Goal: Transaction & Acquisition: Book appointment/travel/reservation

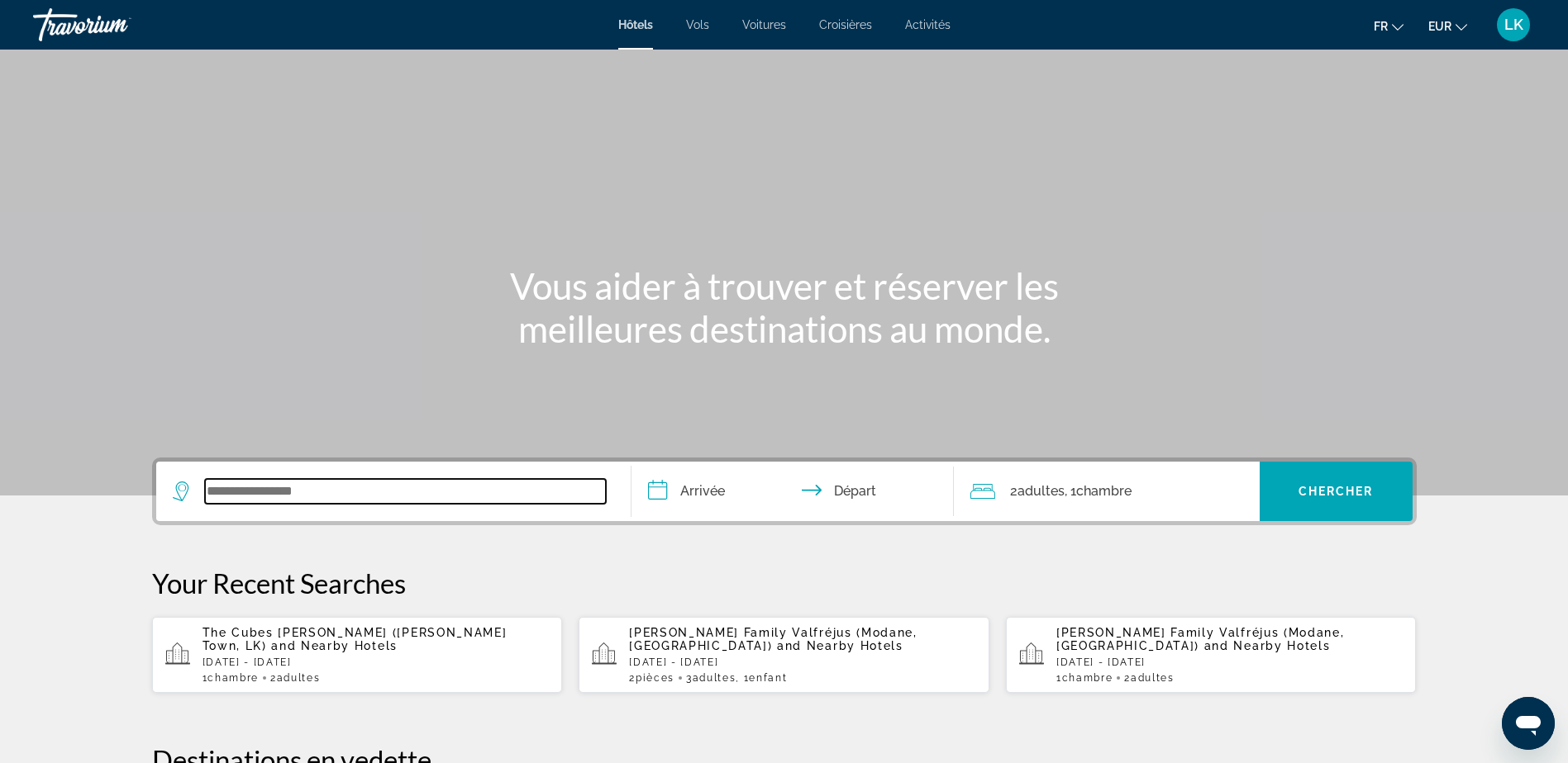
click at [256, 499] on input "Search widget" at bounding box center [405, 492] width 401 height 25
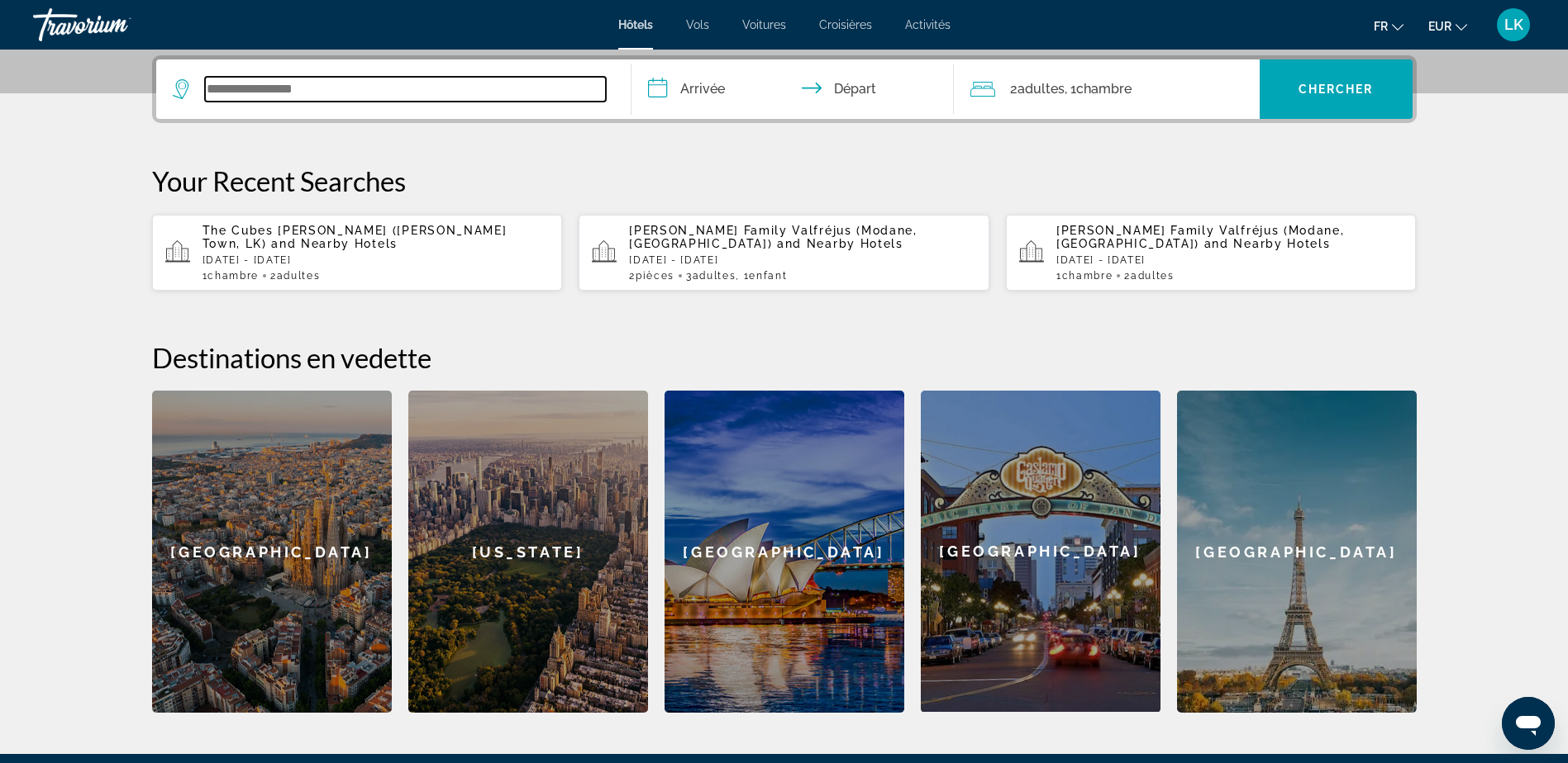
scroll to position [404, 0]
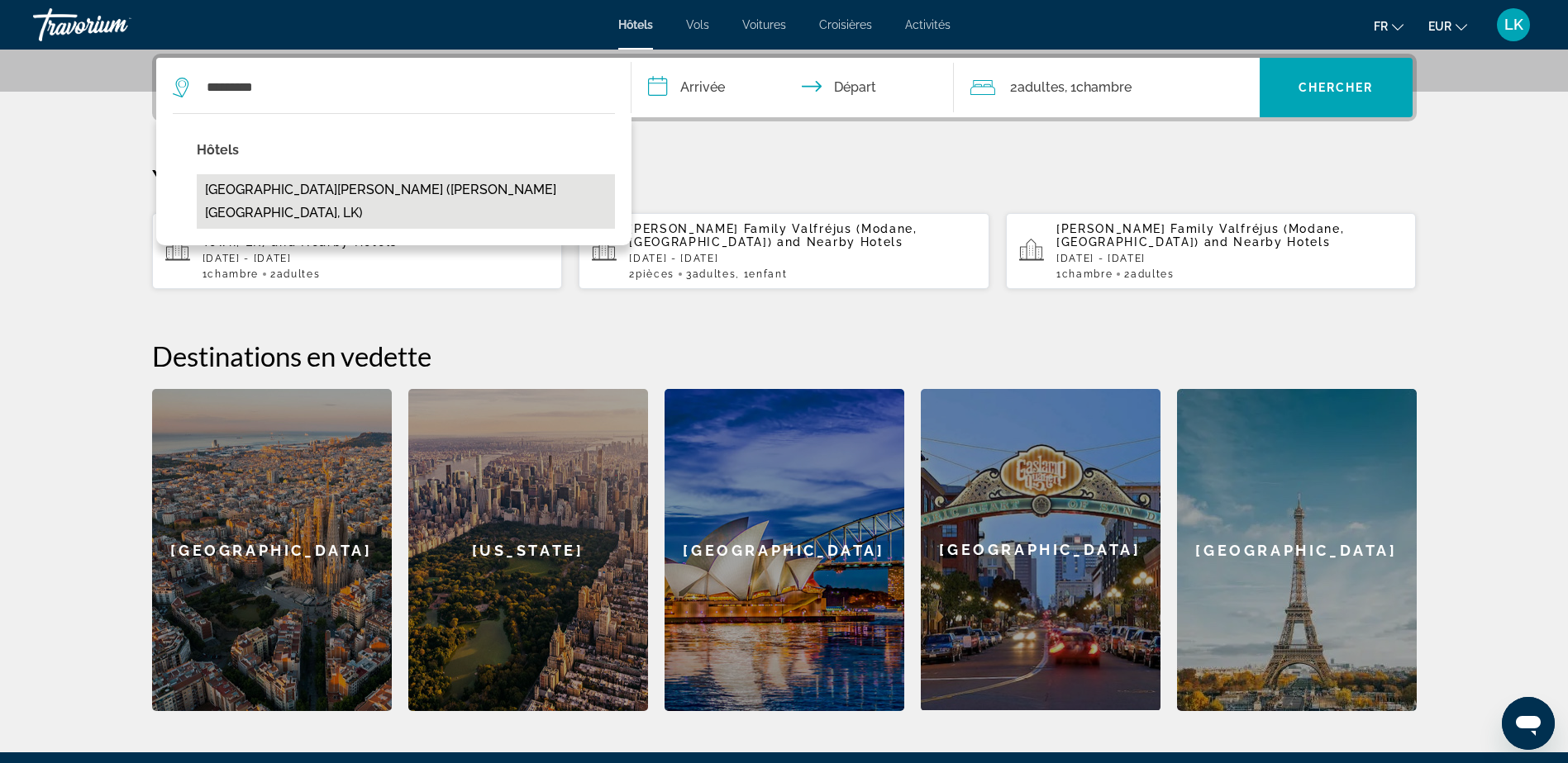
click at [271, 185] on button "Hide Ella Hotel & Resort (Ella Town, LK)" at bounding box center [406, 201] width 418 height 54
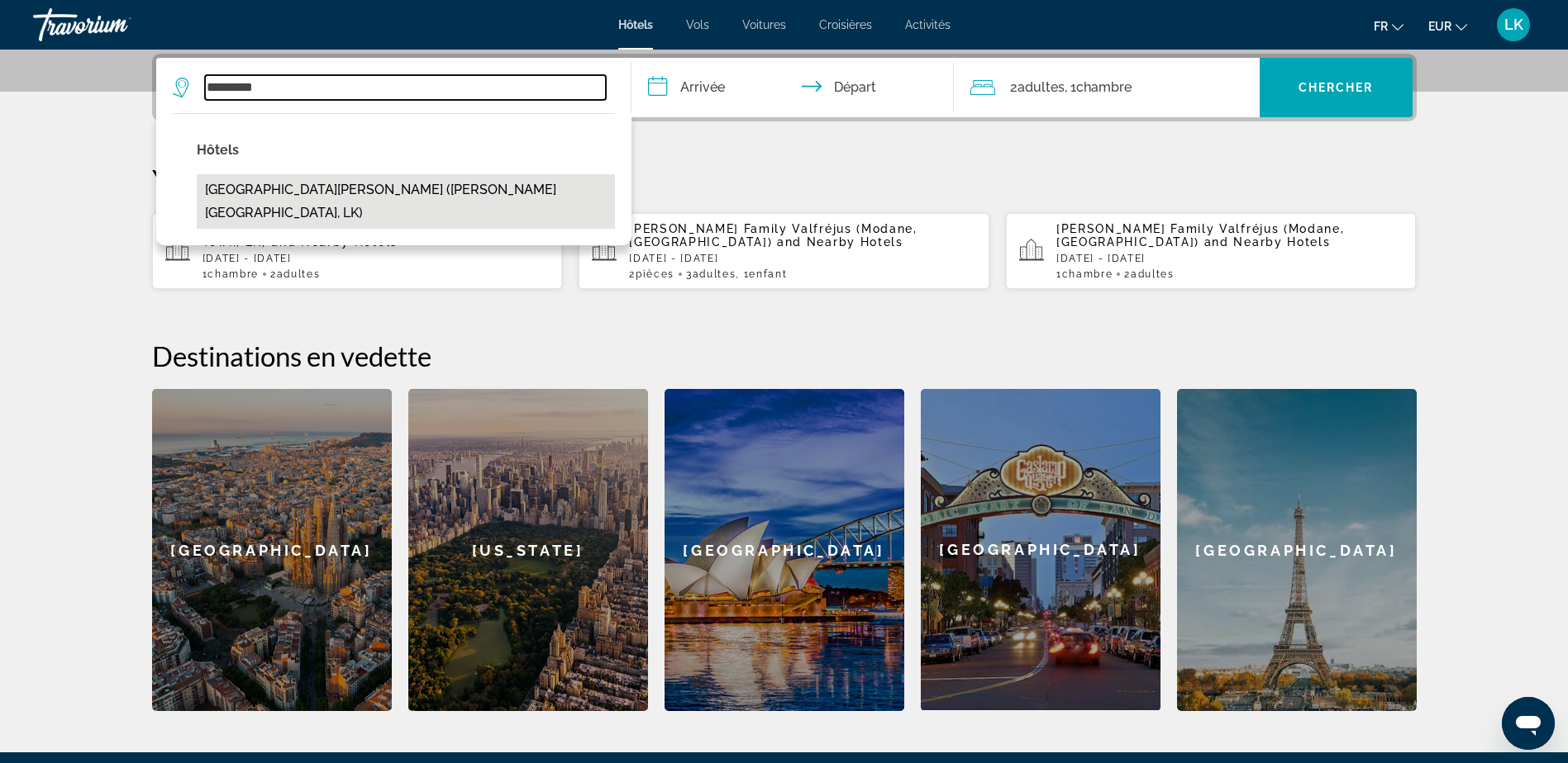
type input "**********"
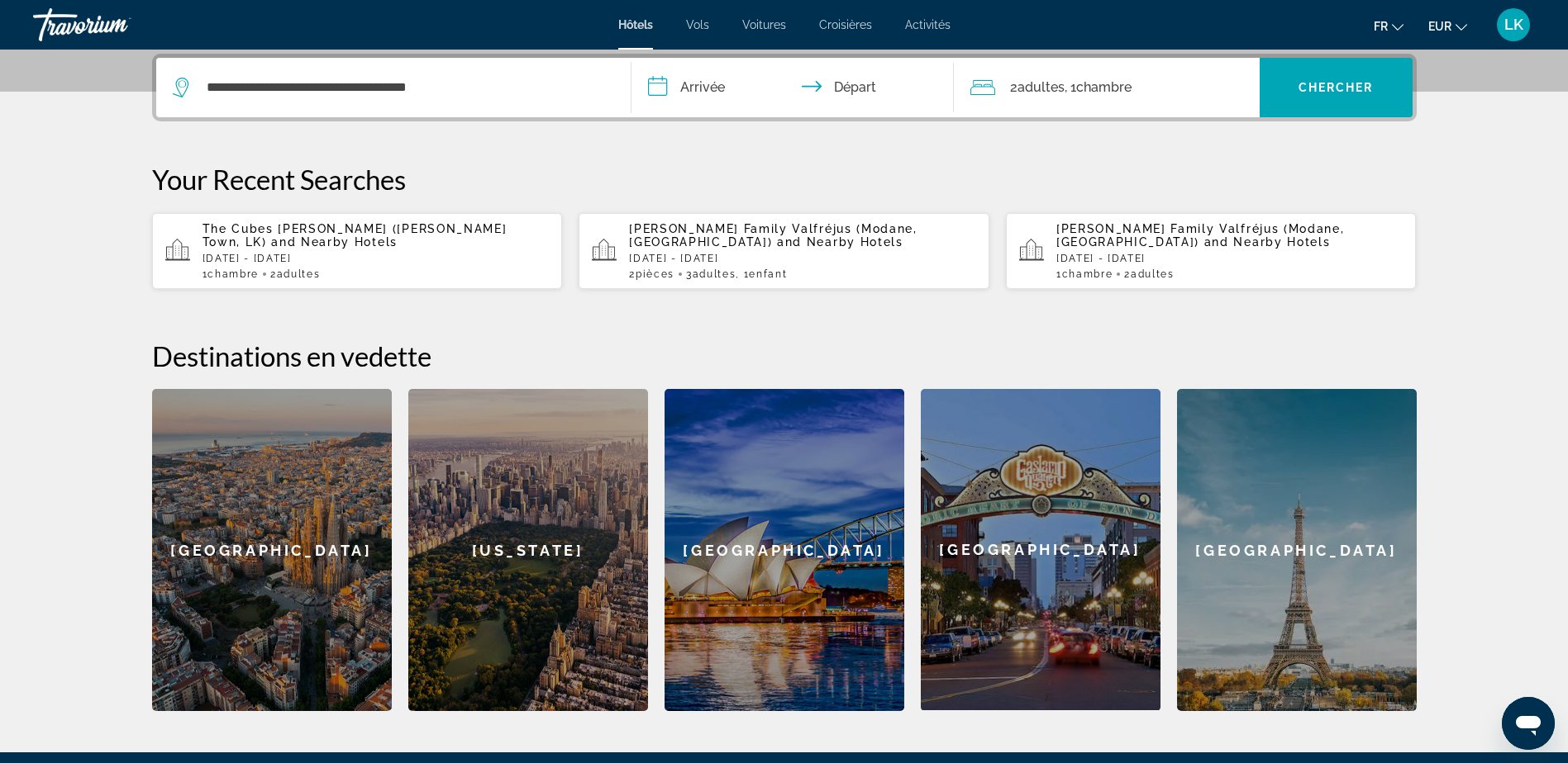
click at [730, 88] on input "**********" at bounding box center [795, 90] width 329 height 65
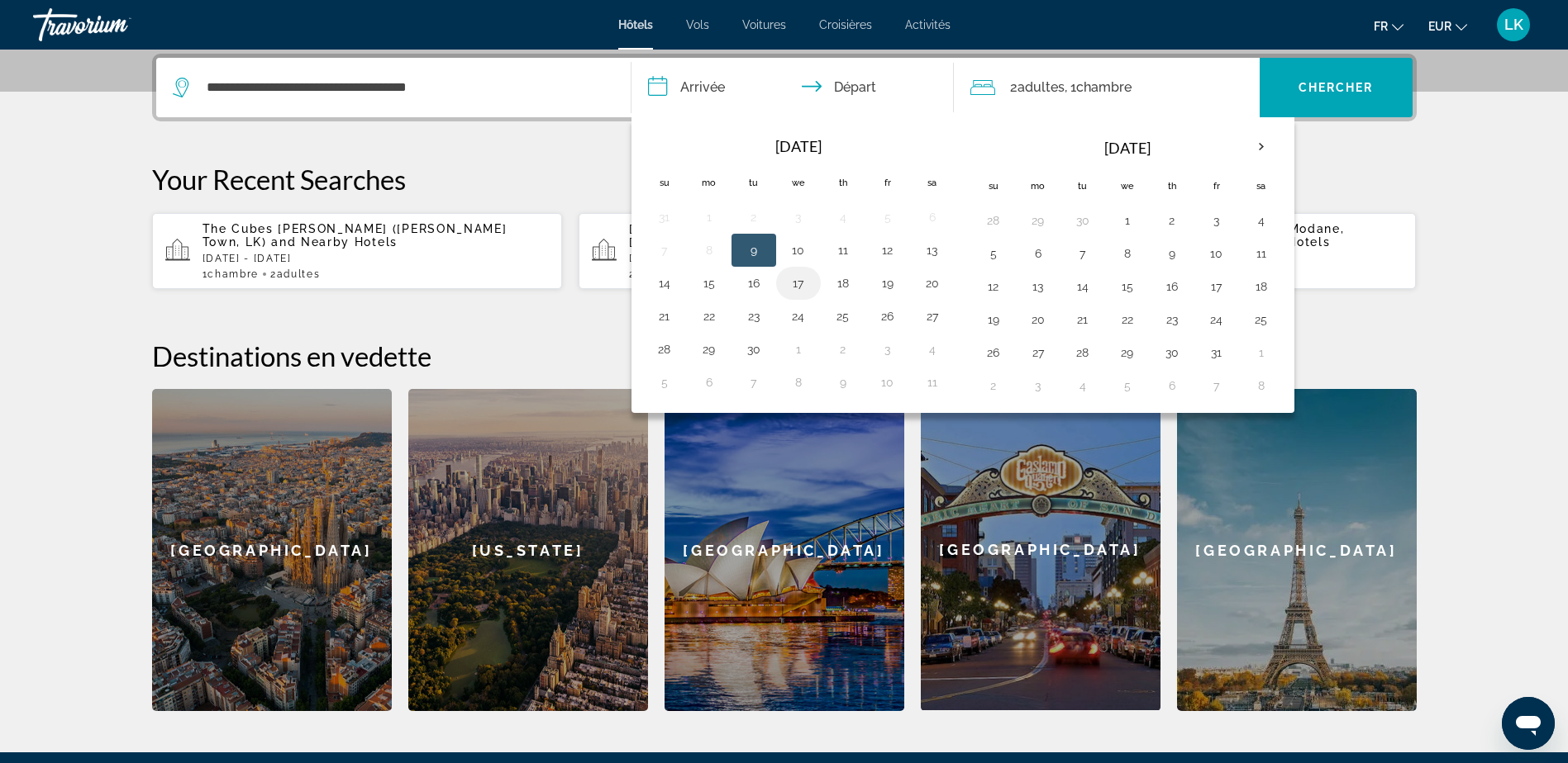
drag, startPoint x: 747, startPoint y: 280, endPoint x: 781, endPoint y: 279, distance: 34.0
click at [749, 280] on button "16" at bounding box center [754, 283] width 27 height 23
click at [785, 278] on button "17" at bounding box center [798, 283] width 27 height 23
type input "**********"
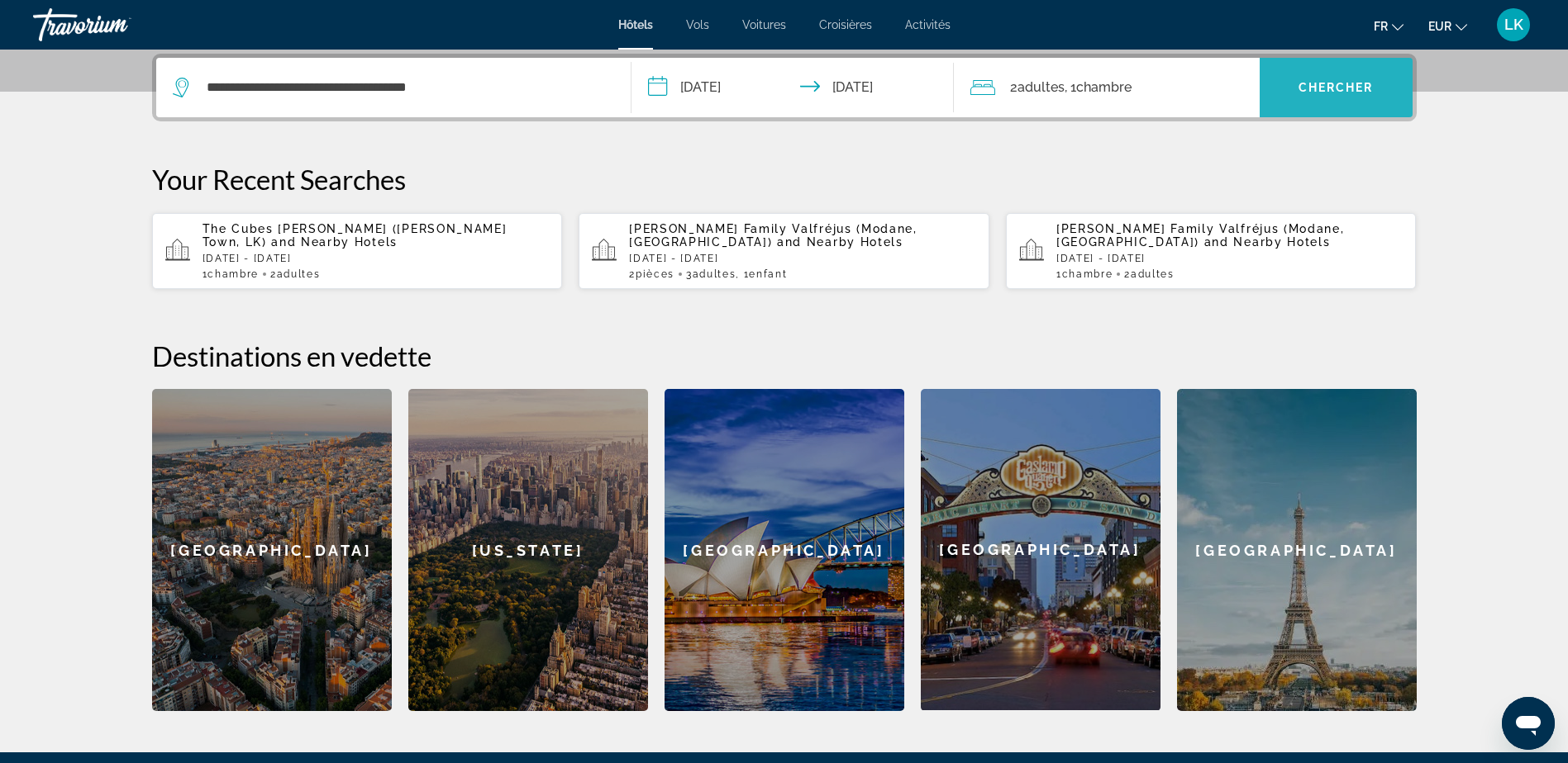
click at [1296, 87] on span "Search widget" at bounding box center [1335, 87] width 153 height 40
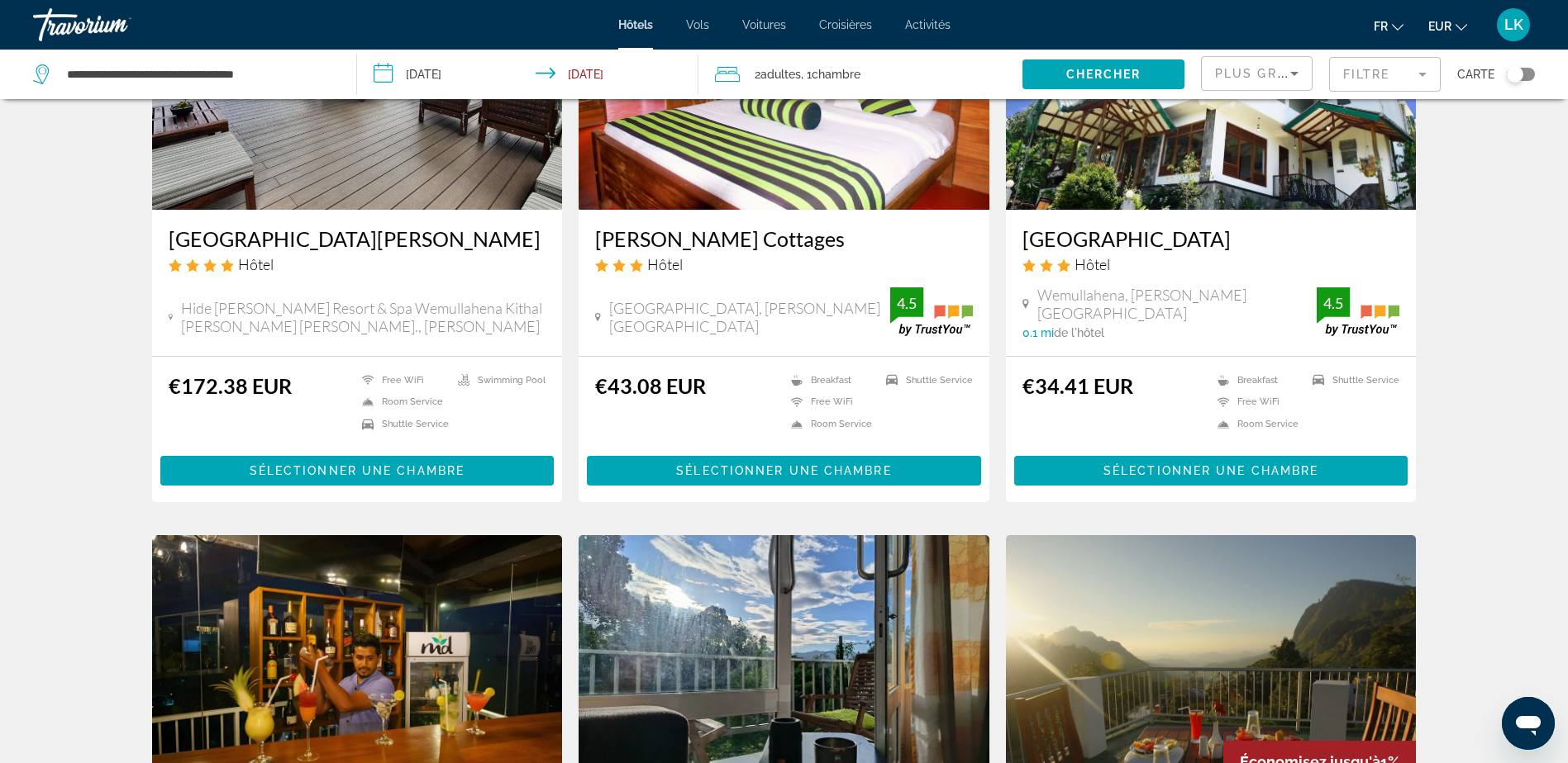
scroll to position [83, 0]
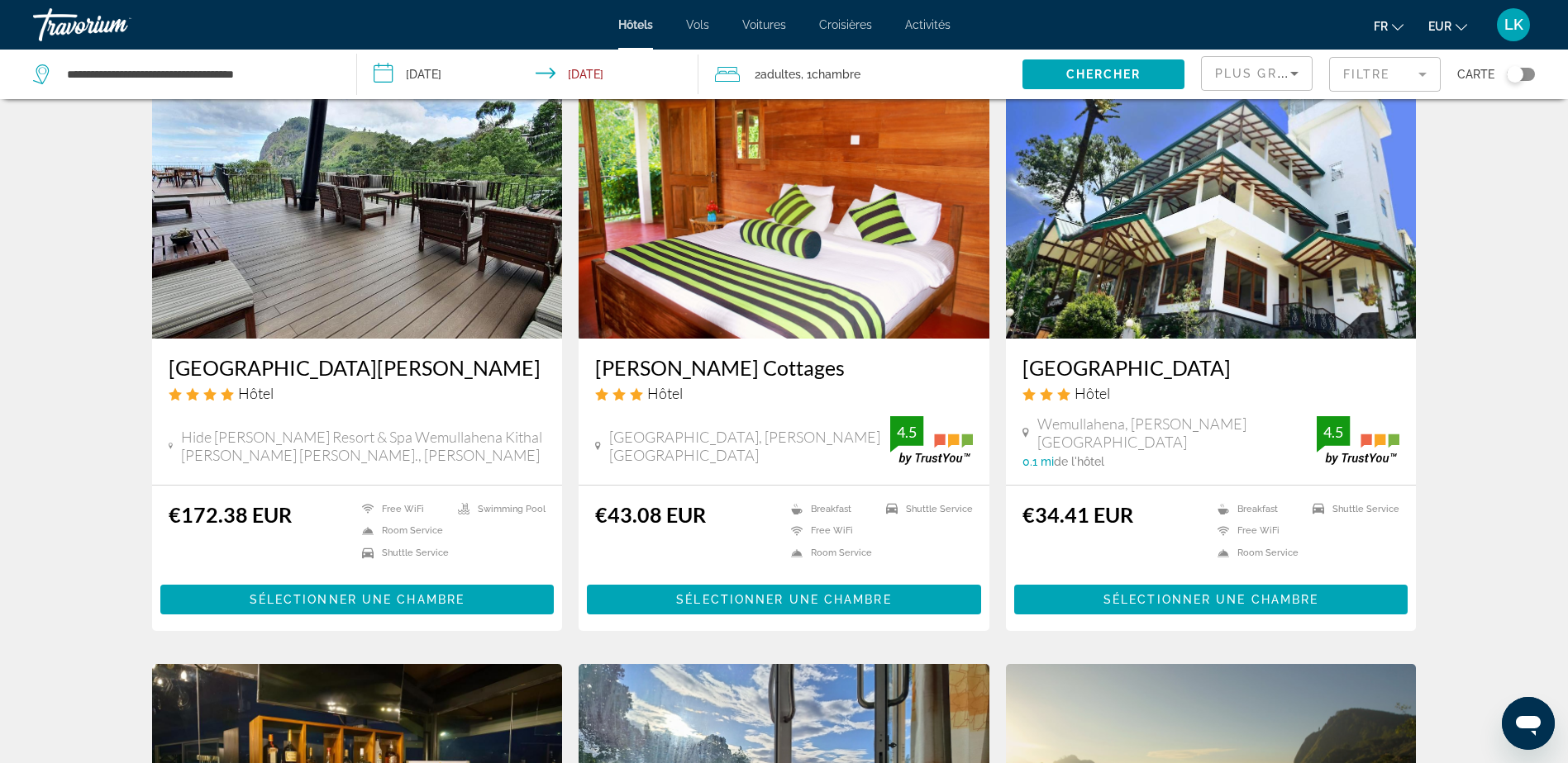
click at [397, 271] on img "Main content" at bounding box center [357, 207] width 411 height 264
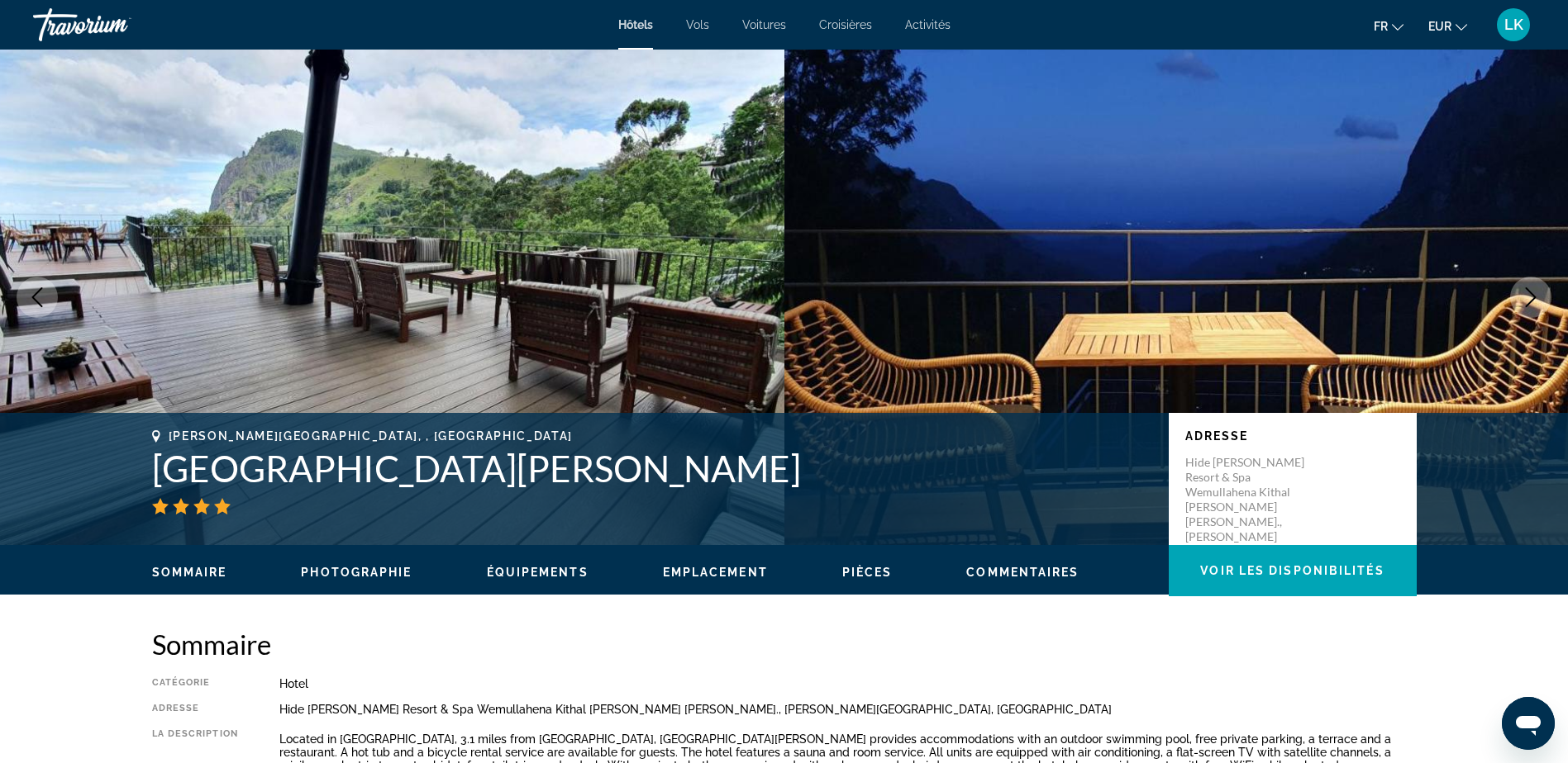
click at [1522, 294] on icon "Next image" at bounding box center [1530, 297] width 20 height 20
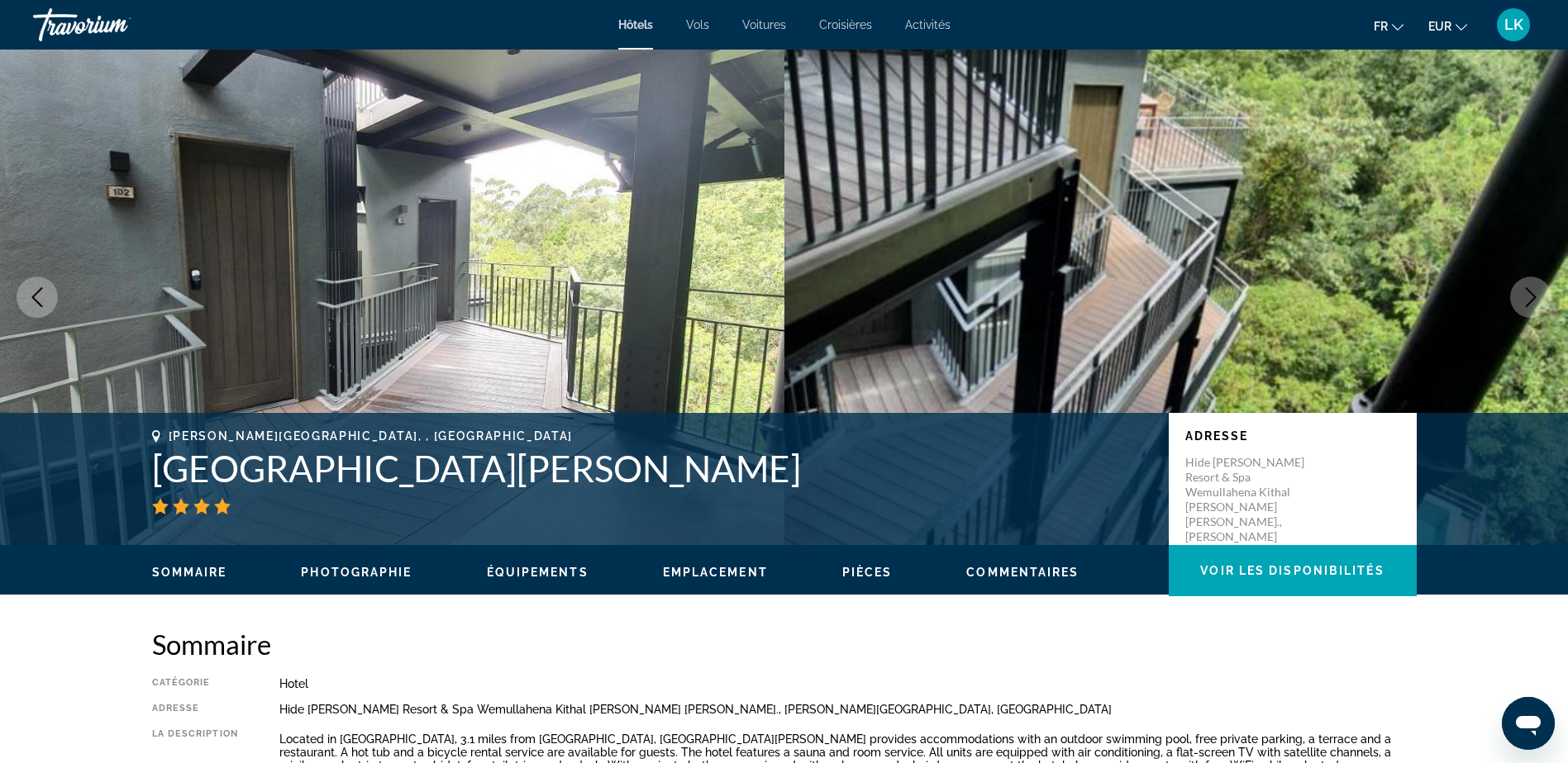
click at [1522, 294] on icon "Next image" at bounding box center [1530, 297] width 20 height 20
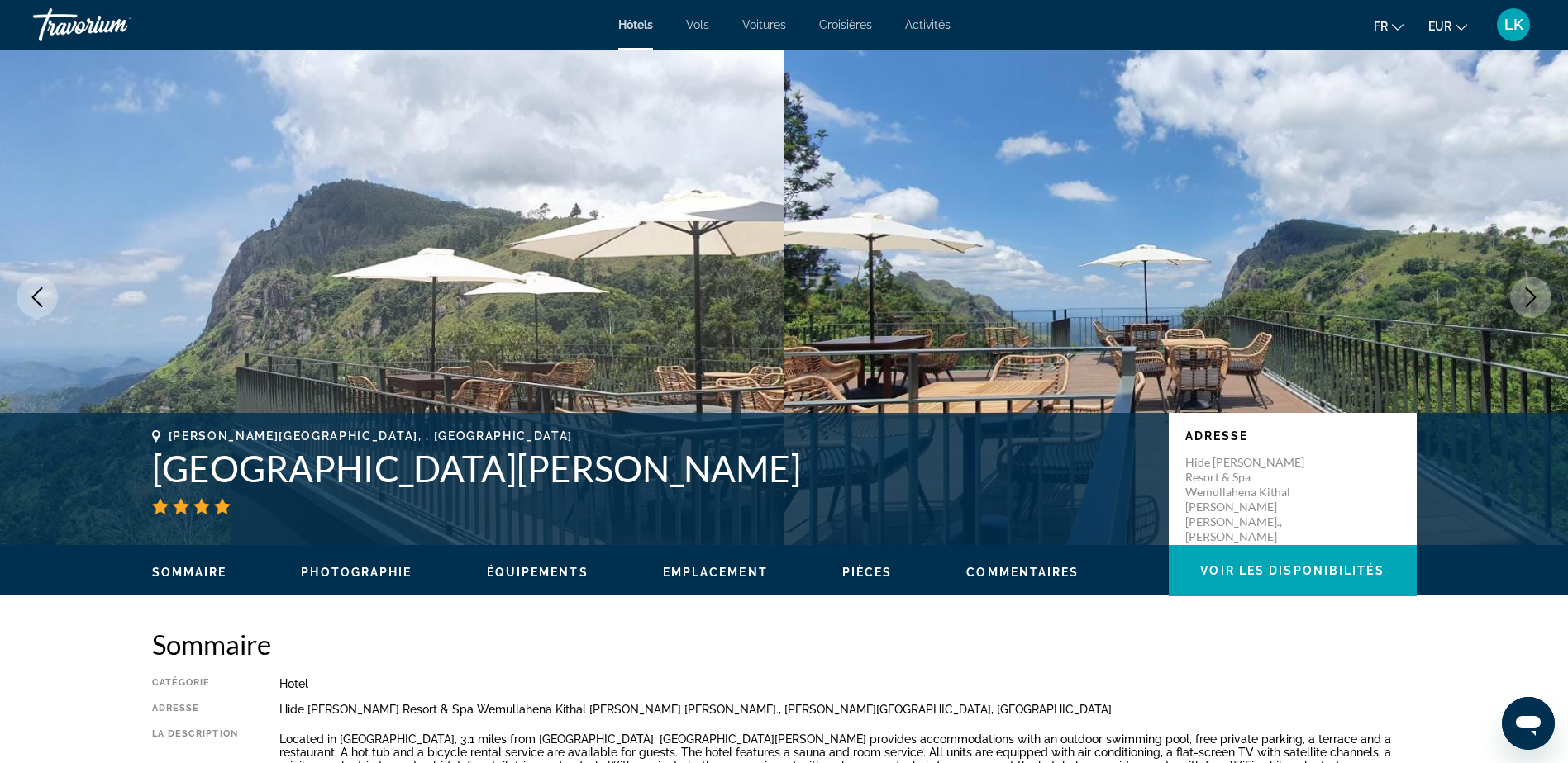
click at [1523, 294] on icon "Next image" at bounding box center [1530, 297] width 20 height 20
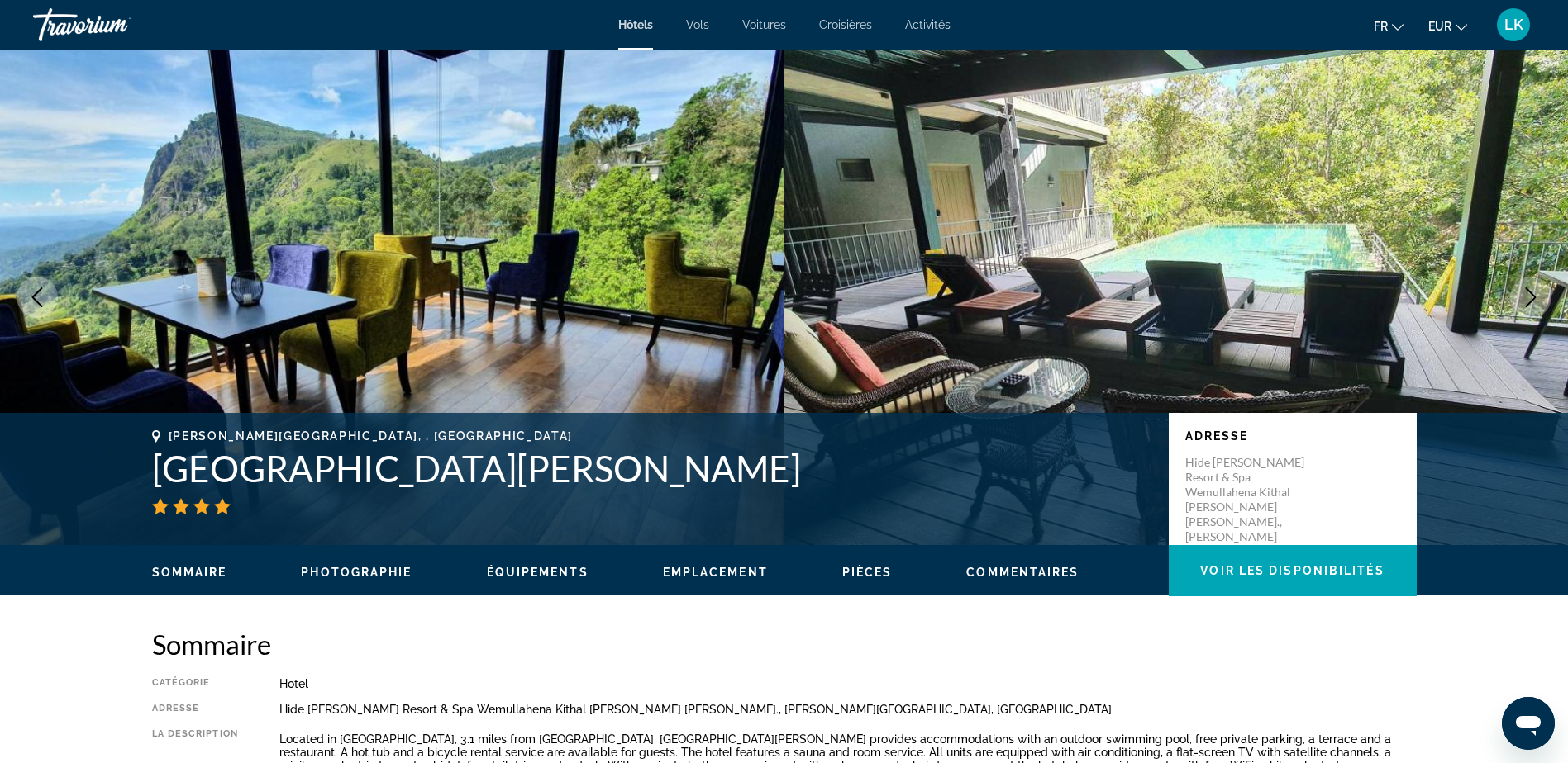
click at [1523, 294] on icon "Next image" at bounding box center [1530, 297] width 20 height 20
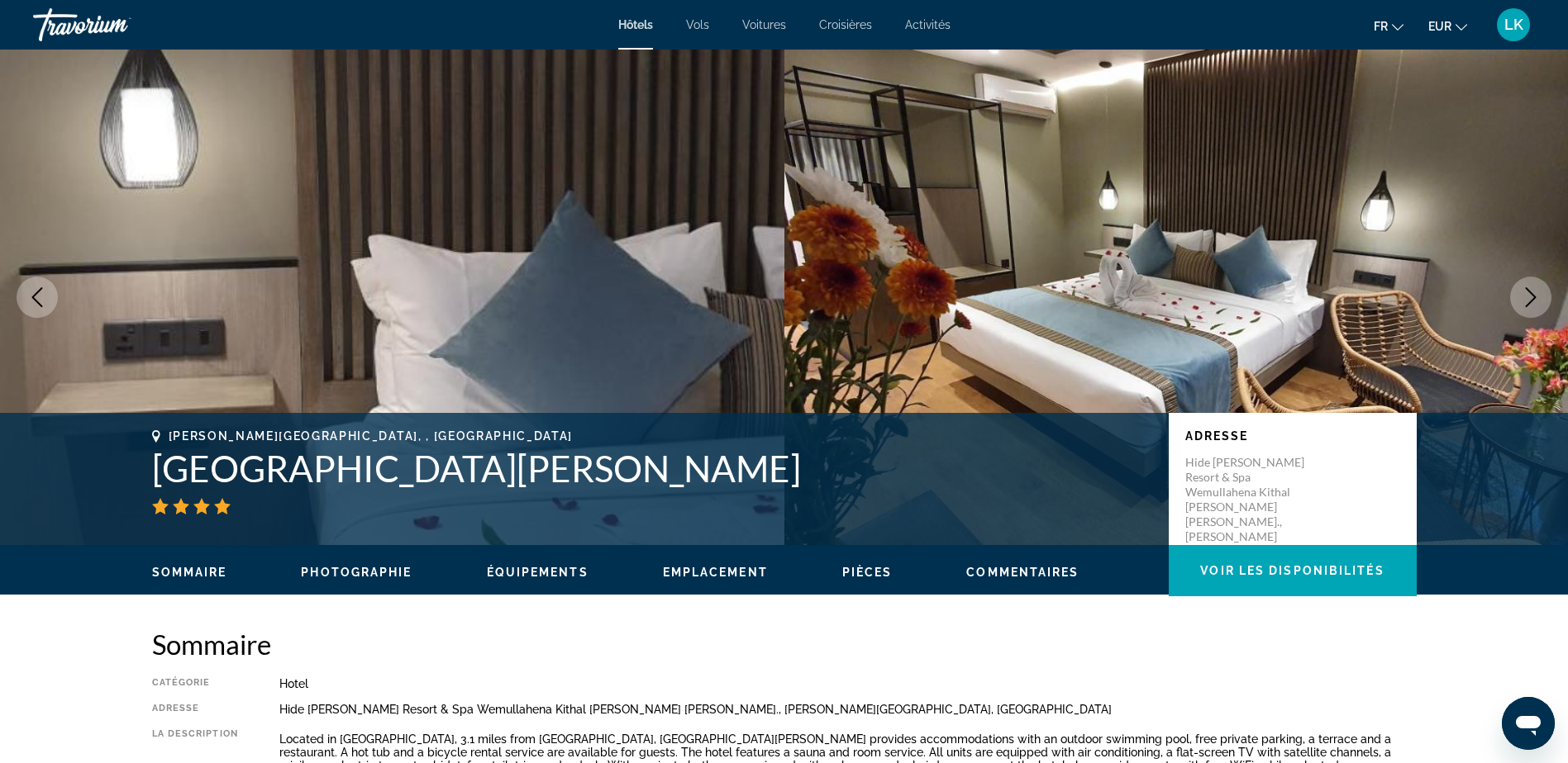
click at [1524, 294] on icon "Next image" at bounding box center [1530, 297] width 20 height 20
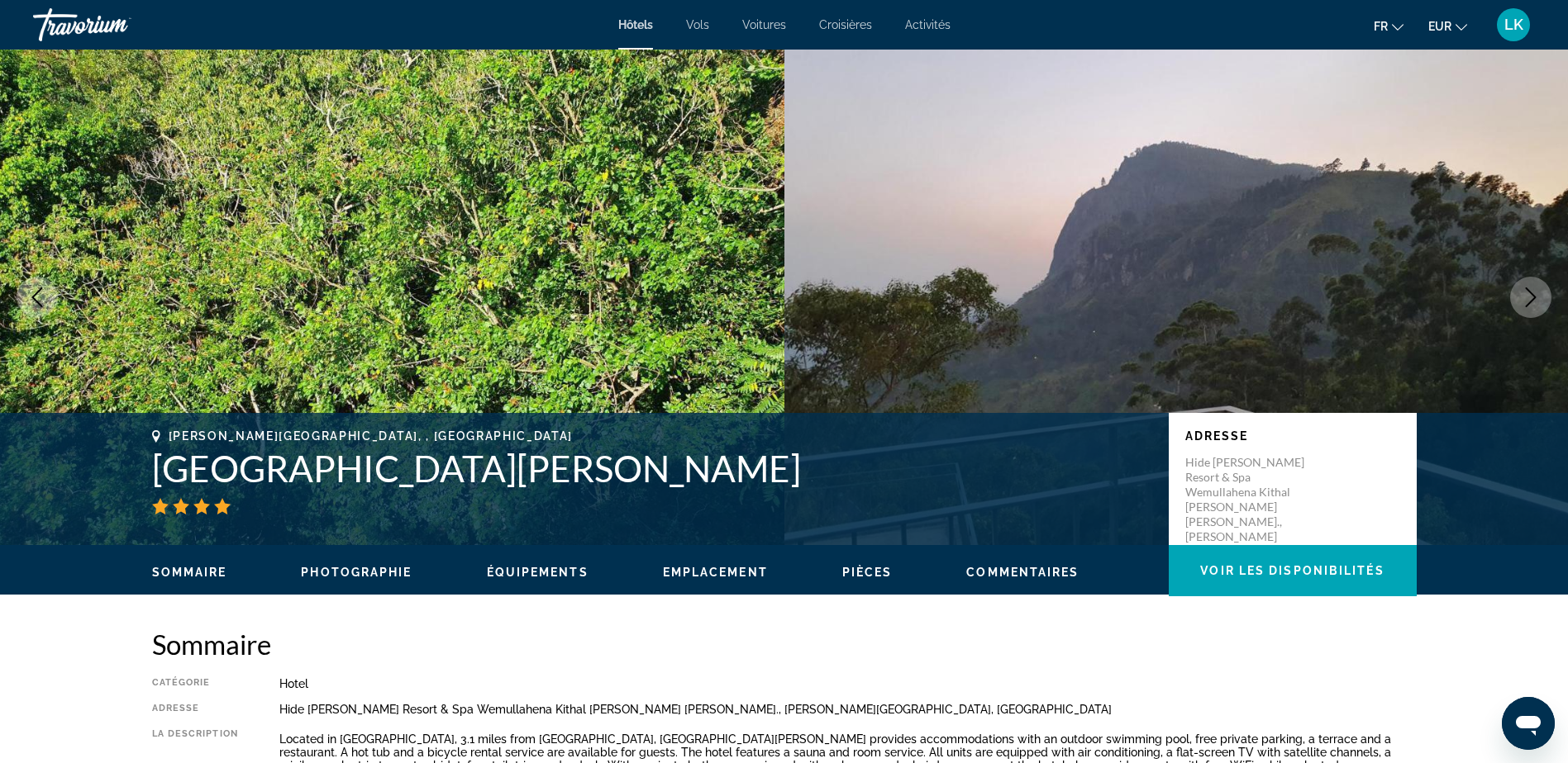
click at [1525, 294] on icon "Next image" at bounding box center [1530, 297] width 20 height 20
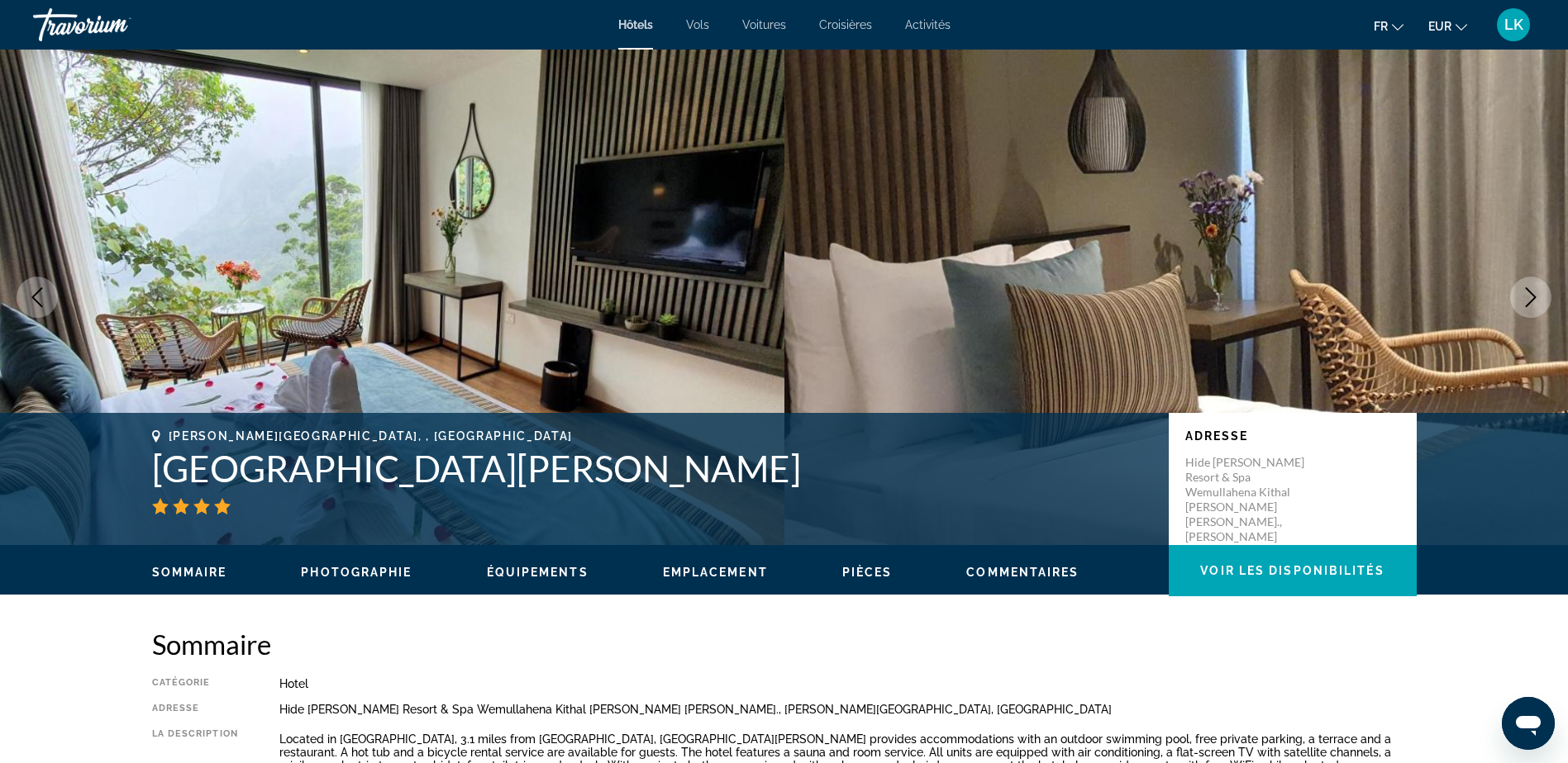
click at [1525, 294] on icon "Next image" at bounding box center [1530, 297] width 20 height 20
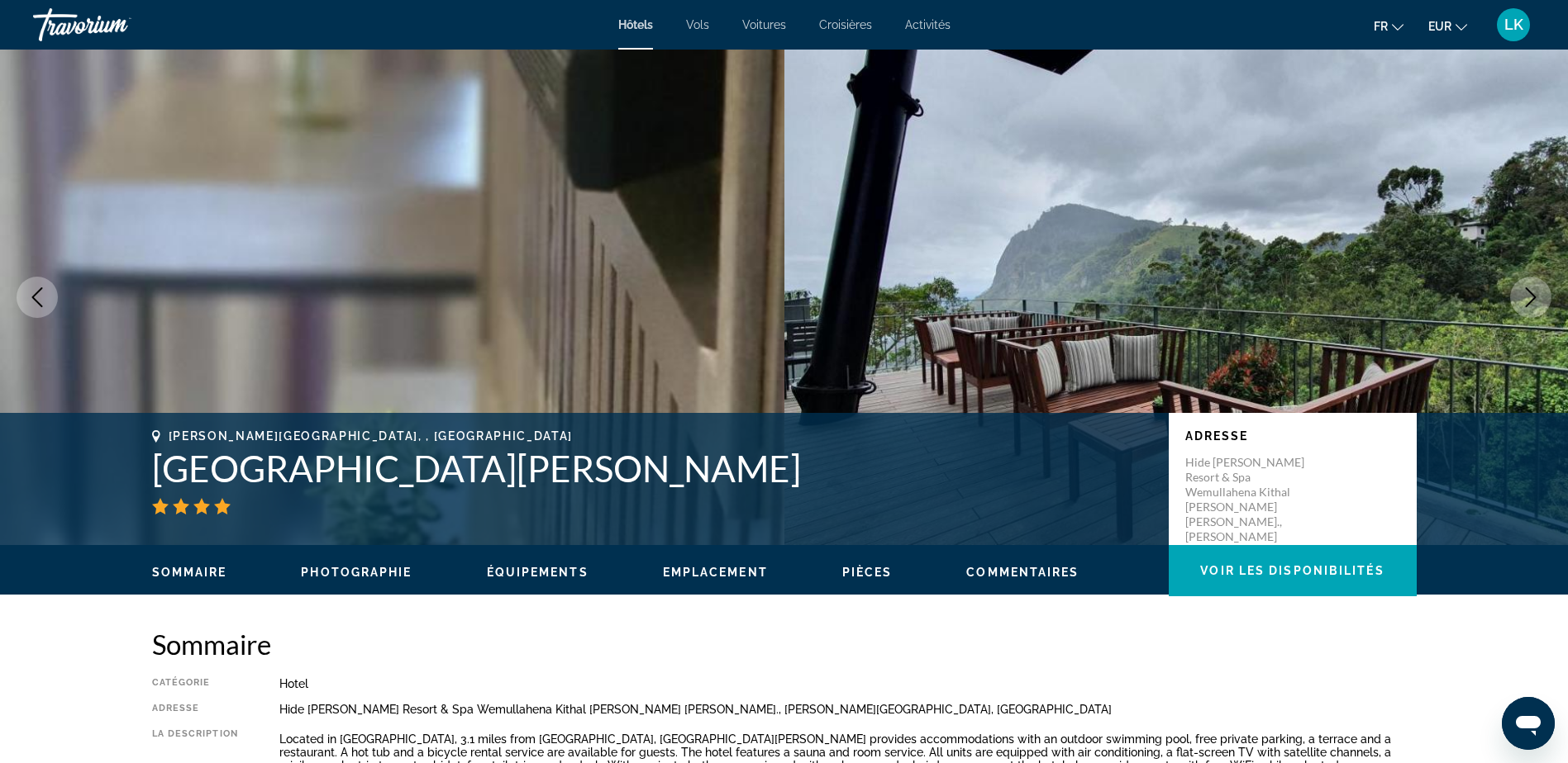
drag, startPoint x: 1525, startPoint y: 294, endPoint x: 1529, endPoint y: 279, distance: 15.5
click at [1526, 294] on icon "Next image" at bounding box center [1530, 297] width 20 height 20
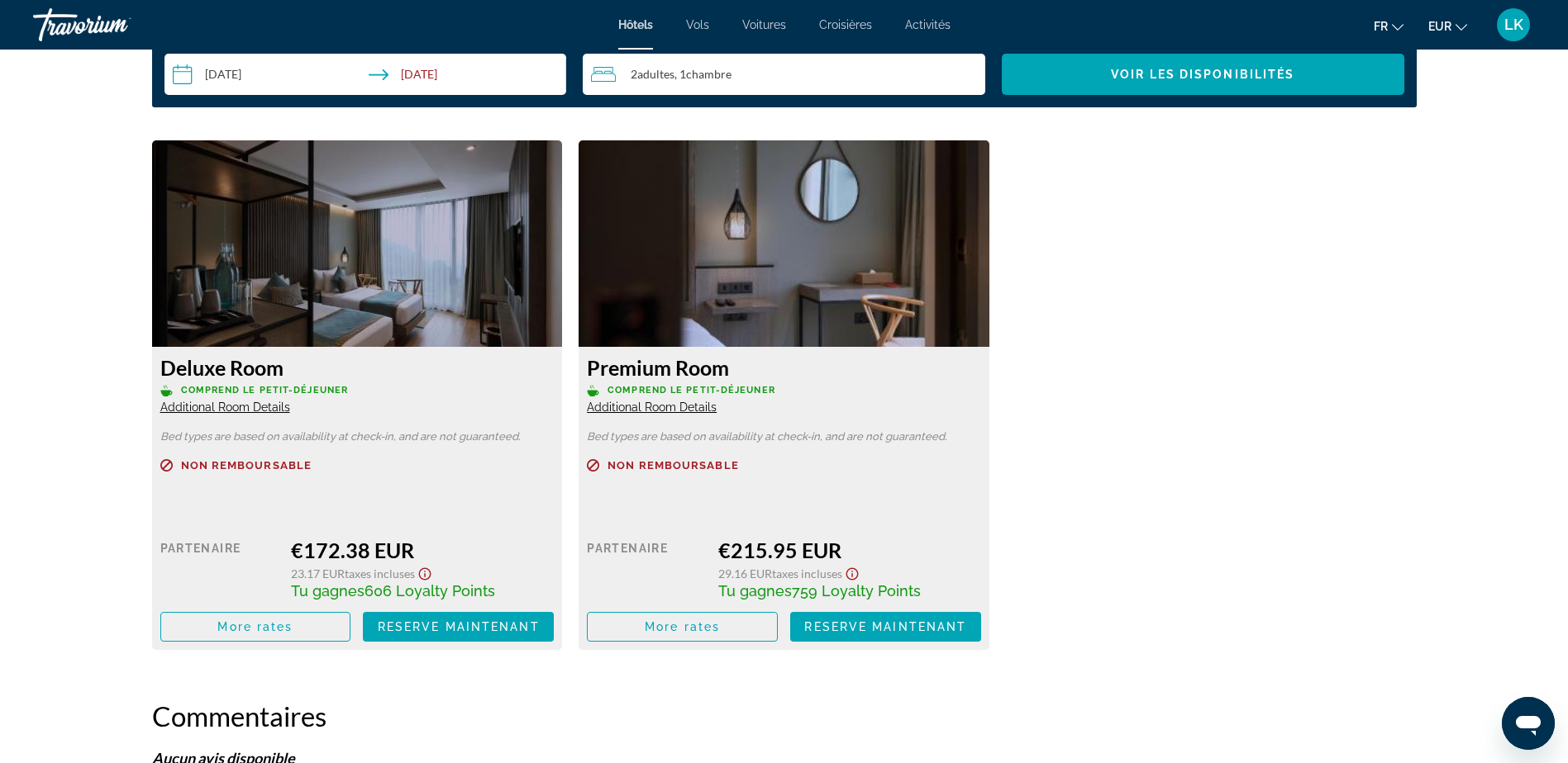
scroll to position [2148, 0]
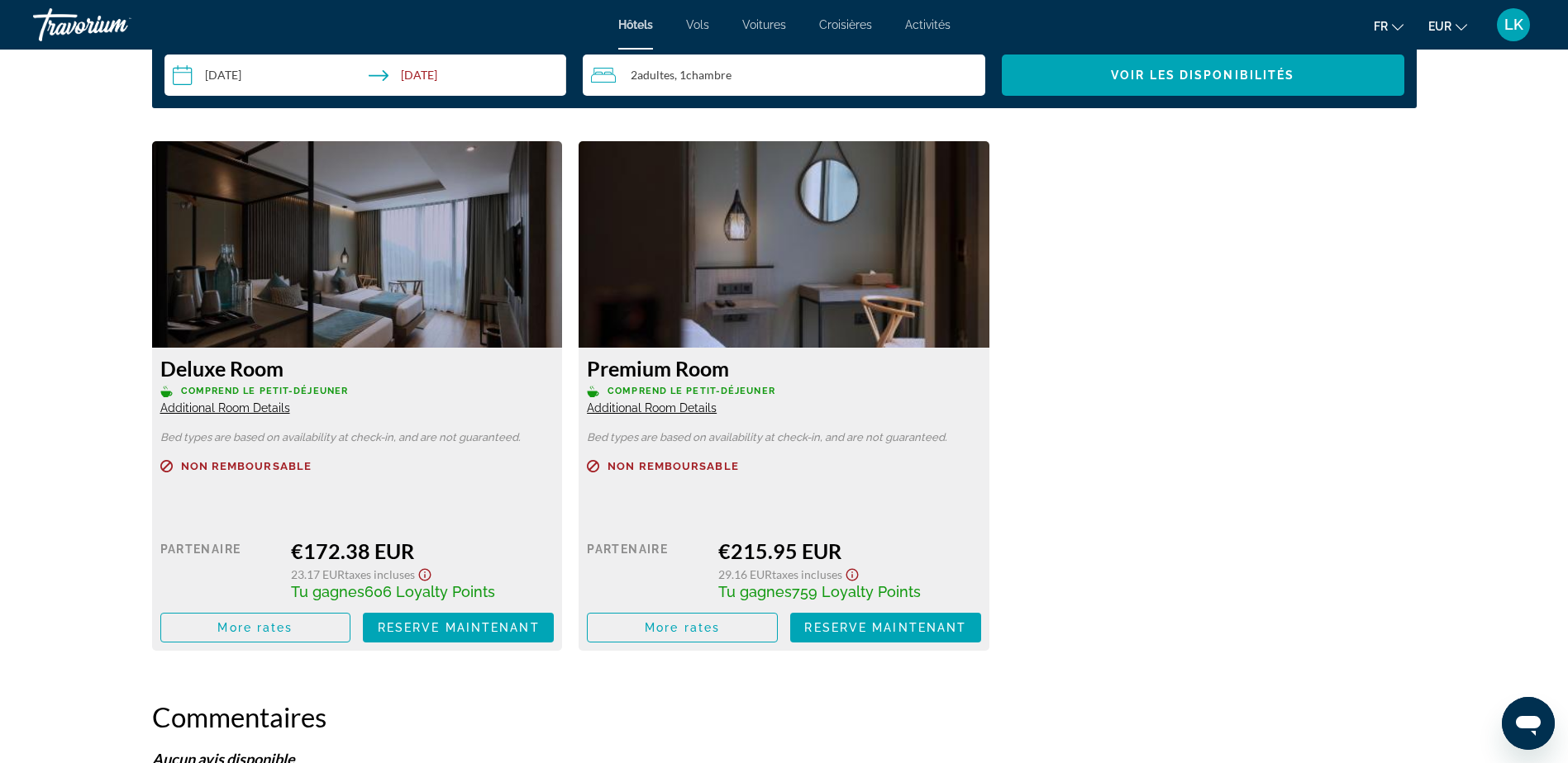
click at [727, 301] on img "Main content" at bounding box center [783, 244] width 411 height 207
click at [728, 301] on img "Main content" at bounding box center [783, 244] width 411 height 207
click at [883, 520] on div "Prix au détail $0.00 quand vous échangez Partenaire €215.95 EUR 29.16 EUR Taxes…" at bounding box center [784, 575] width 394 height 135
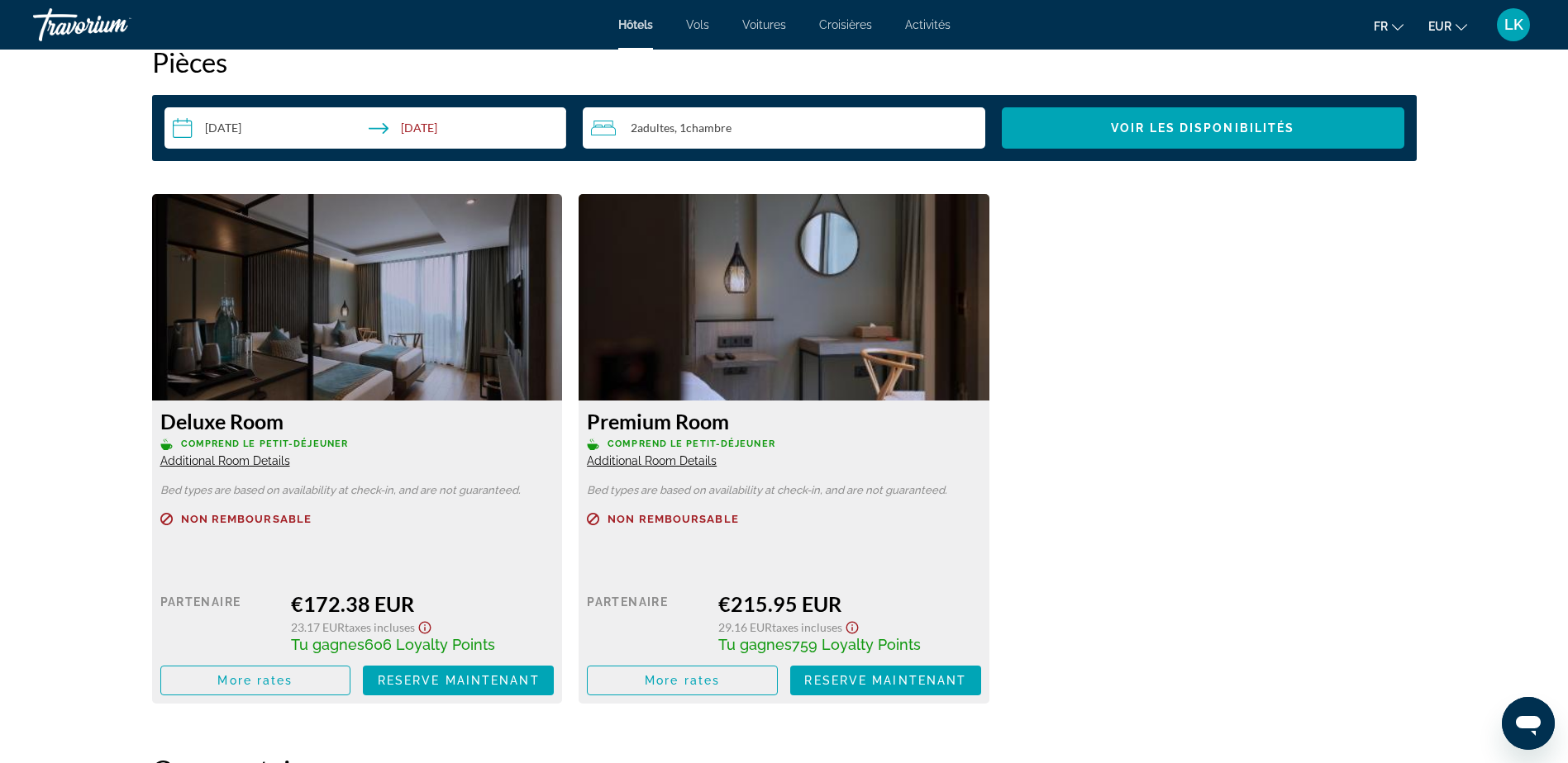
scroll to position [2065, 0]
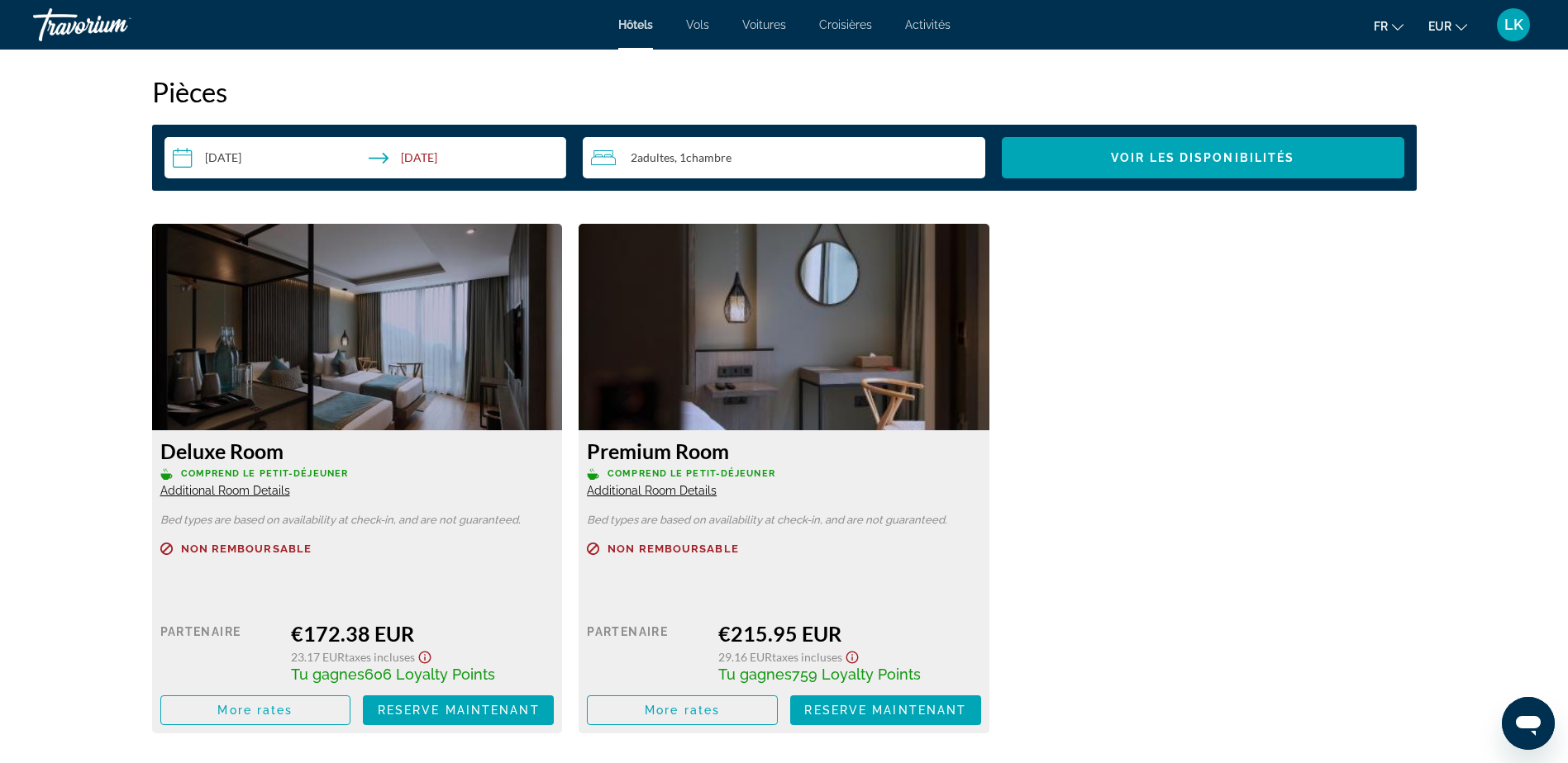
click at [227, 153] on input "**********" at bounding box center [368, 161] width 409 height 47
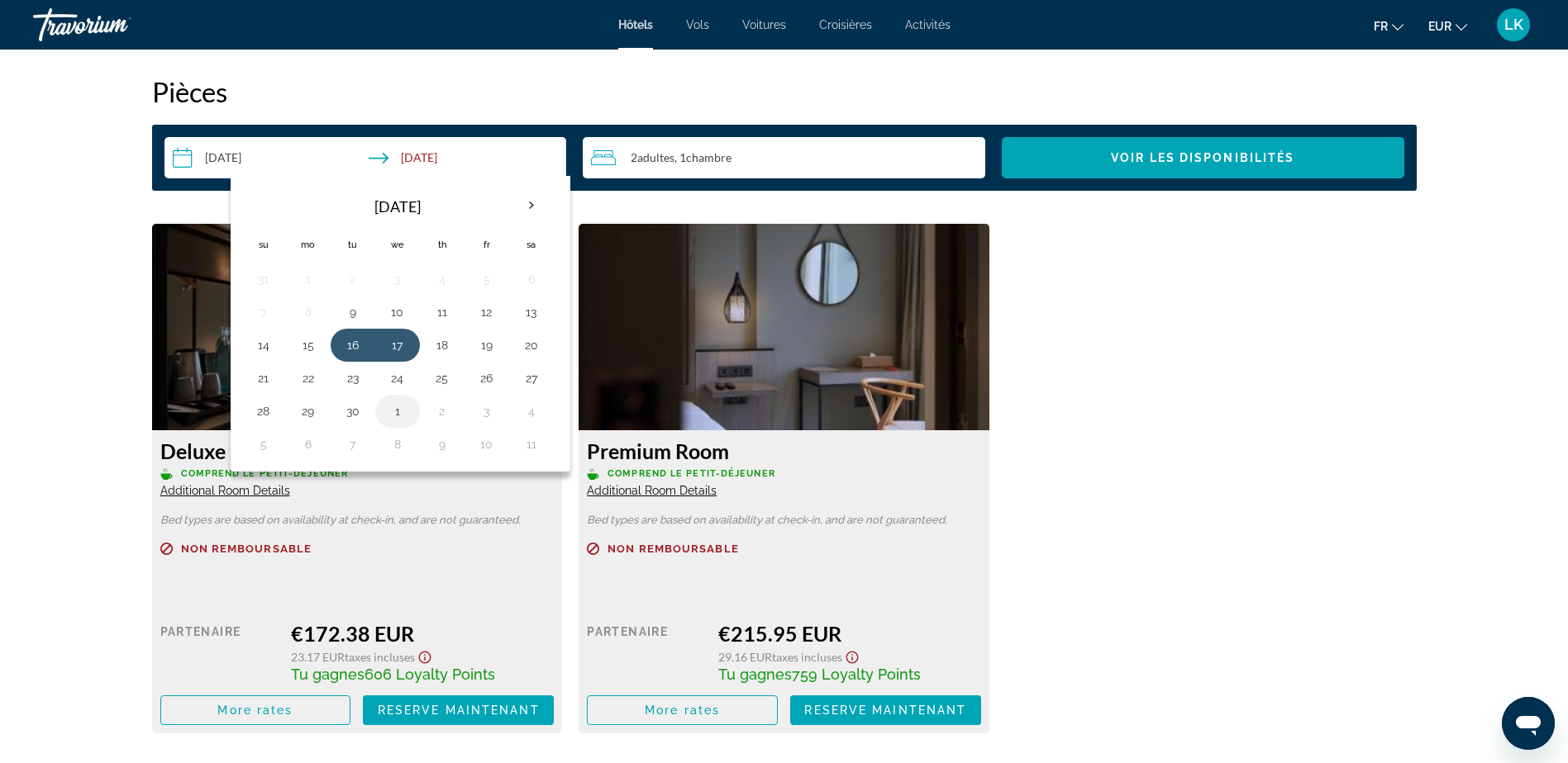
click at [398, 415] on button "1" at bounding box center [398, 411] width 27 height 23
click at [443, 415] on button "2" at bounding box center [442, 411] width 27 height 23
type input "**********"
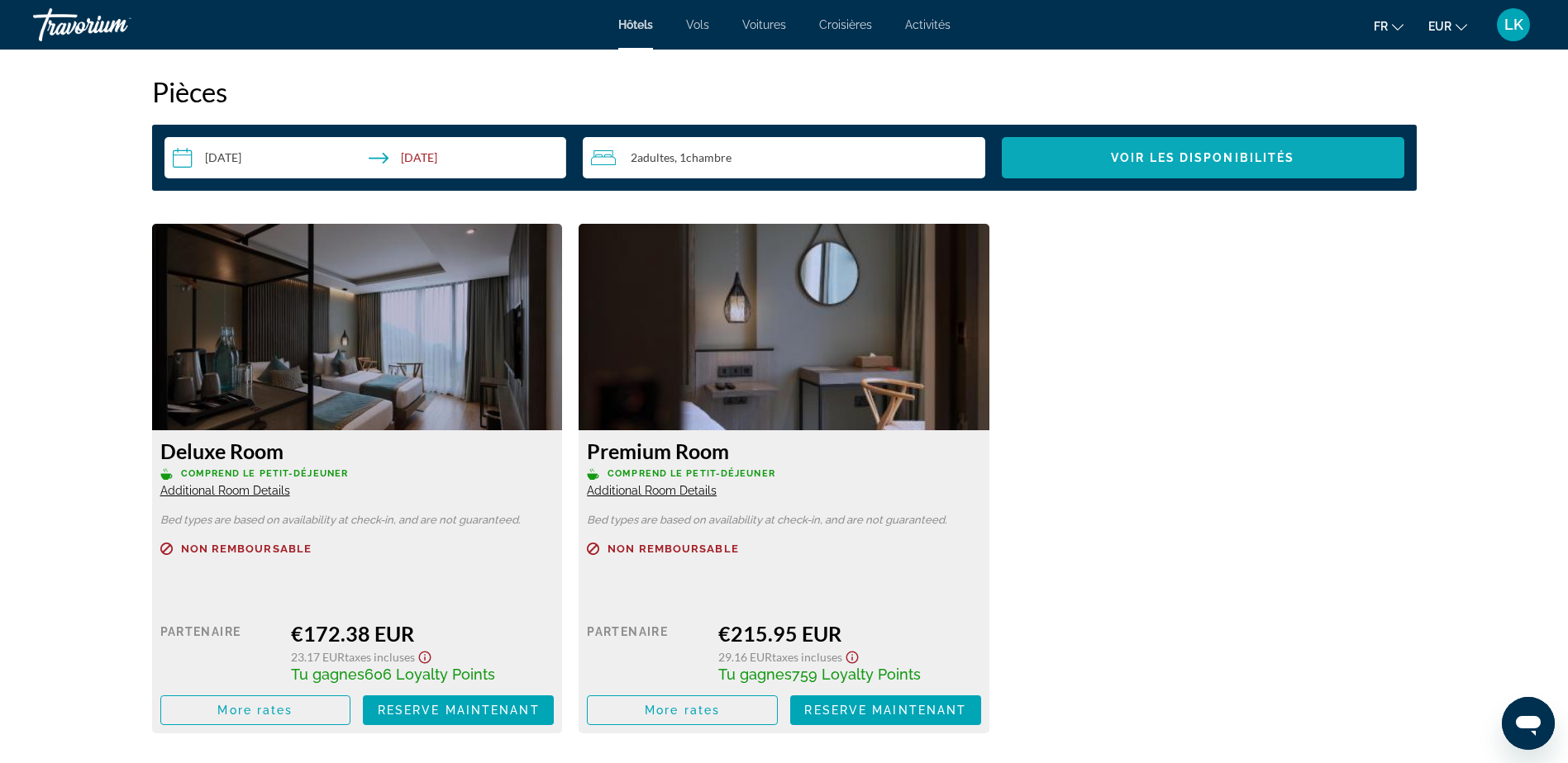
click at [1071, 151] on span "Search widget" at bounding box center [1203, 158] width 403 height 40
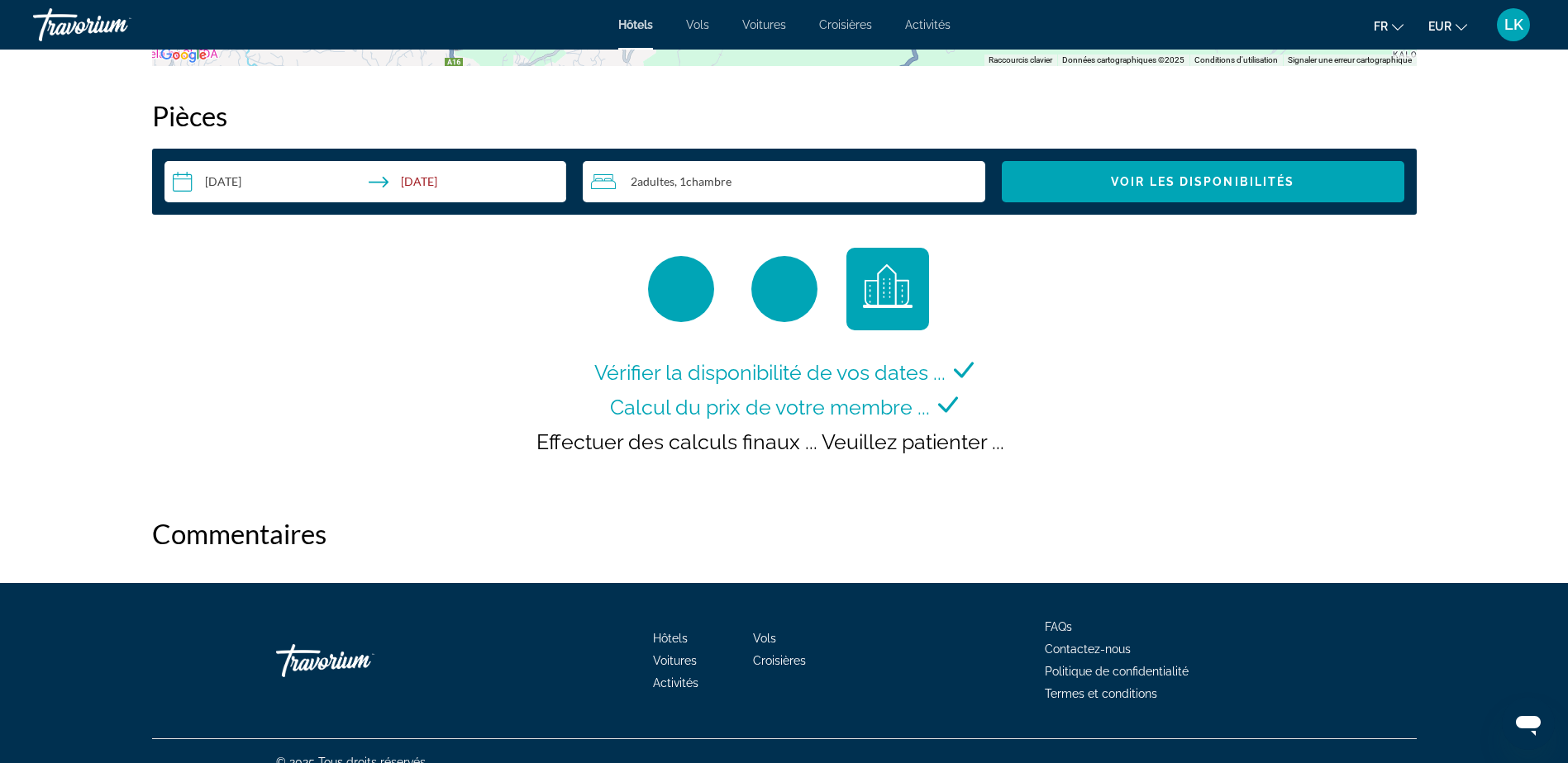
scroll to position [2063, 0]
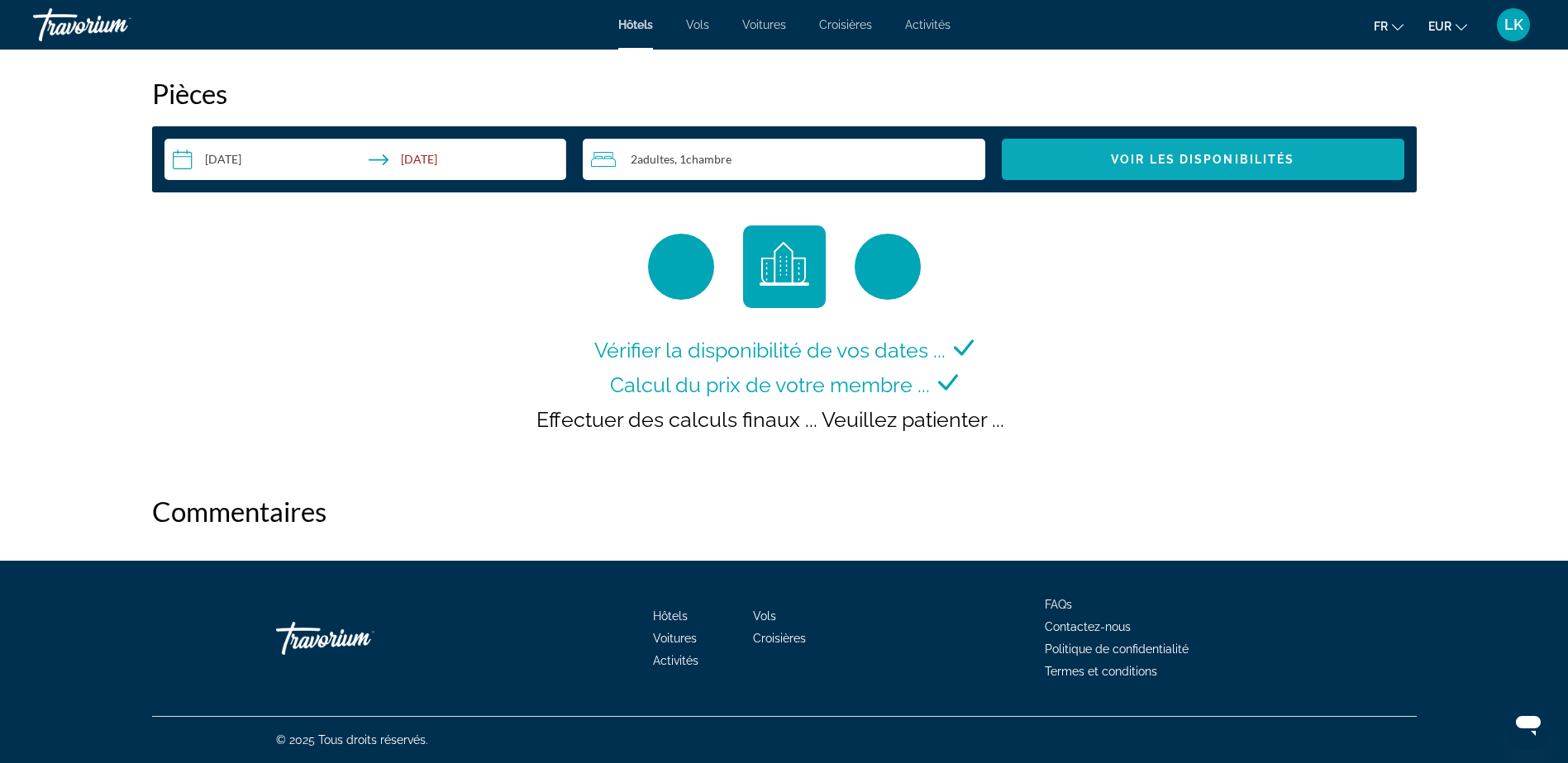
click at [1216, 163] on span "Voir les disponibilités" at bounding box center [1202, 159] width 183 height 13
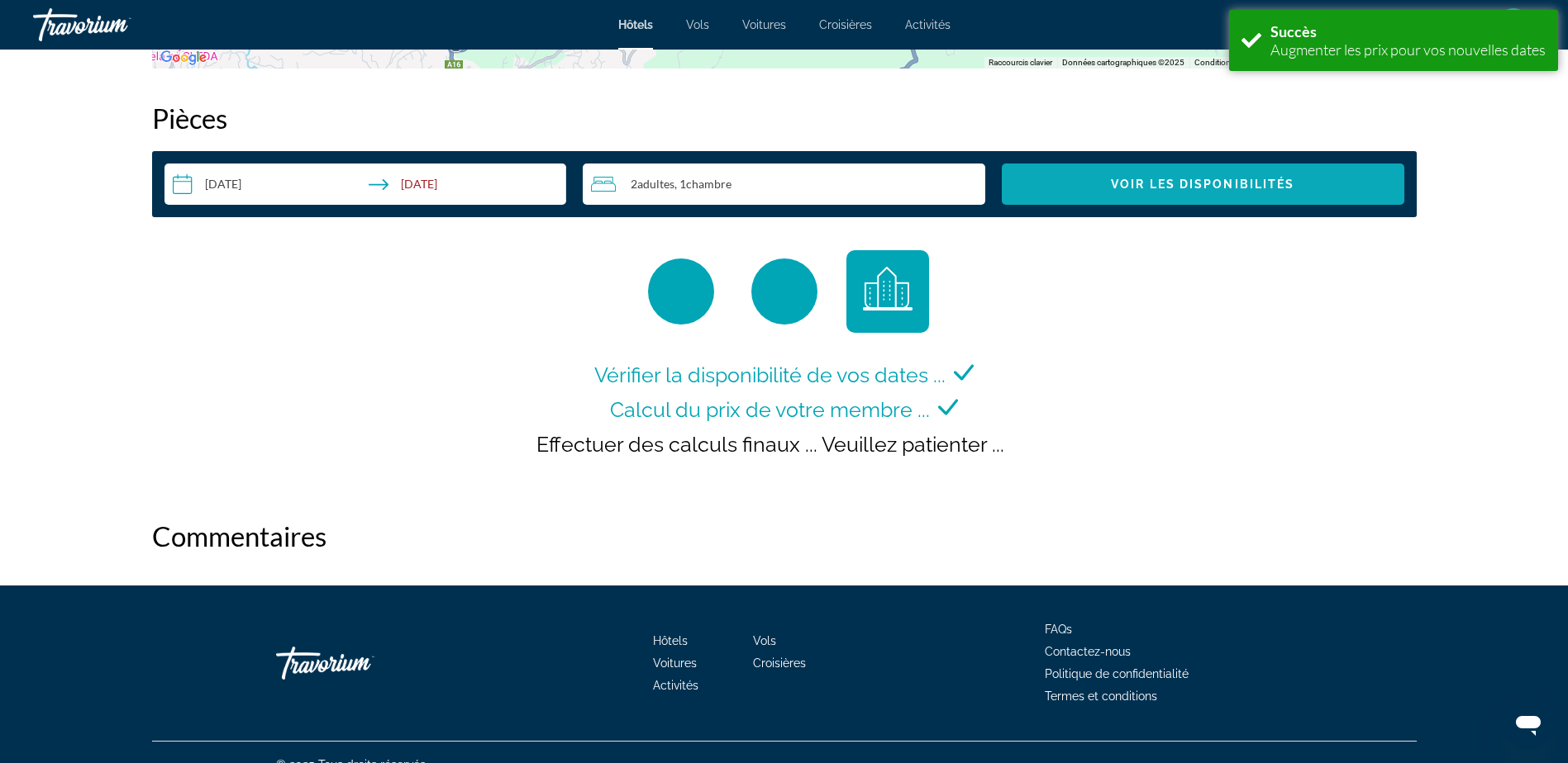
scroll to position [2042, 0]
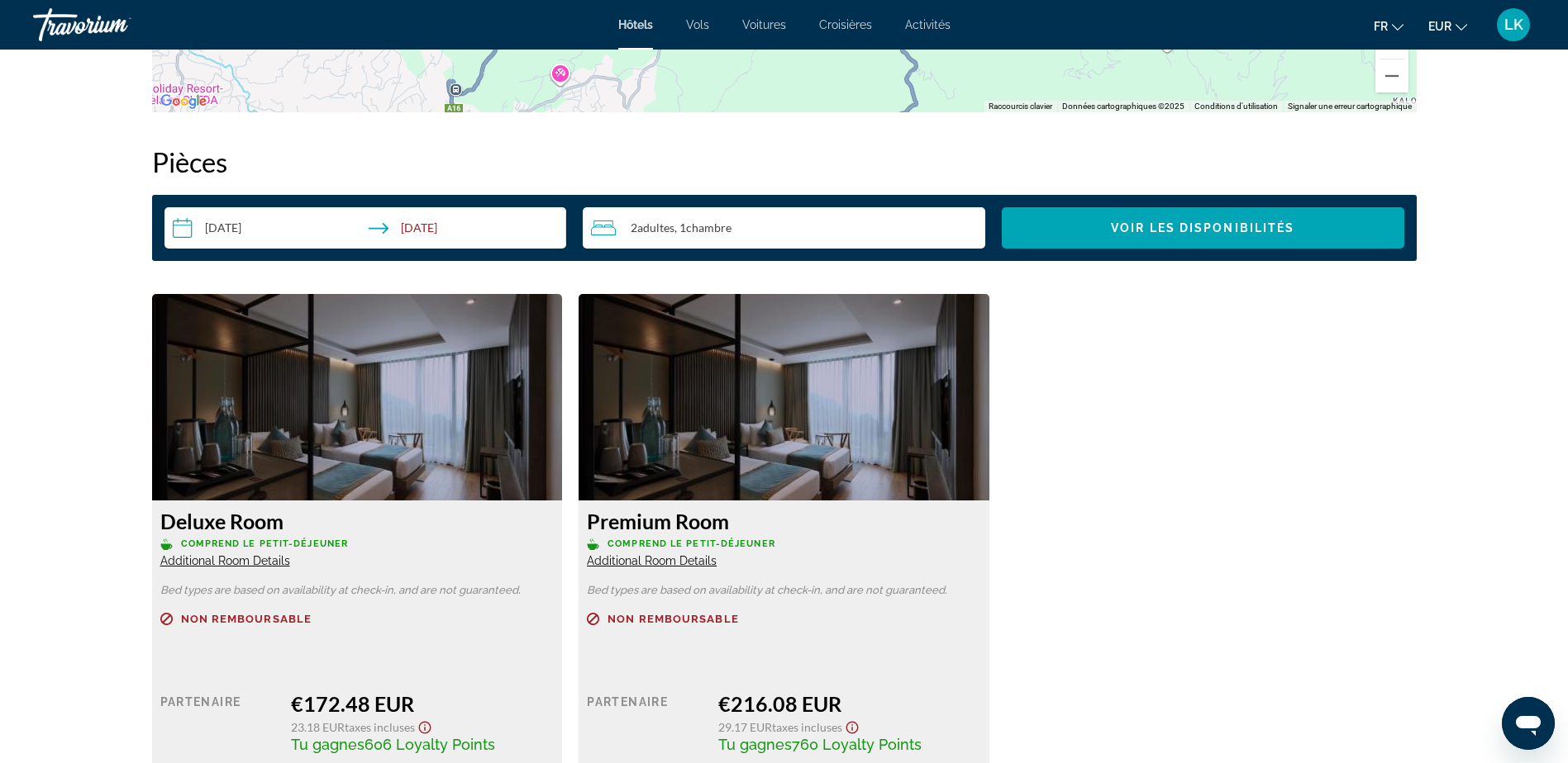
scroll to position [1727, 0]
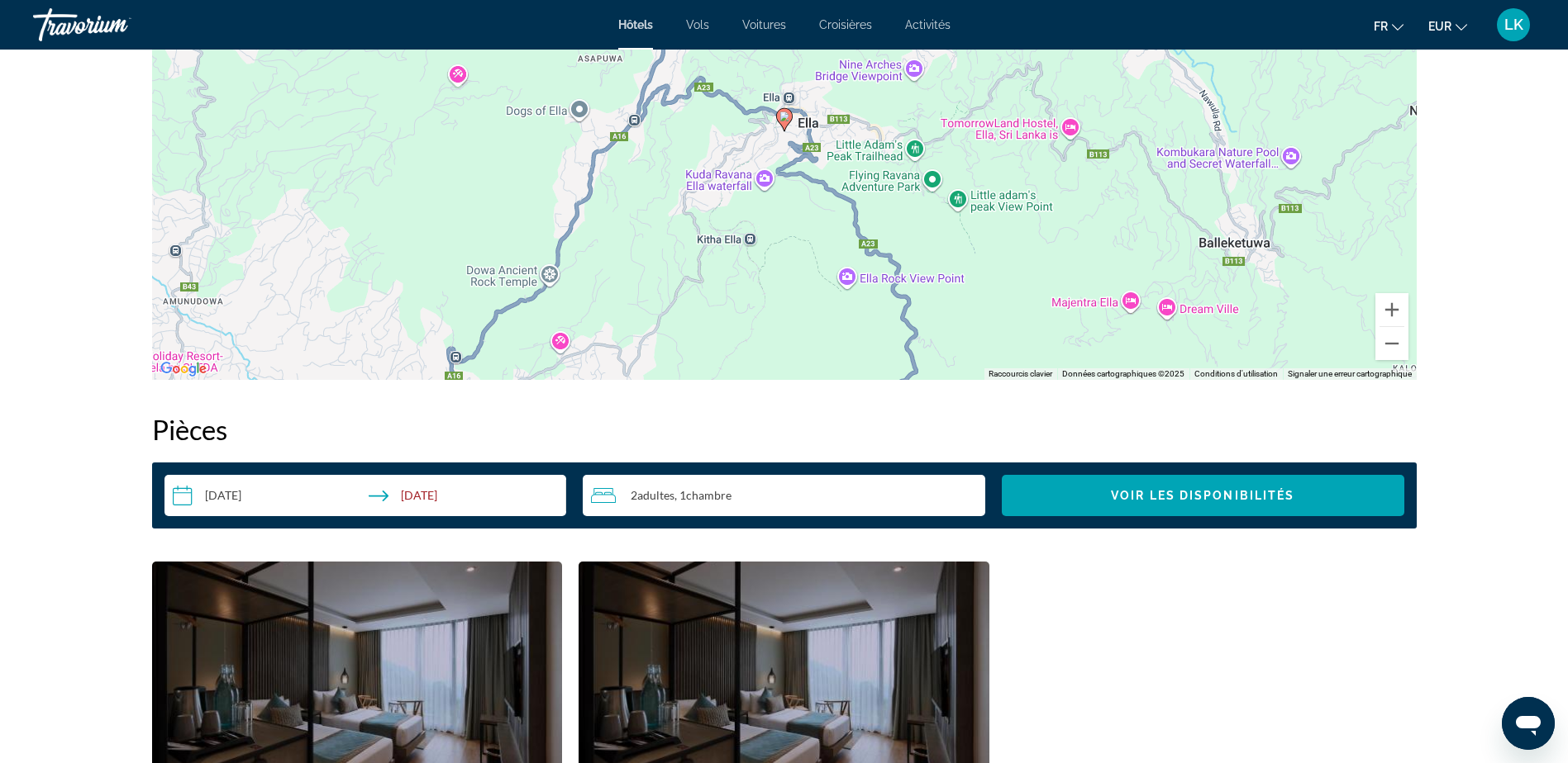
click at [244, 495] on input "**********" at bounding box center [368, 499] width 409 height 47
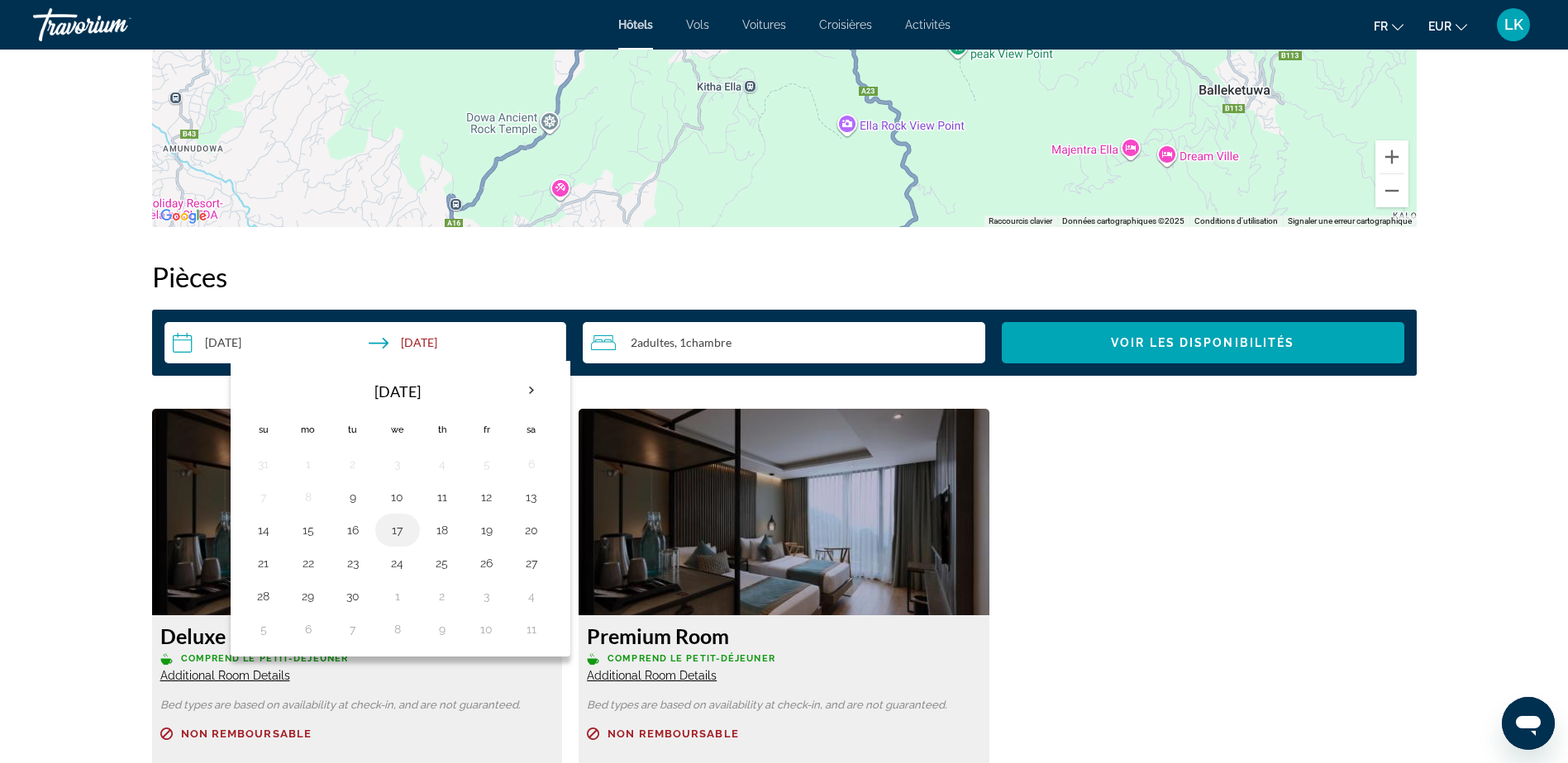
scroll to position [1892, 0]
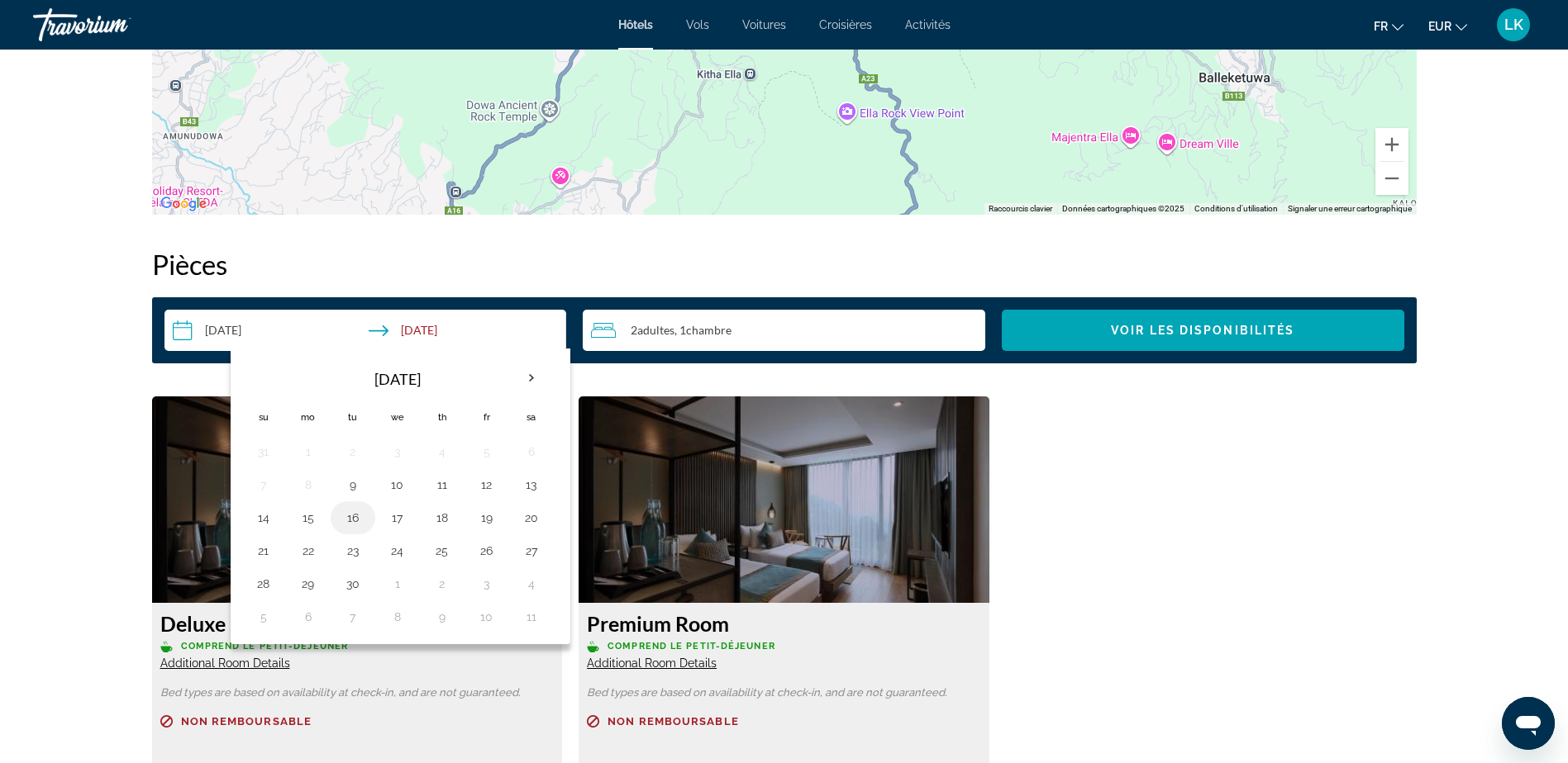
drag, startPoint x: 356, startPoint y: 521, endPoint x: 376, endPoint y: 521, distance: 20.0
click at [359, 521] on button "16" at bounding box center [353, 518] width 27 height 23
click at [392, 521] on button "17" at bounding box center [398, 518] width 27 height 23
type input "**********"
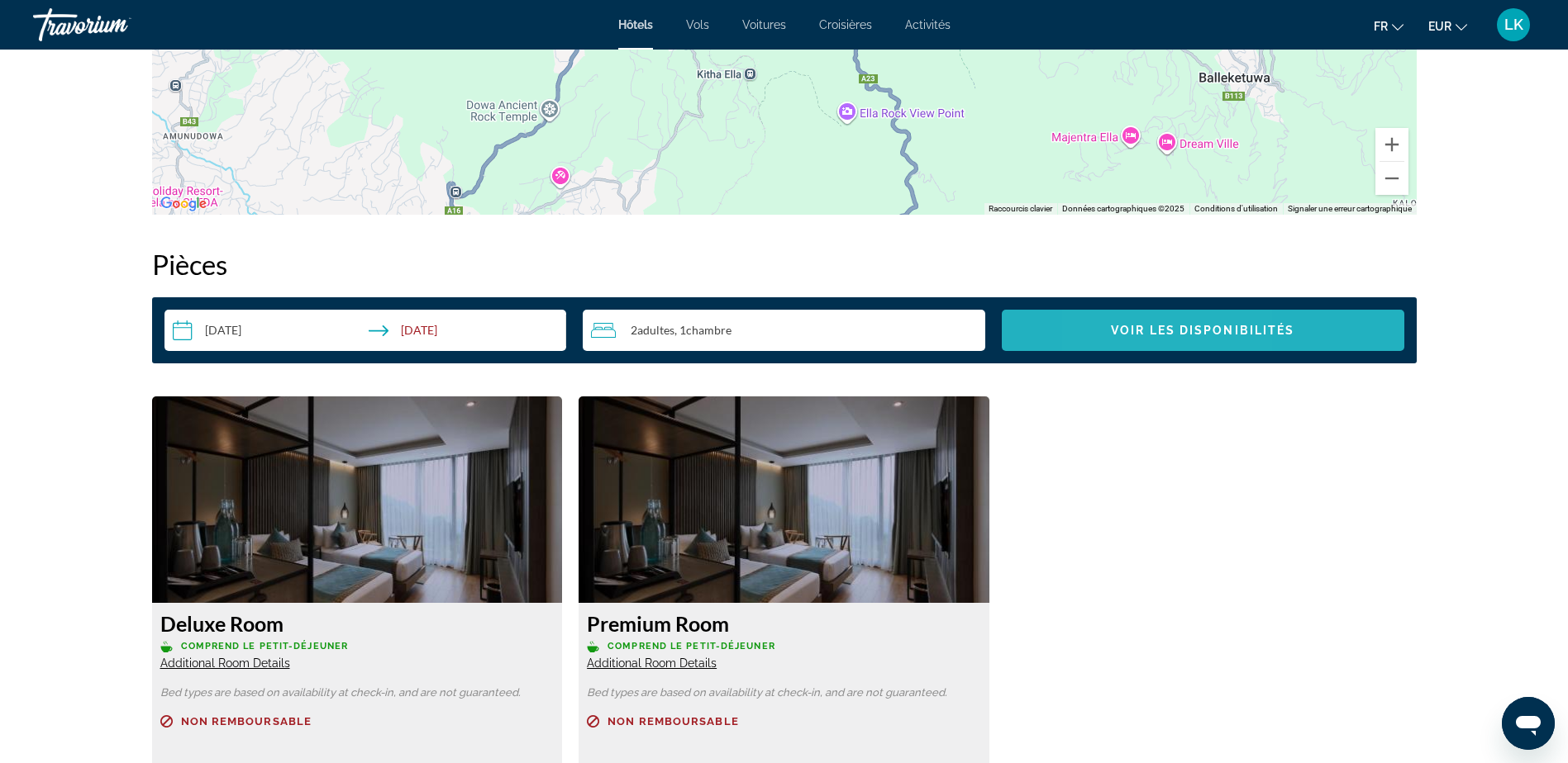
click at [1130, 313] on span "Search widget" at bounding box center [1203, 330] width 403 height 40
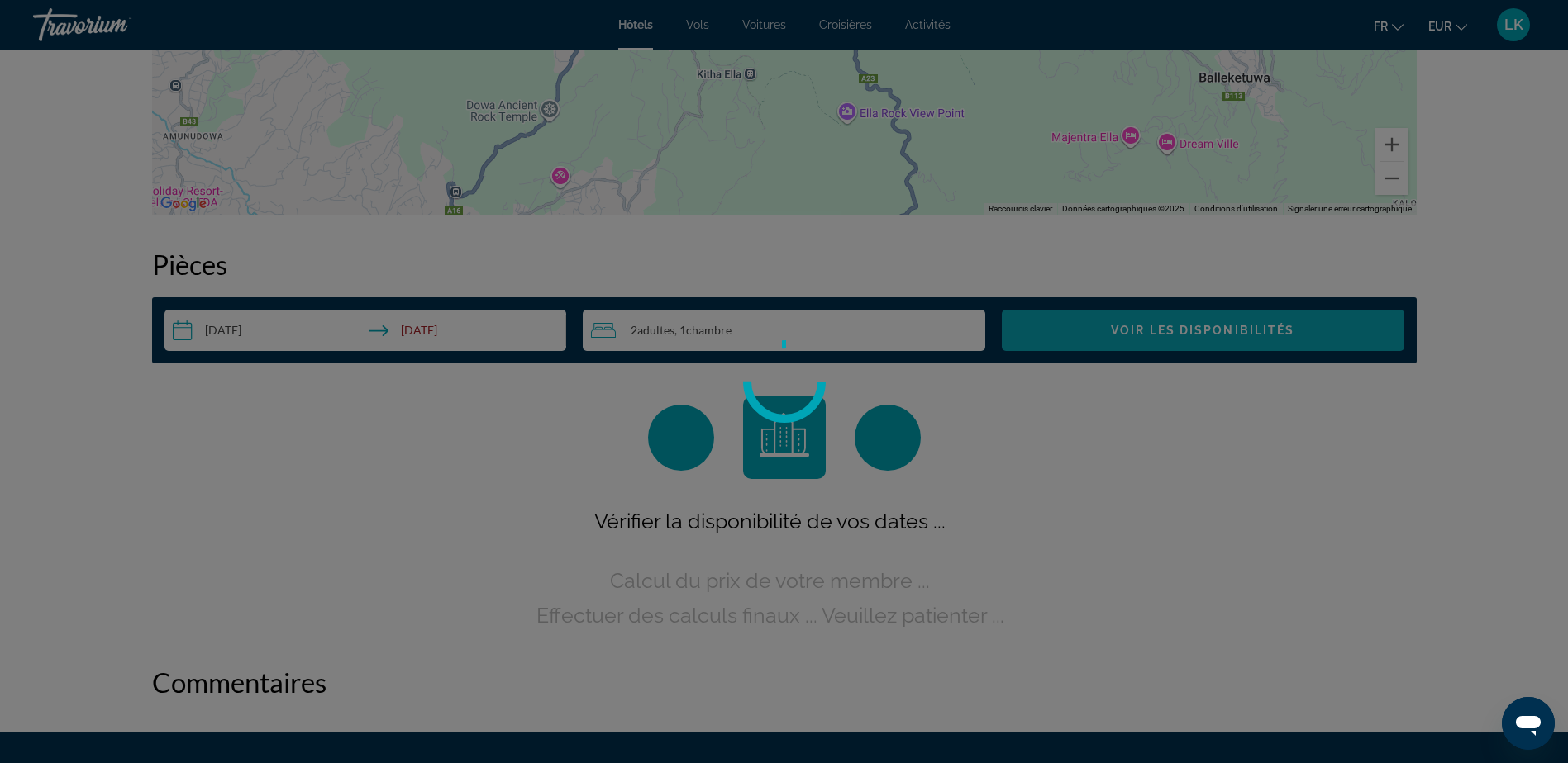
scroll to position [2042, 0]
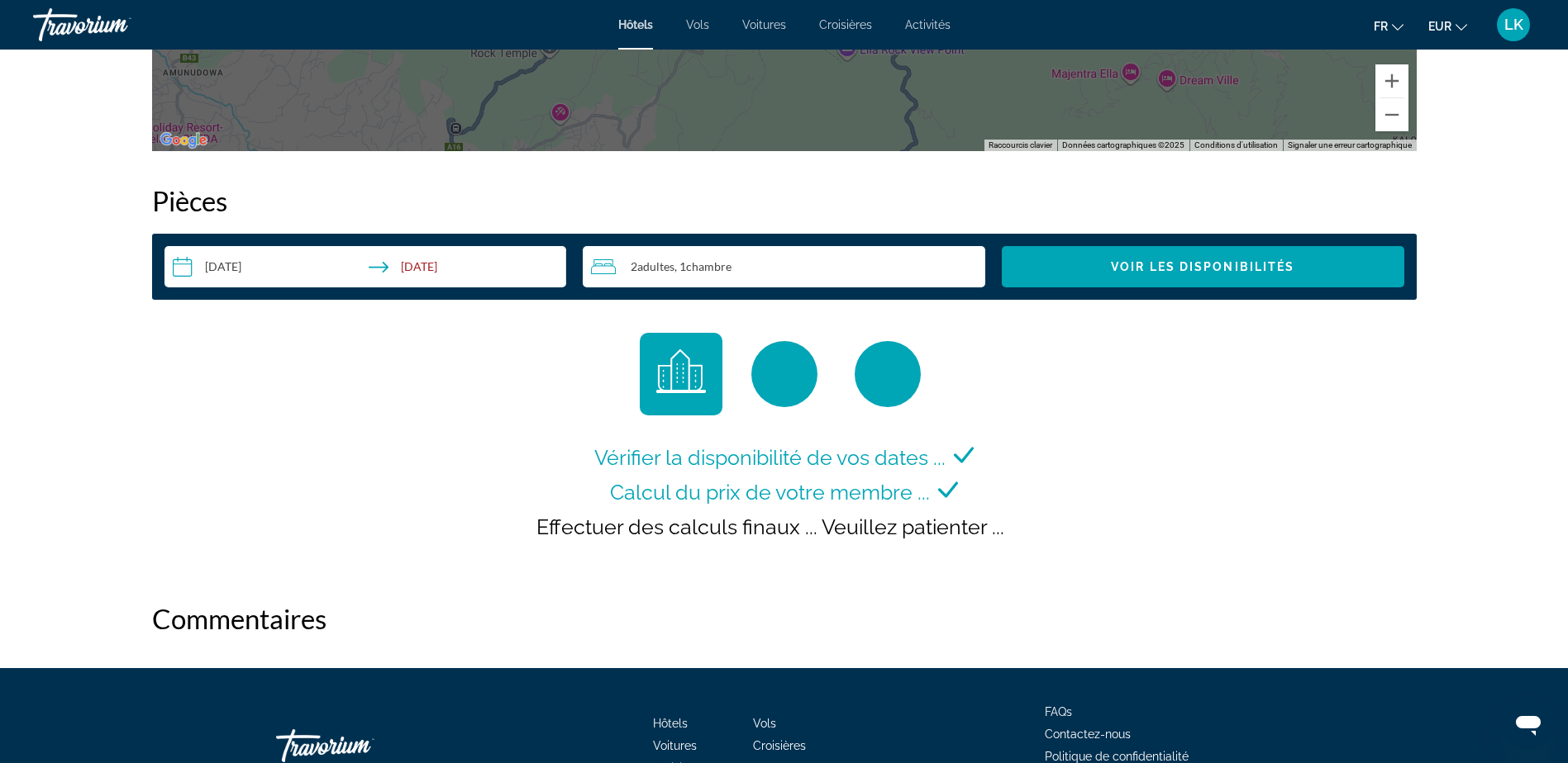
scroll to position [1983, 0]
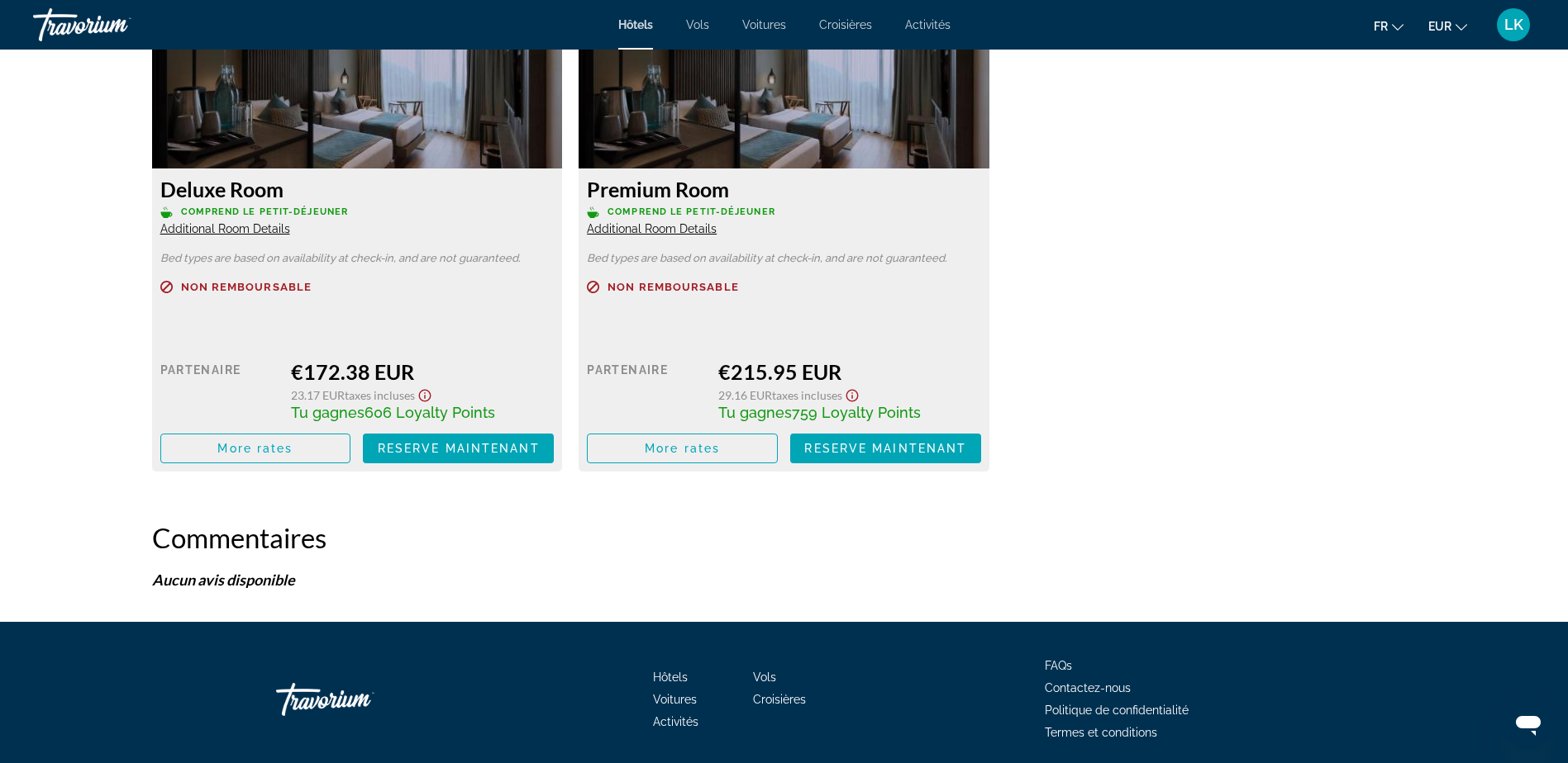
scroll to position [2388, 0]
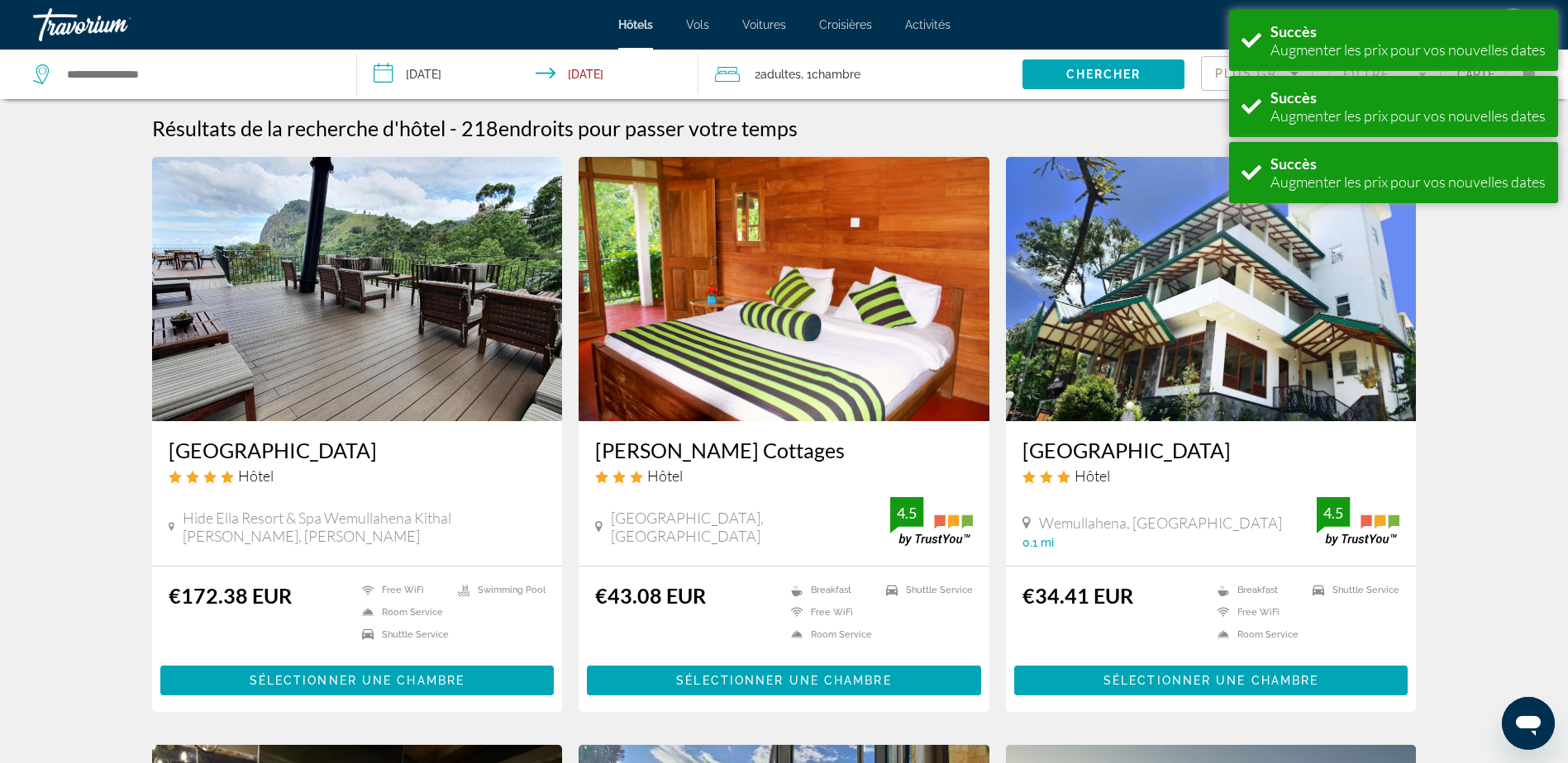
scroll to position [578, 0]
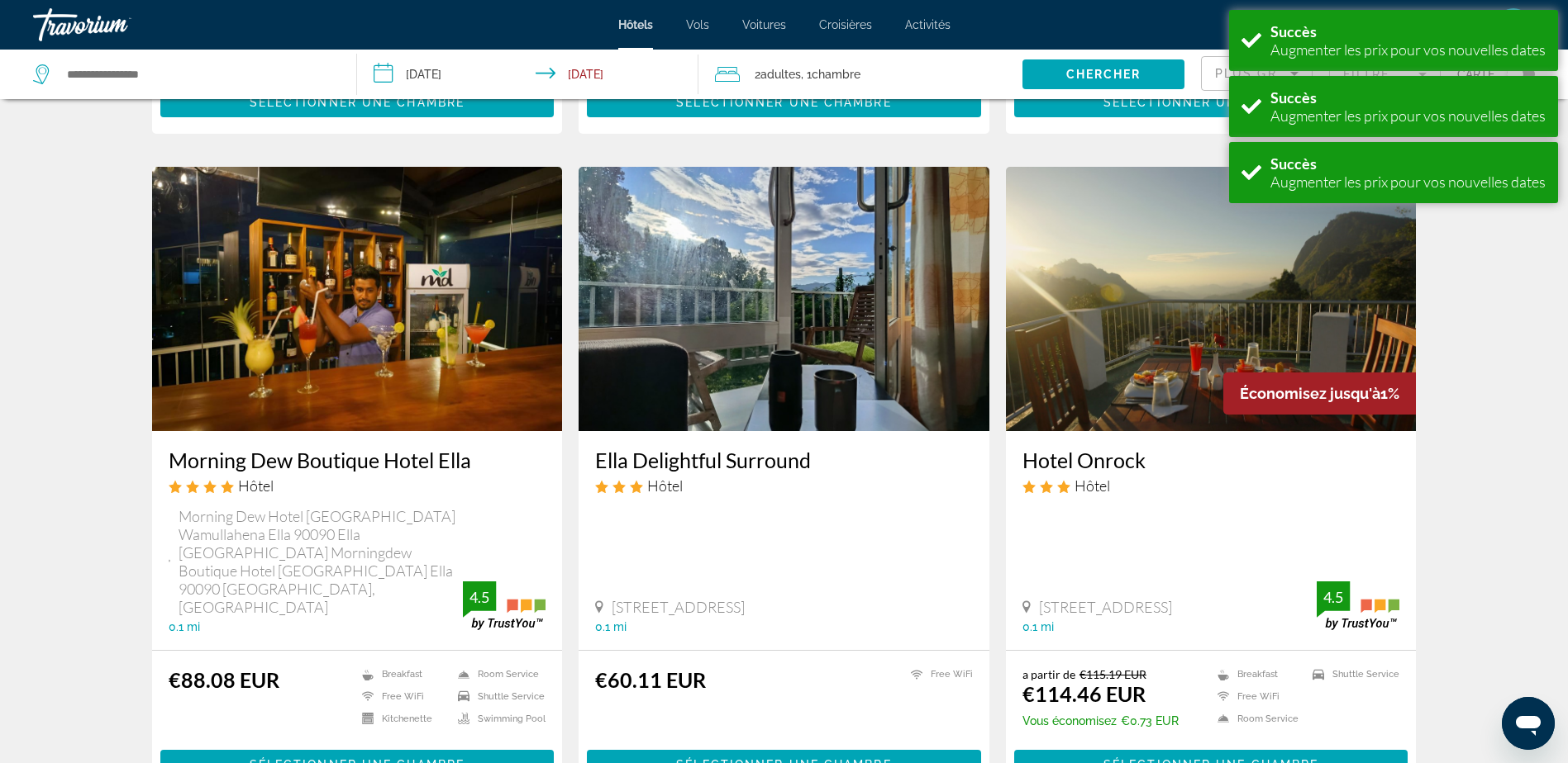
click at [1131, 283] on img "Main content" at bounding box center [1211, 299] width 411 height 264
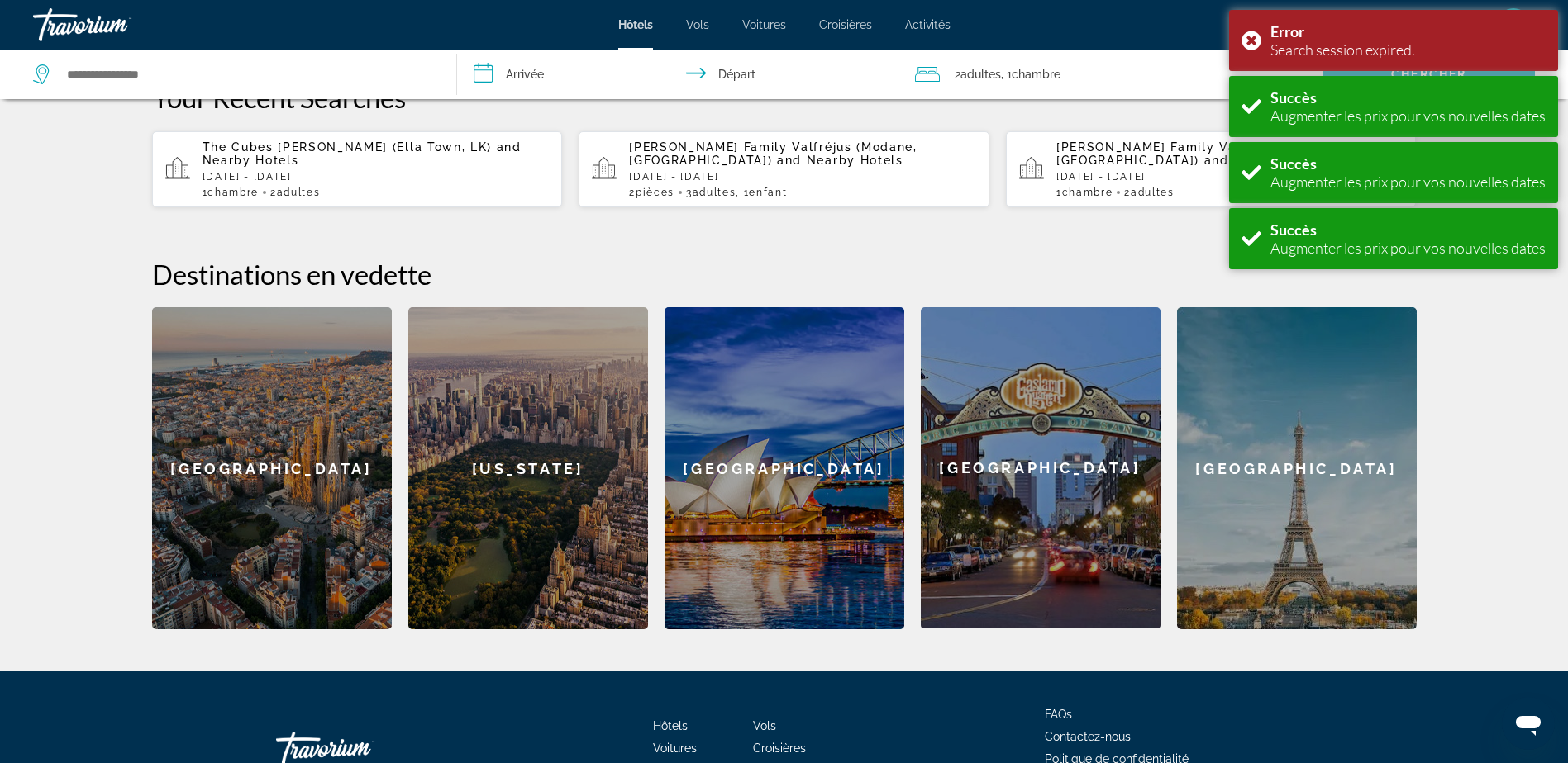
scroll to position [496, 0]
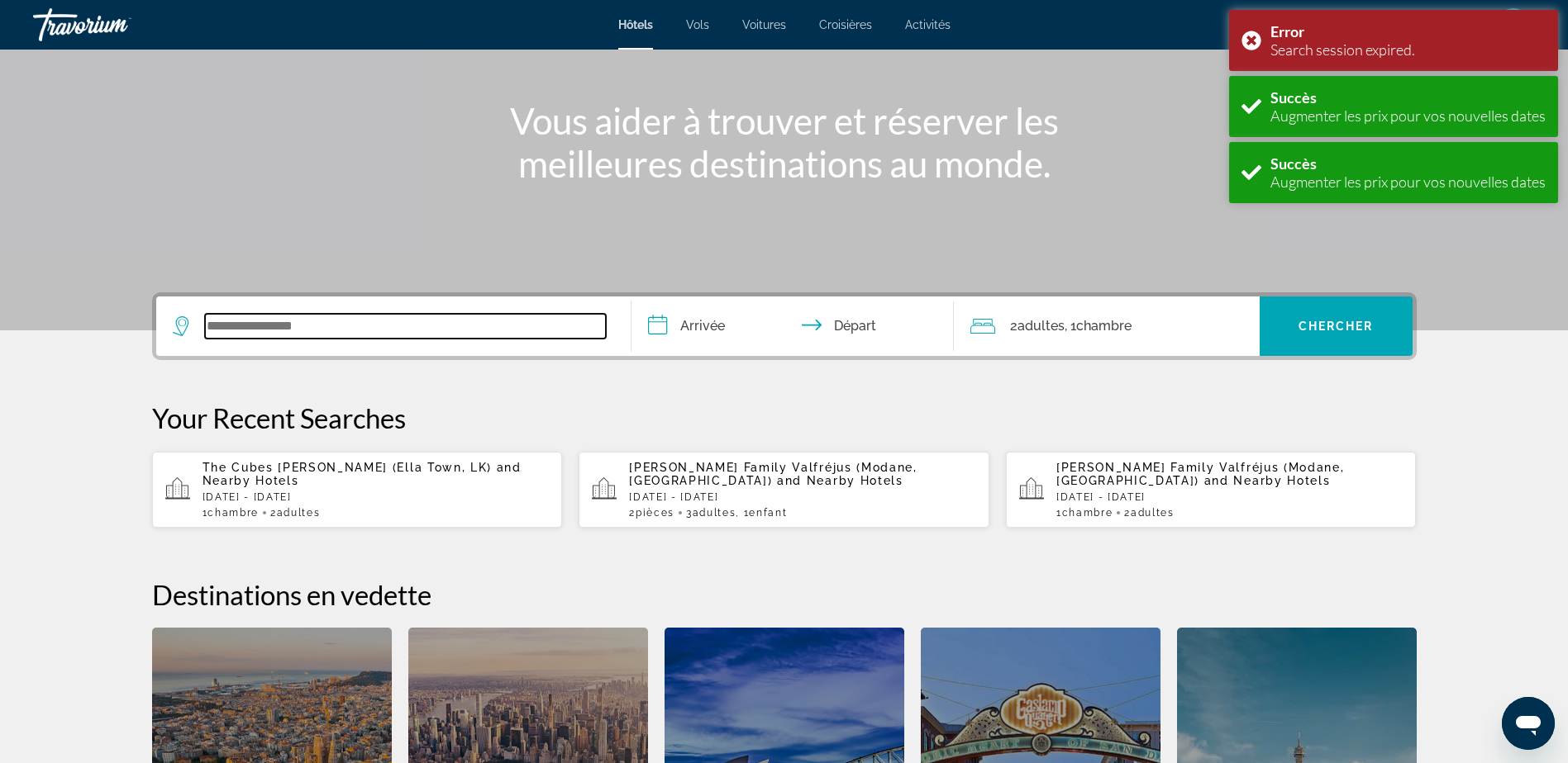
click at [233, 331] on input "Search widget" at bounding box center [405, 326] width 401 height 25
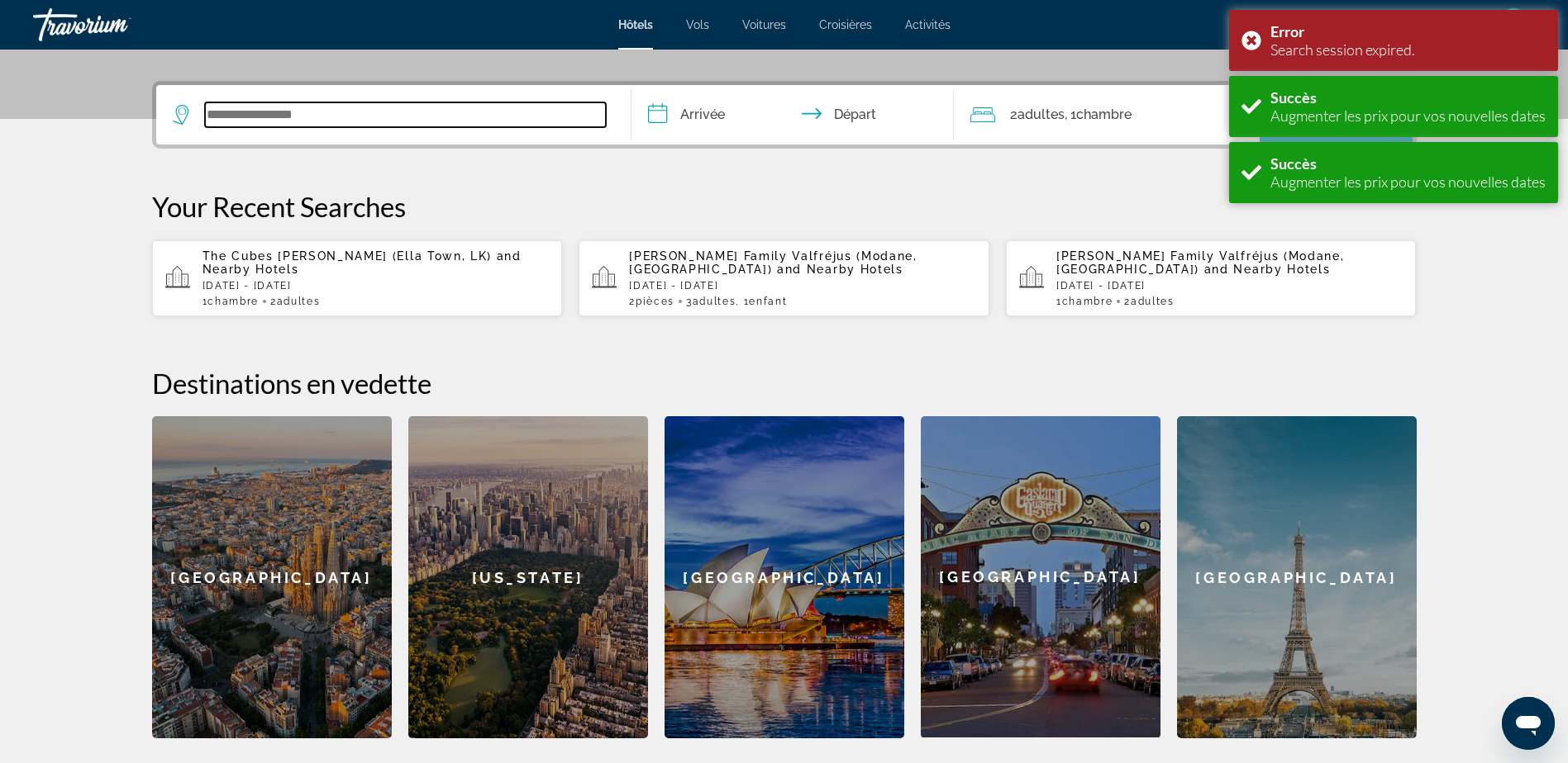
scroll to position [404, 0]
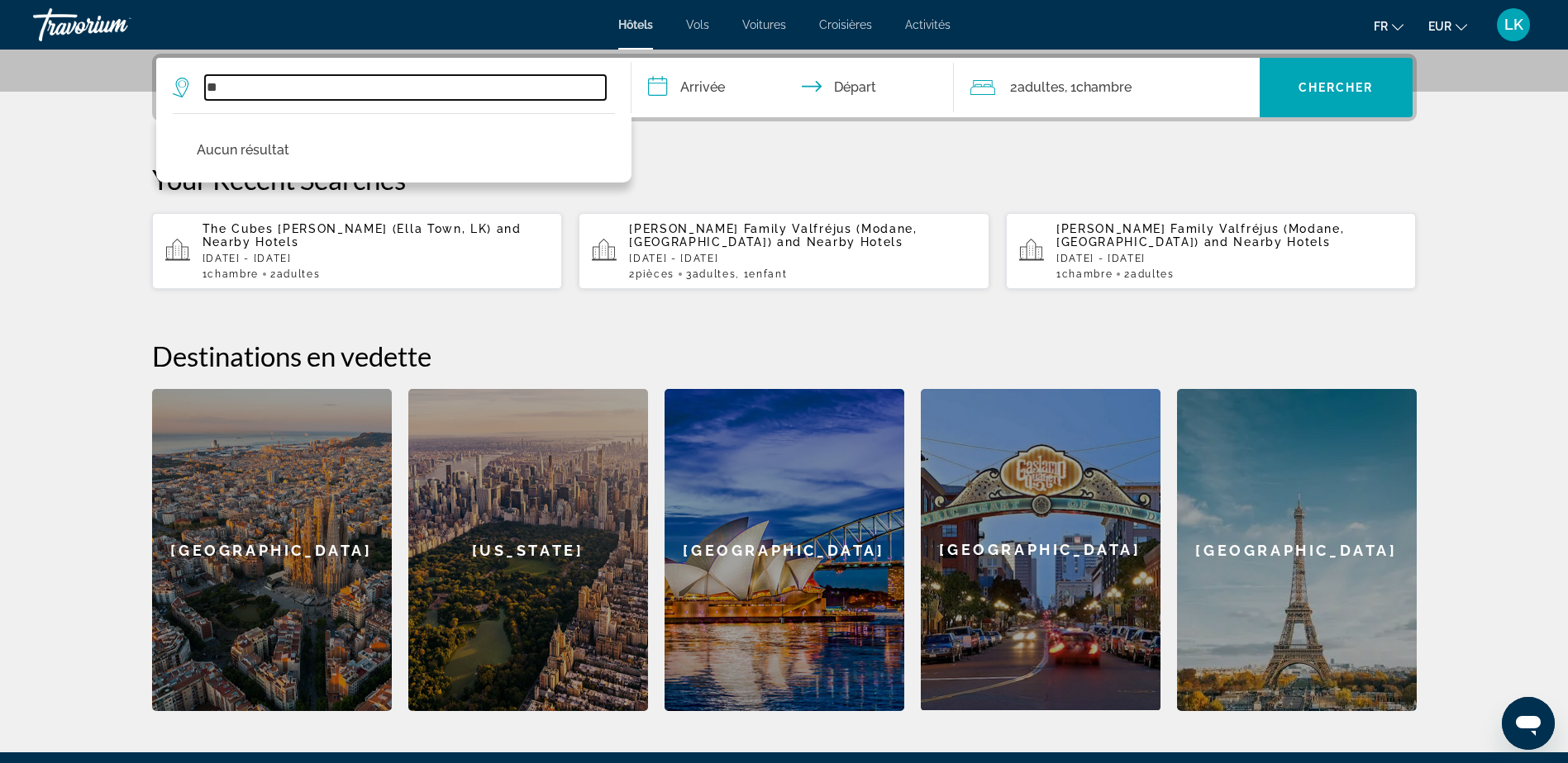
type input "*"
type input "******"
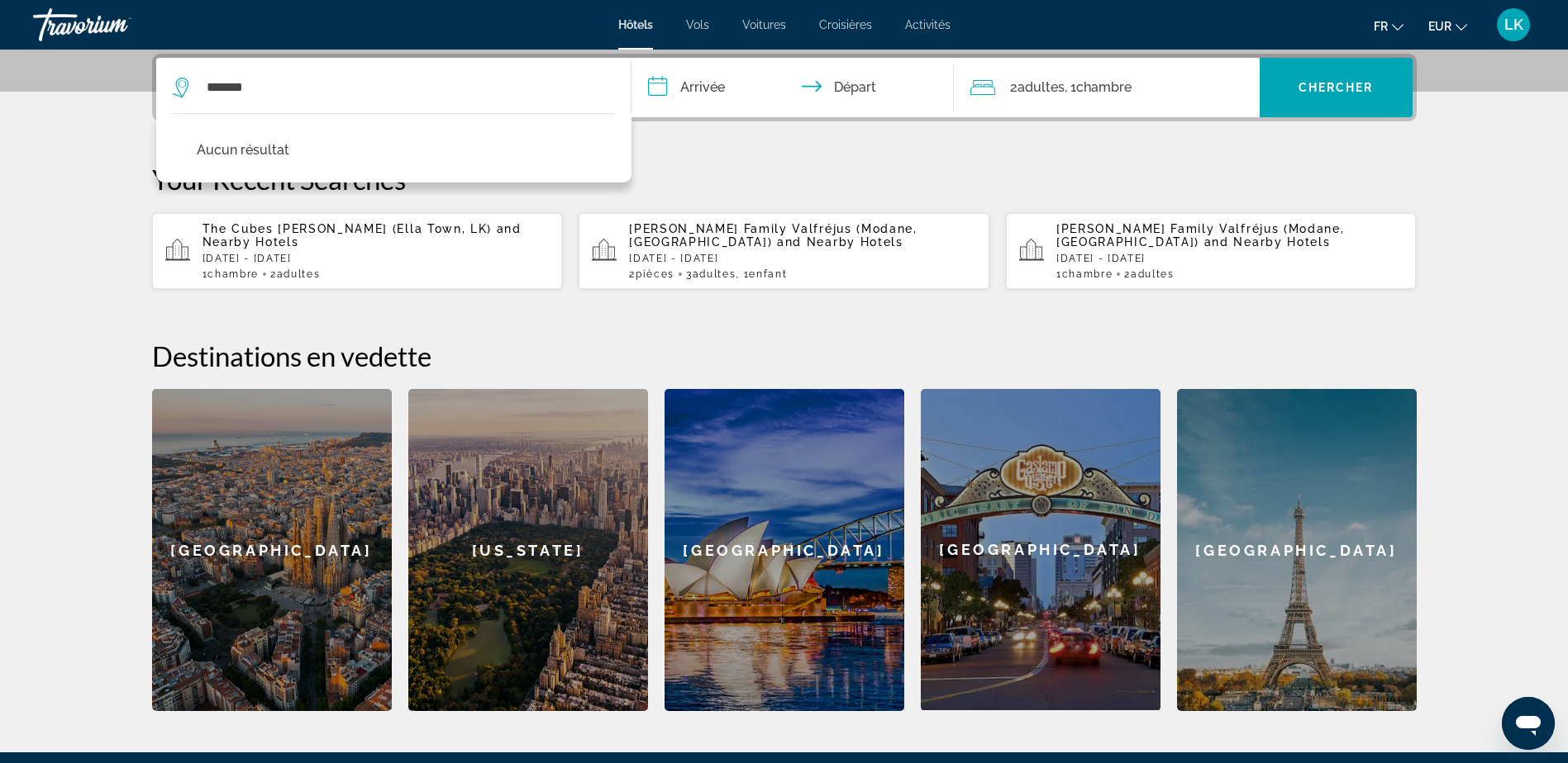
click at [153, 273] on app-hotels-recent-search "The Cubes Ella (Ella Town, LK) and Nearby Hotels [GEOGRAPHIC_DATA][DATE] - [DAT…" at bounding box center [357, 251] width 411 height 76
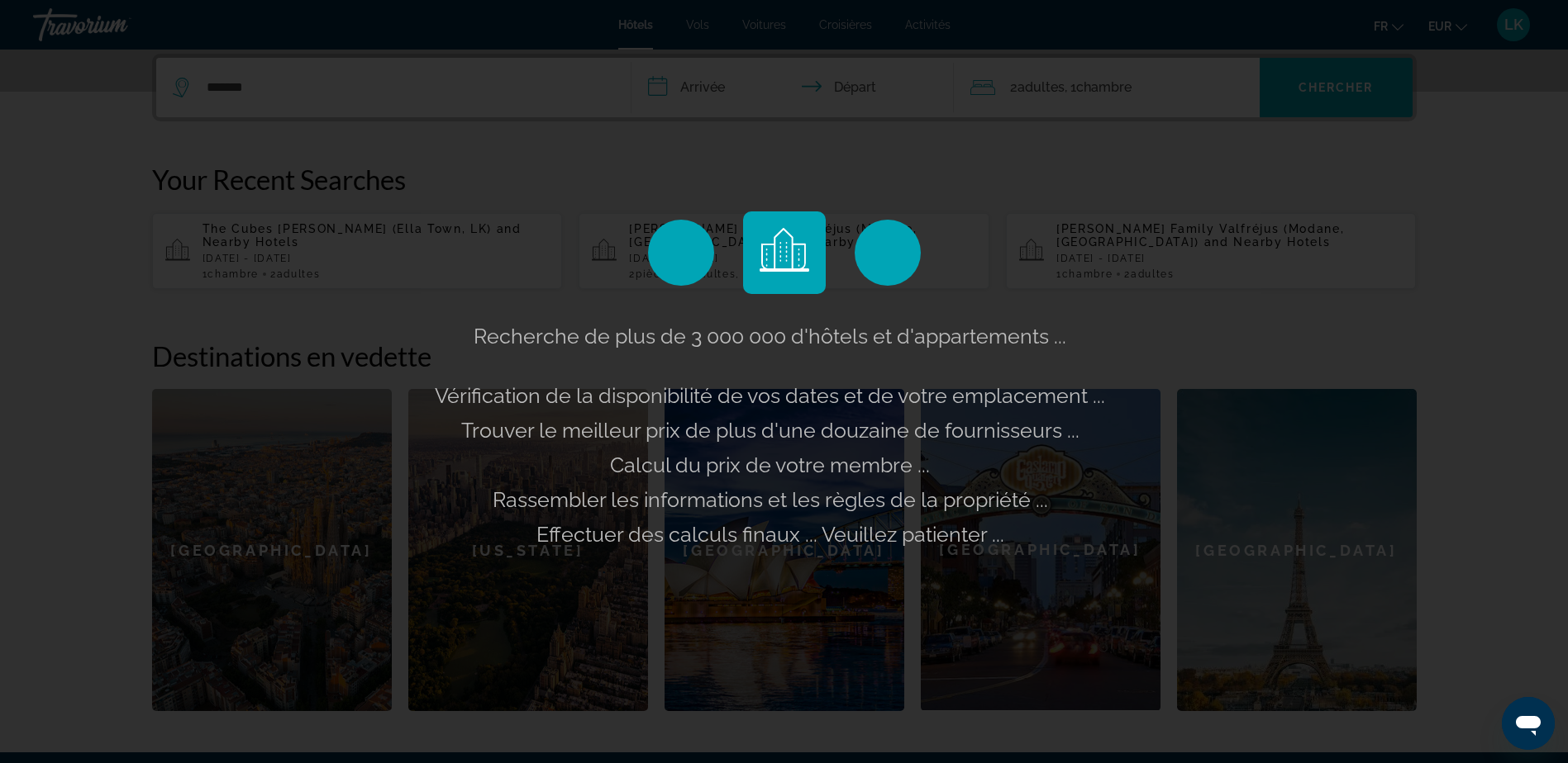
click at [292, 89] on div "Recherche de plus de 3 000 000 d'hôtels et d'appartements ... Vérification de l…" at bounding box center [784, 381] width 1568 height 763
click at [254, 91] on div "Recherche de plus de 3 000 000 d'hôtels et d'appartements ... Vérification de l…" at bounding box center [784, 381] width 1568 height 763
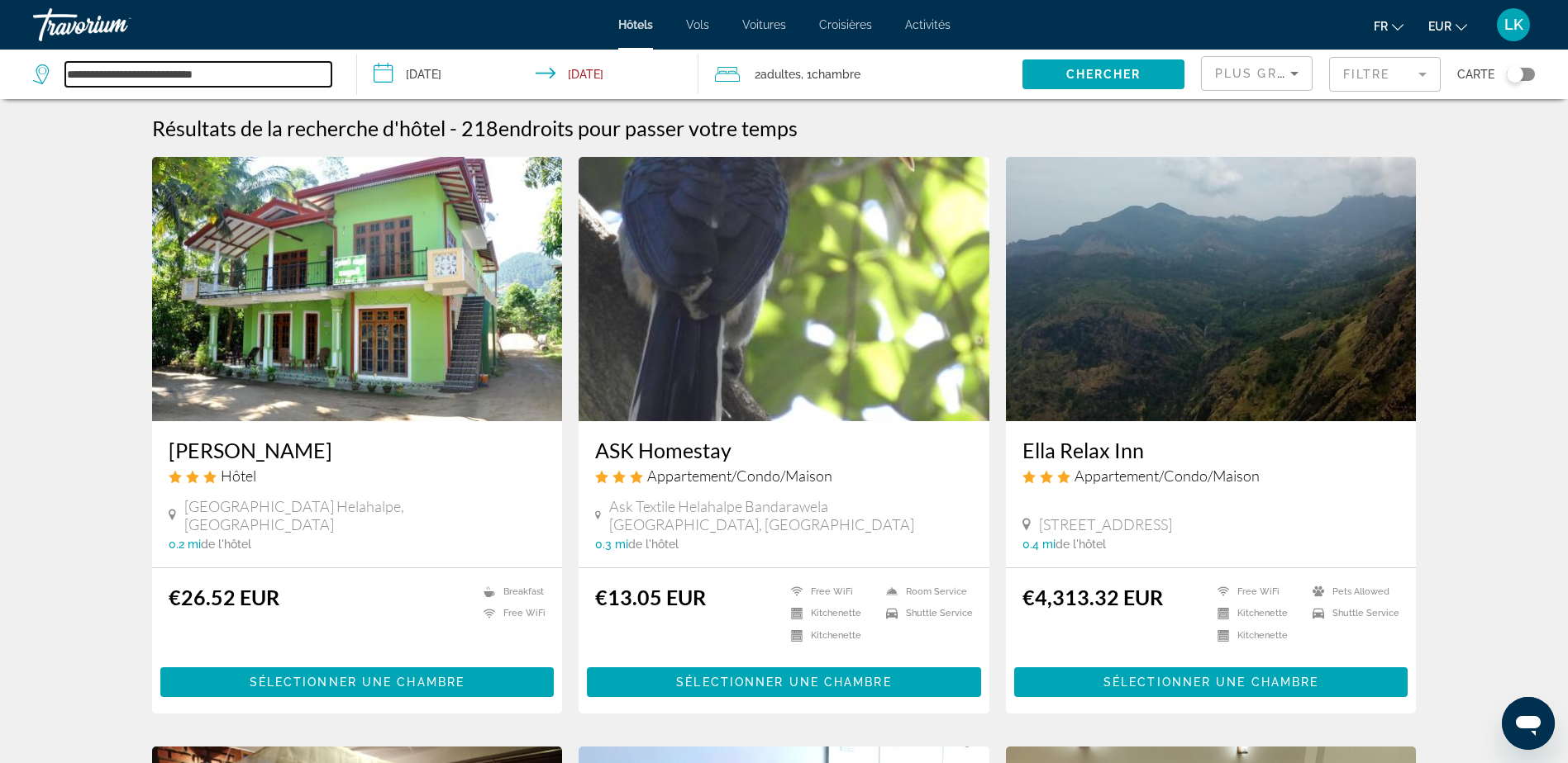
drag, startPoint x: 264, startPoint y: 85, endPoint x: -3, endPoint y: 50, distance: 269.3
click at [0, 50] on html "**********" at bounding box center [784, 381] width 1568 height 763
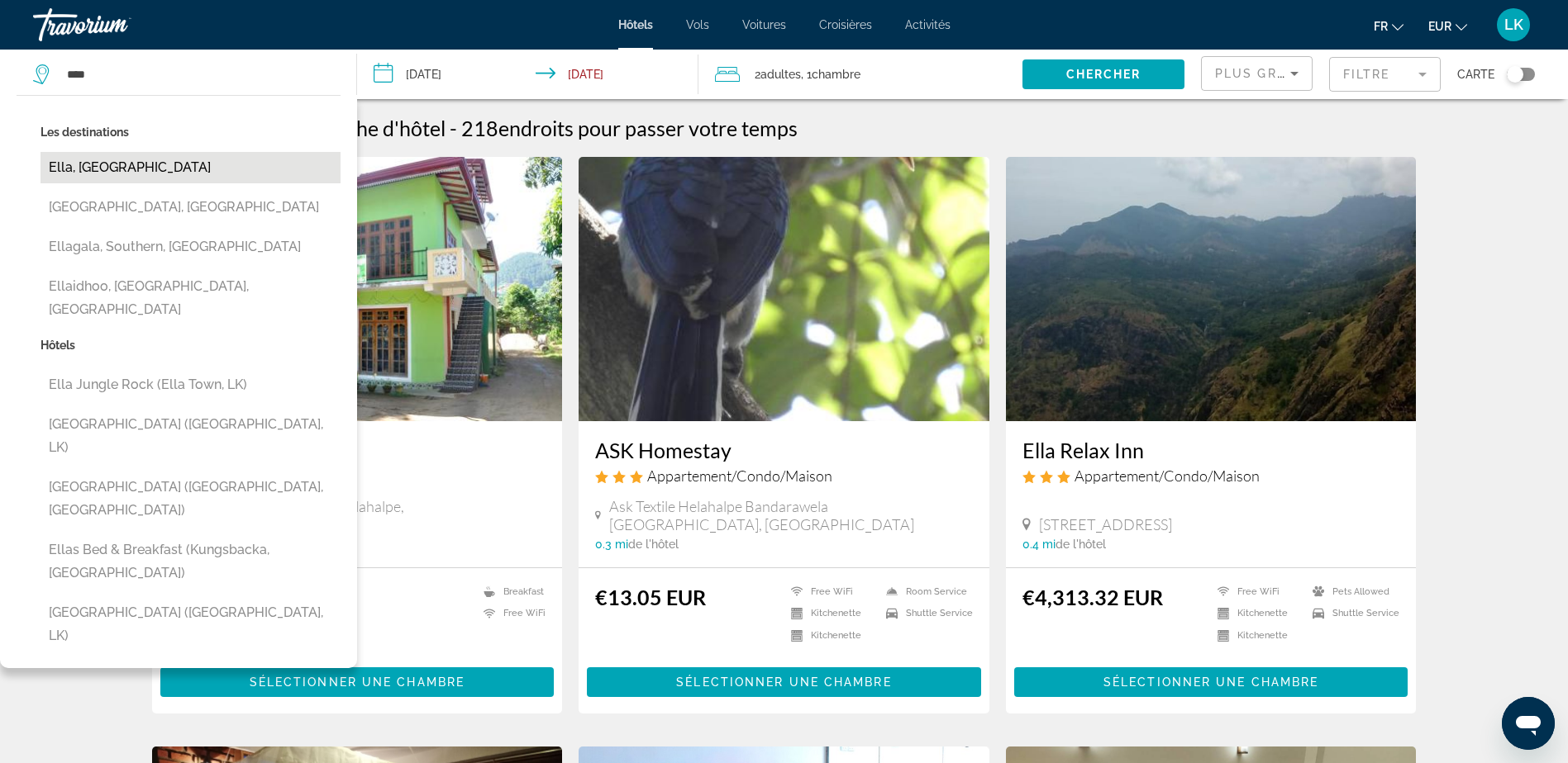
click at [116, 163] on button "Ella, [GEOGRAPHIC_DATA]" at bounding box center [190, 168] width 300 height 31
type input "**********"
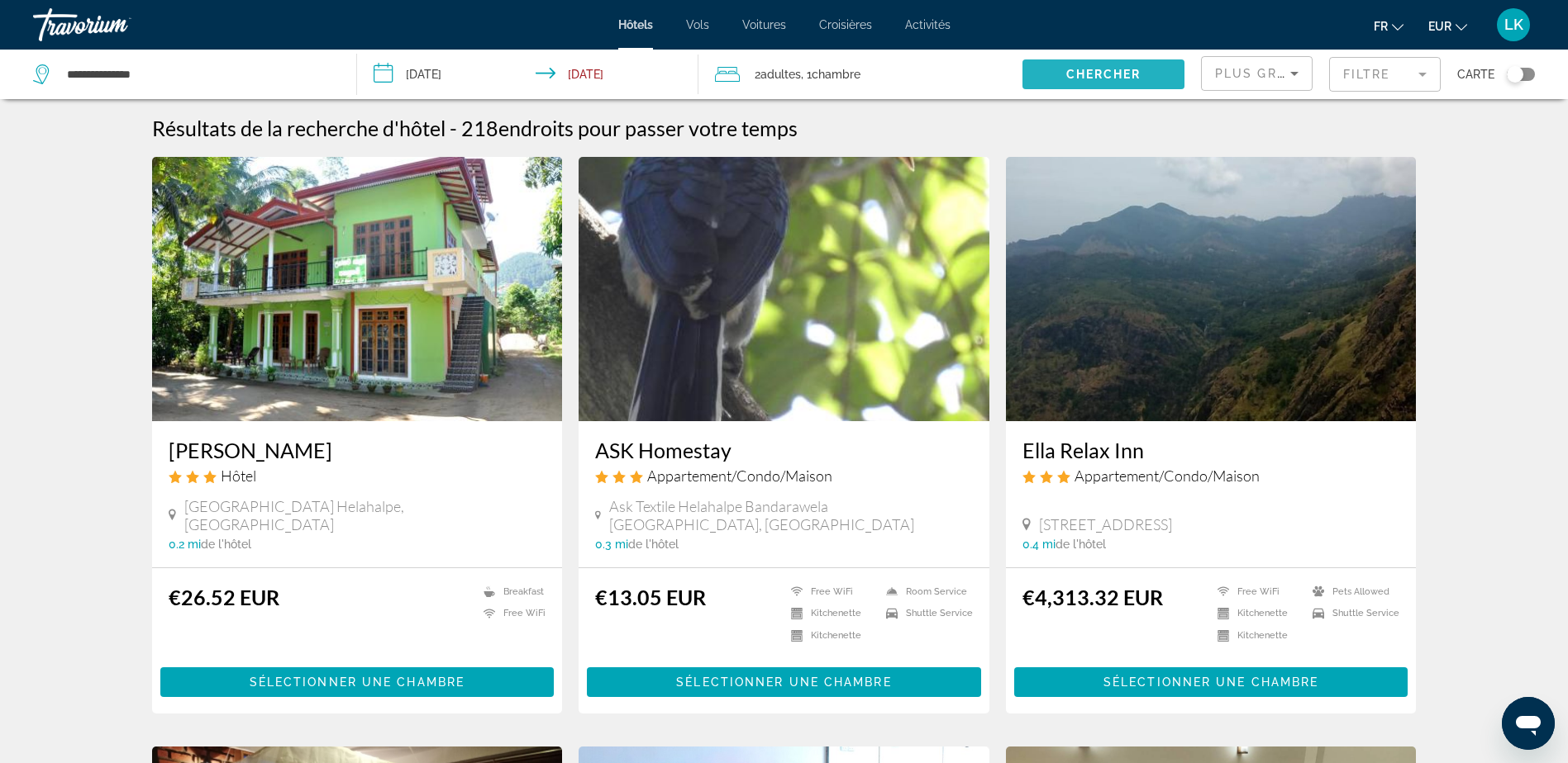
click at [1099, 80] on span "Chercher" at bounding box center [1103, 73] width 75 height 13
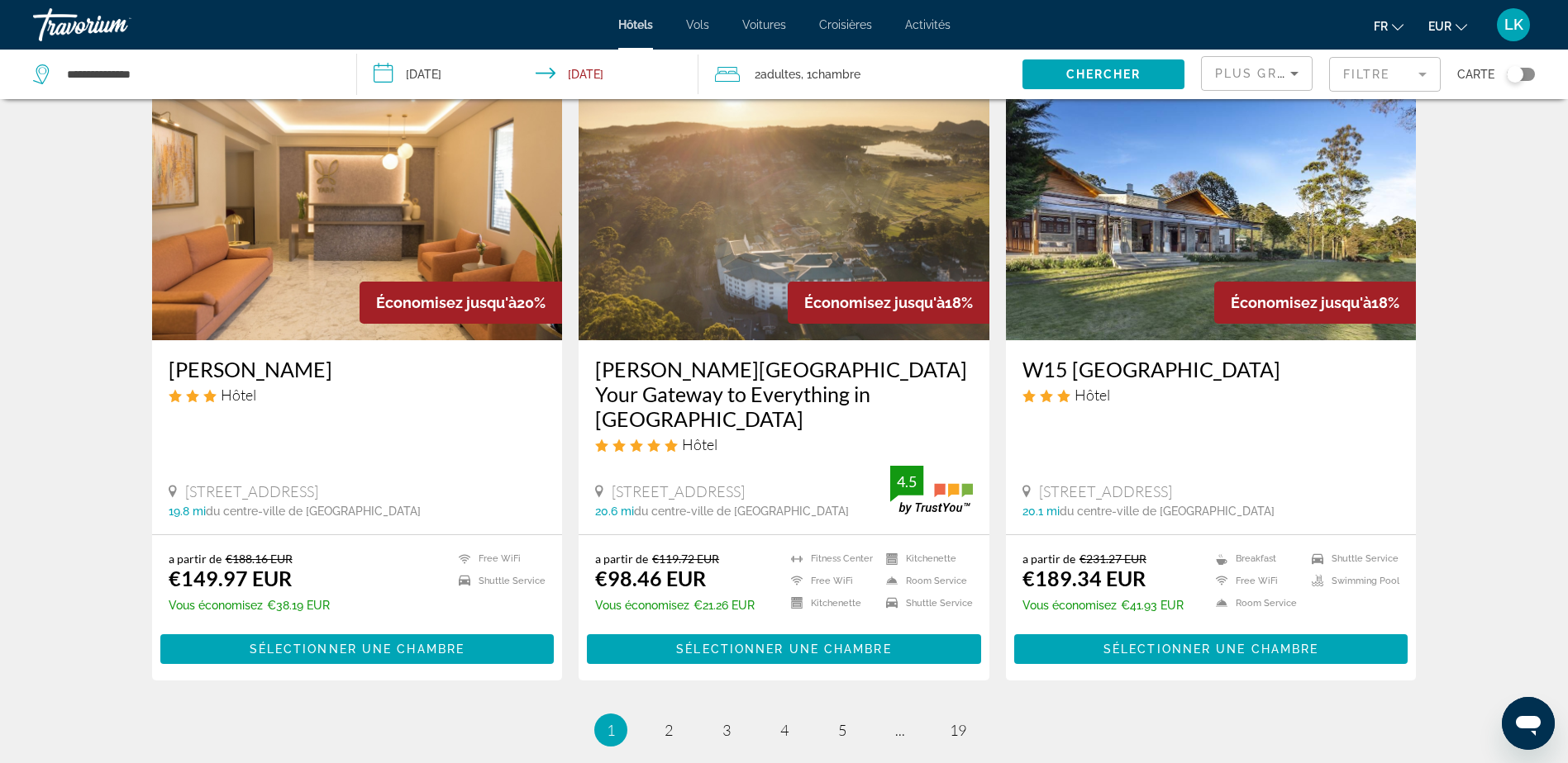
scroll to position [1900, 0]
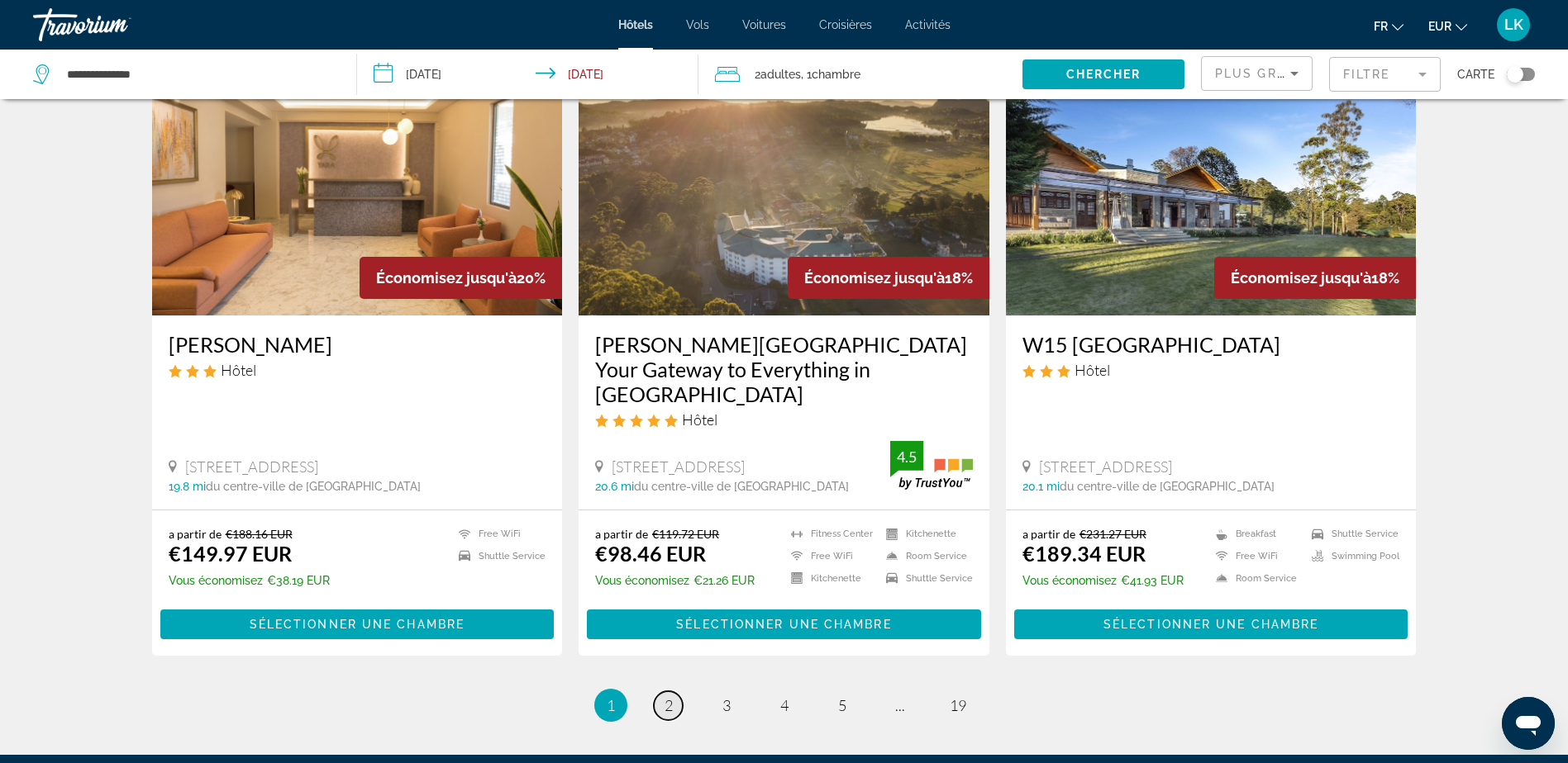
click at [674, 691] on link "page 2" at bounding box center [667, 705] width 29 height 29
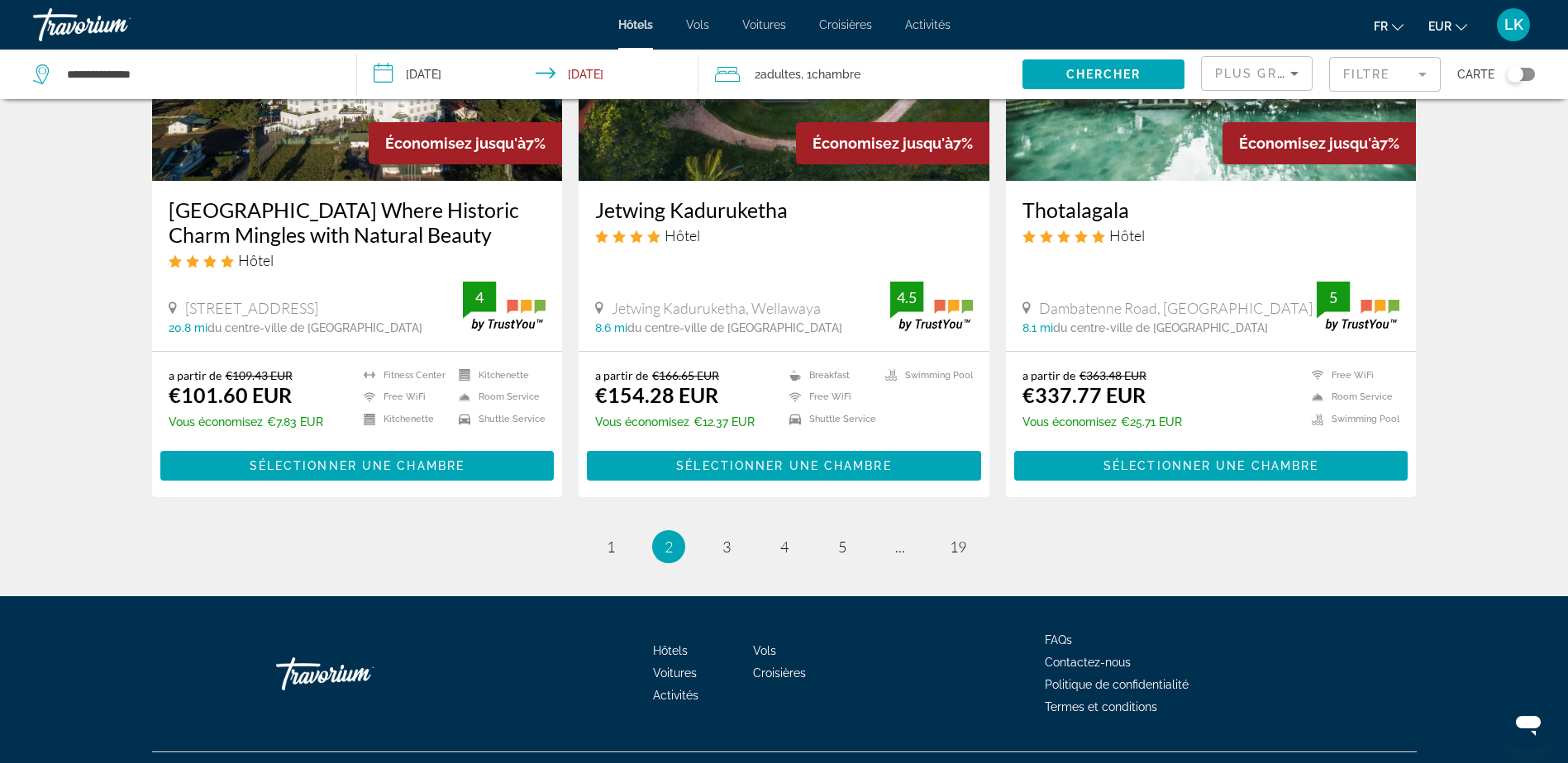
scroll to position [2065, 0]
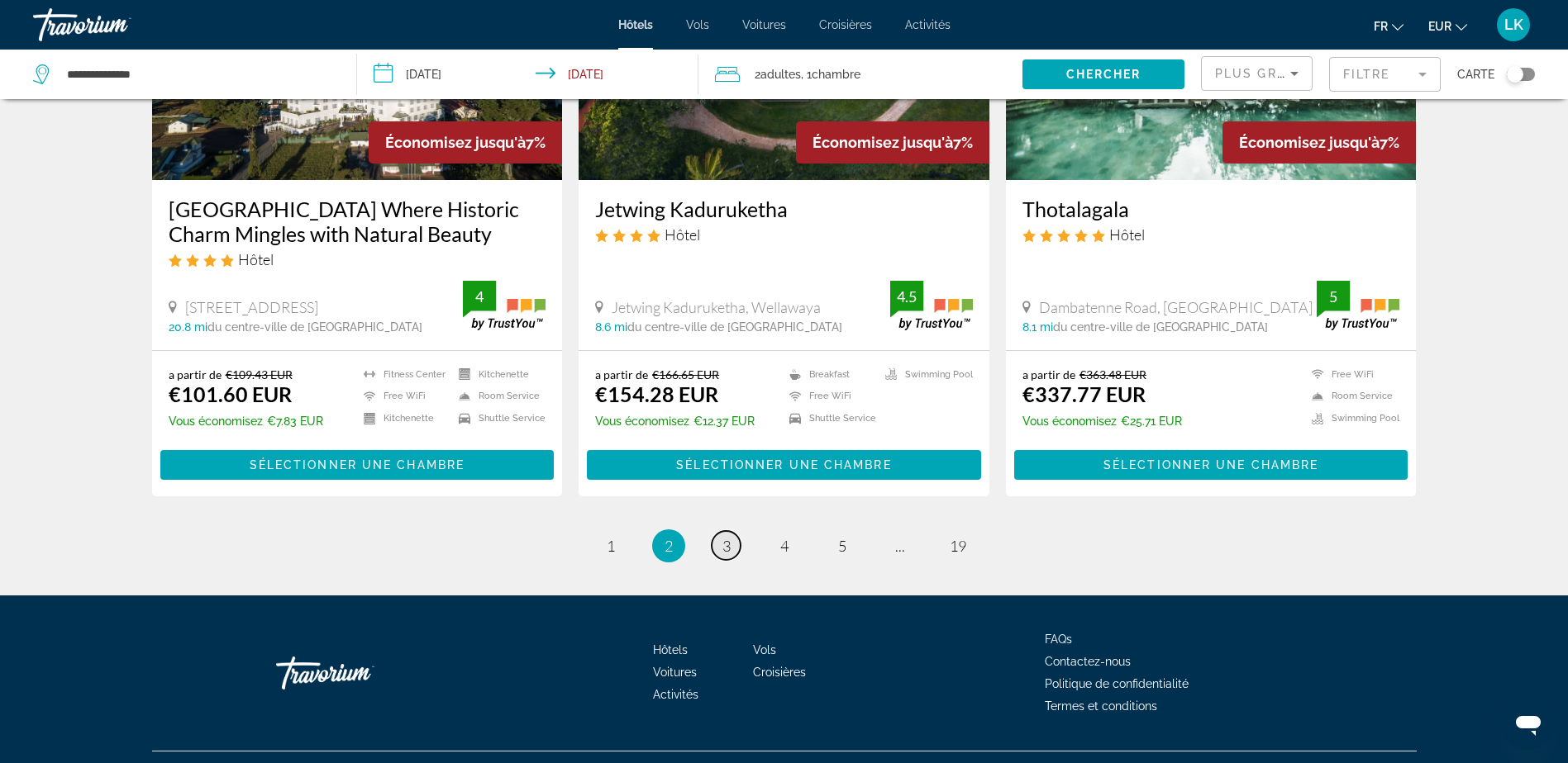
click at [714, 531] on link "page 3" at bounding box center [725, 545] width 29 height 29
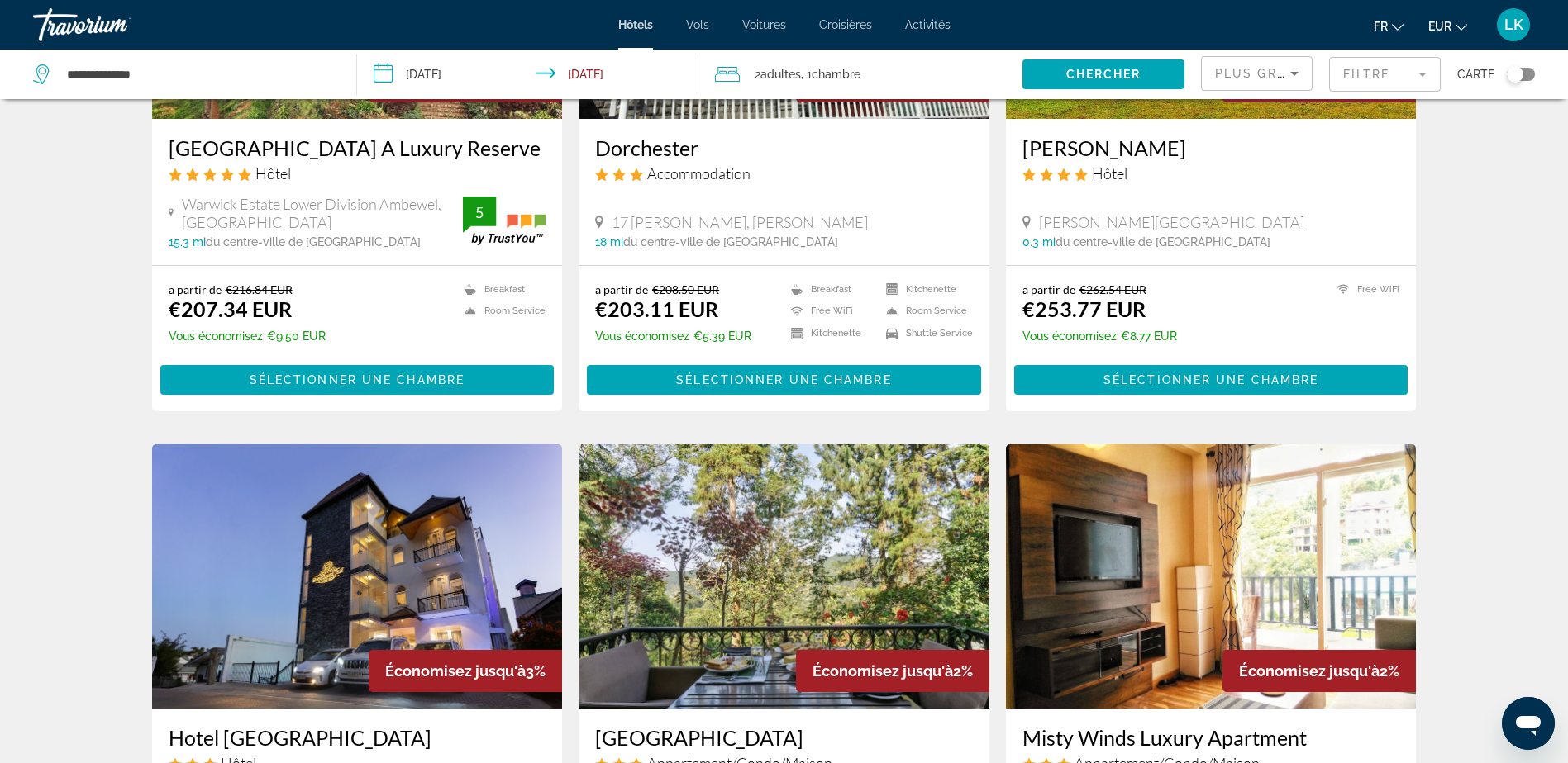
scroll to position [1322, 0]
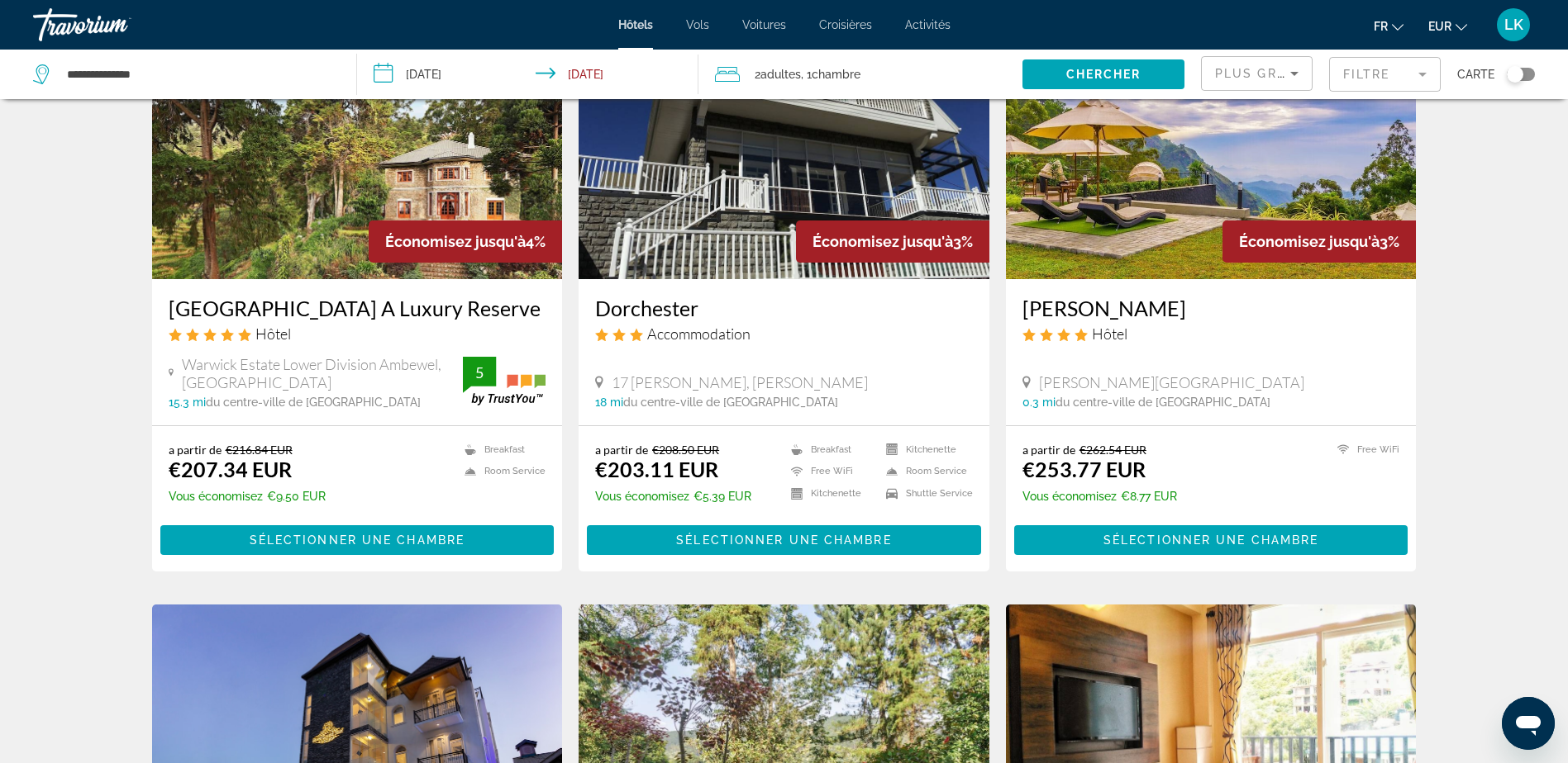
click at [1055, 201] on img "Main content" at bounding box center [1211, 147] width 411 height 264
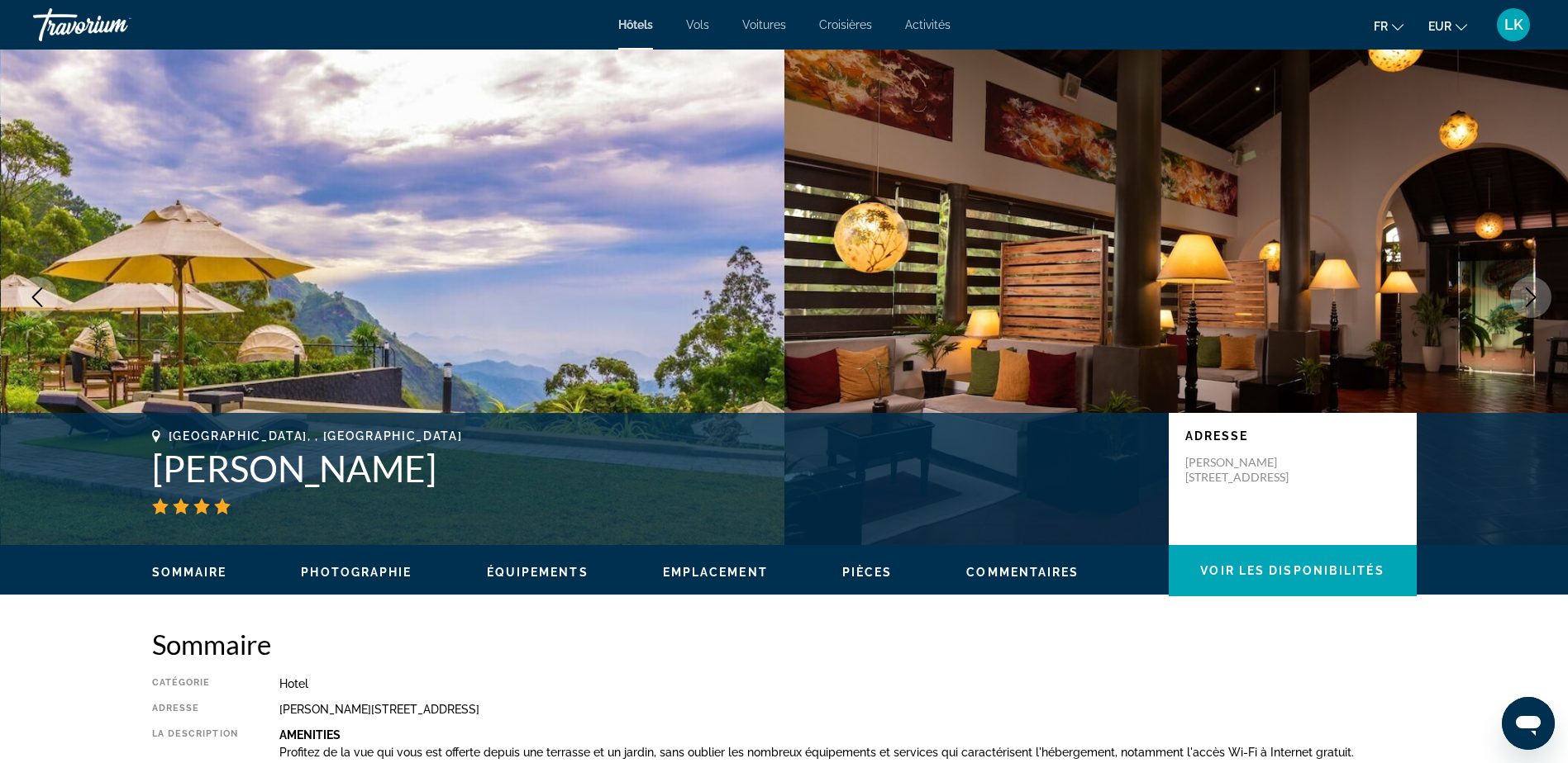
click at [1531, 298] on icon "Next image" at bounding box center [1530, 297] width 20 height 20
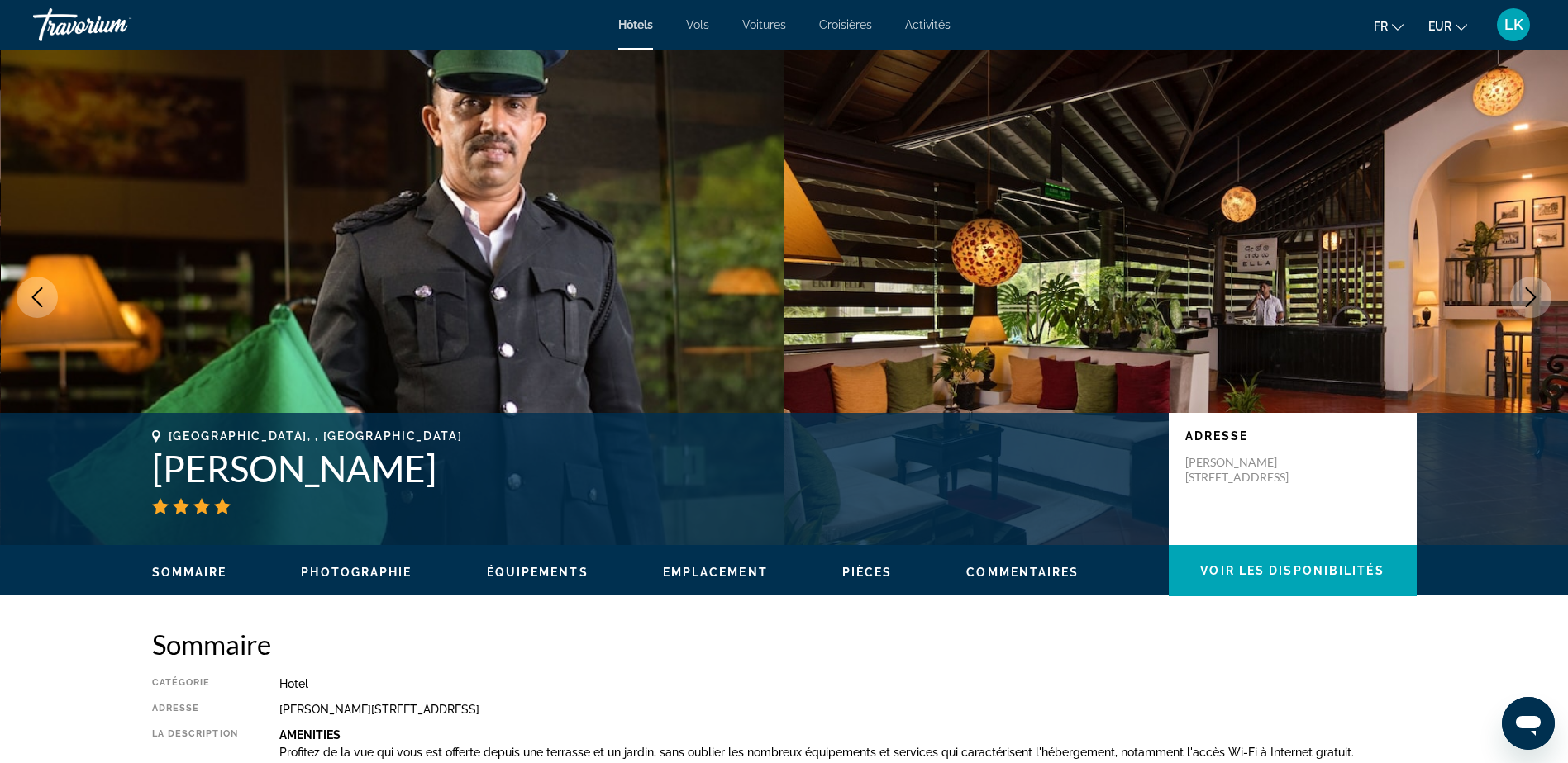
click at [1531, 298] on icon "Next image" at bounding box center [1530, 297] width 20 height 20
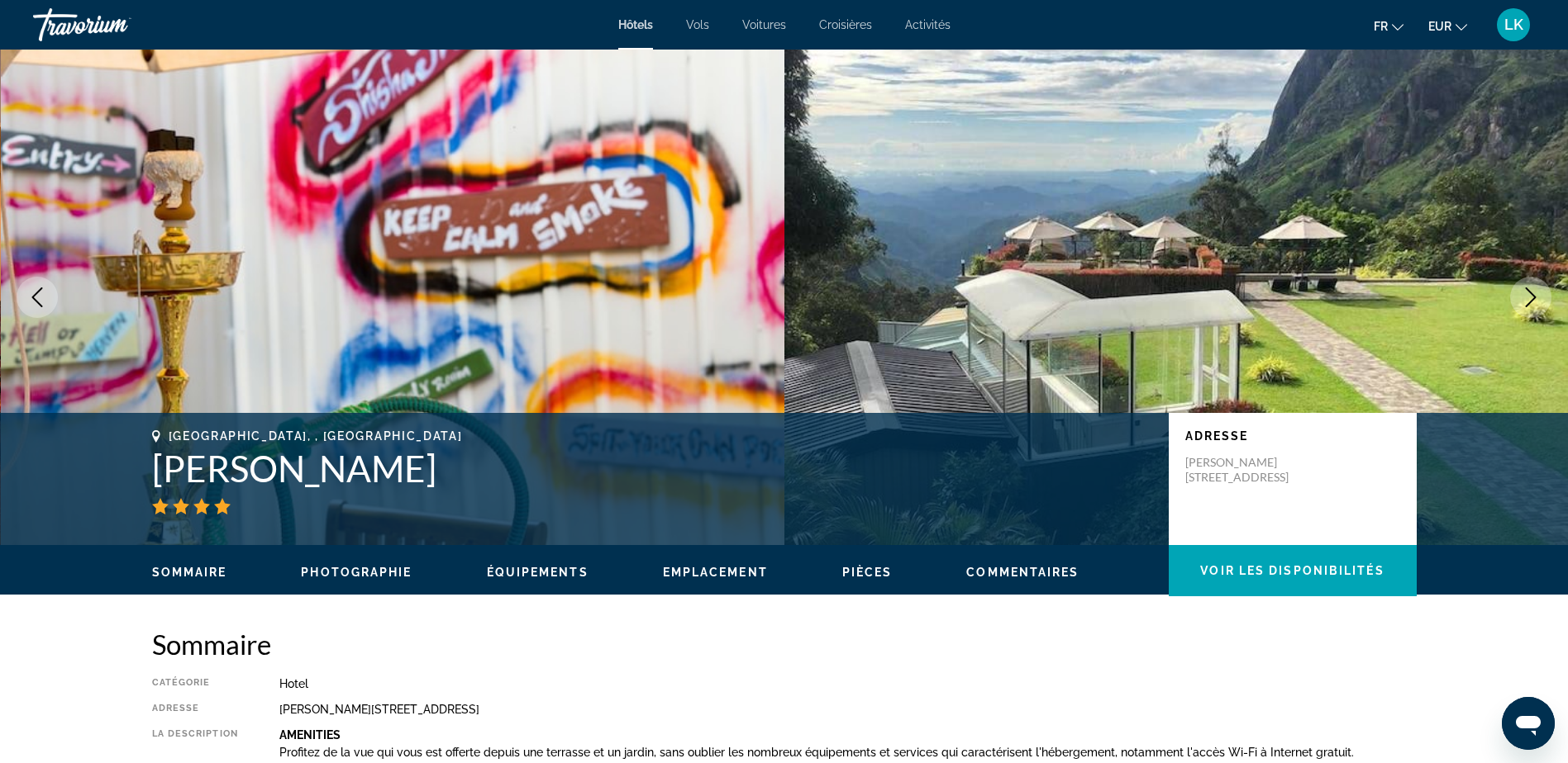
click at [1532, 298] on icon "Next image" at bounding box center [1530, 297] width 20 height 20
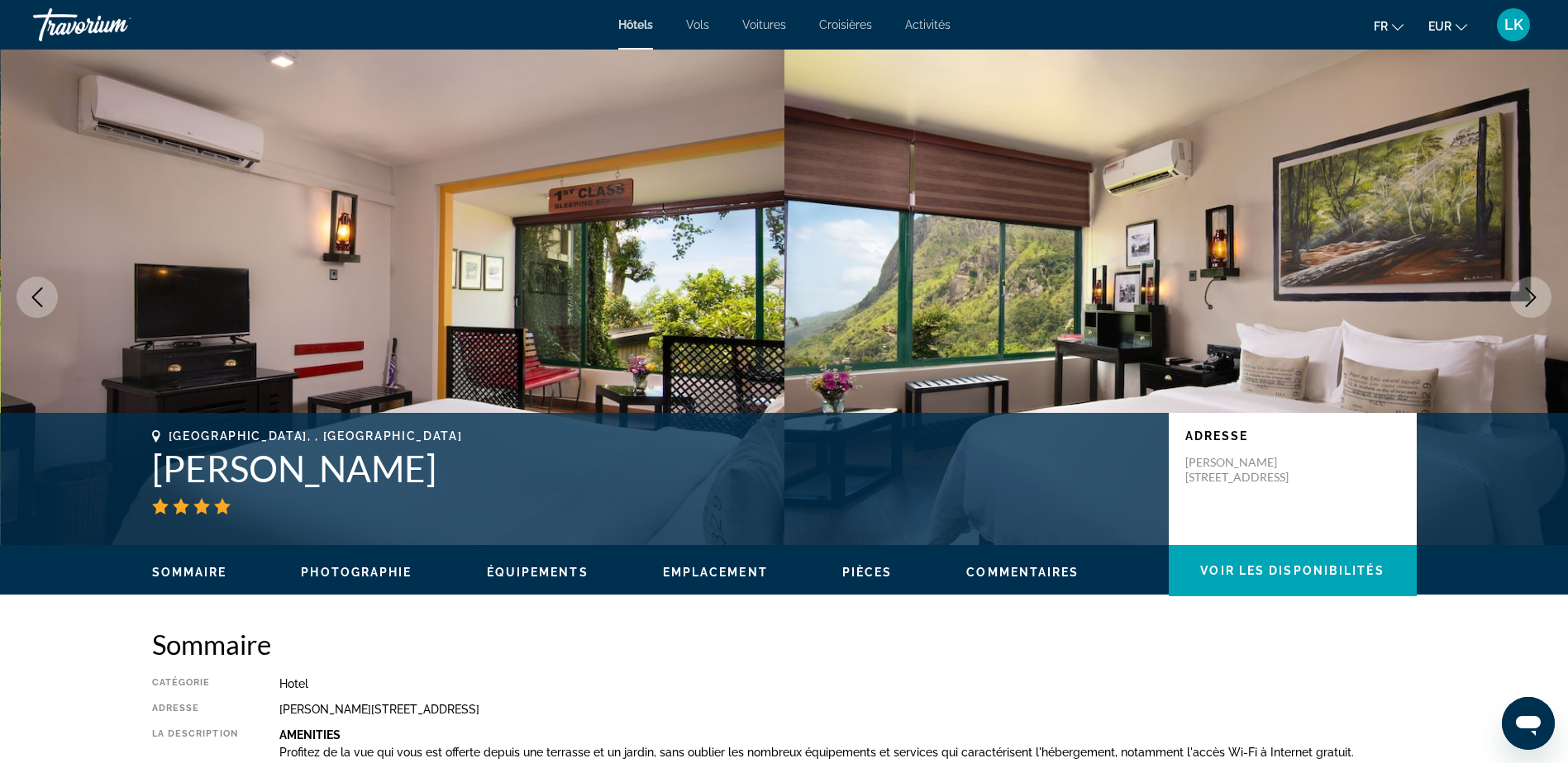
click at [1532, 298] on icon "Next image" at bounding box center [1530, 297] width 20 height 20
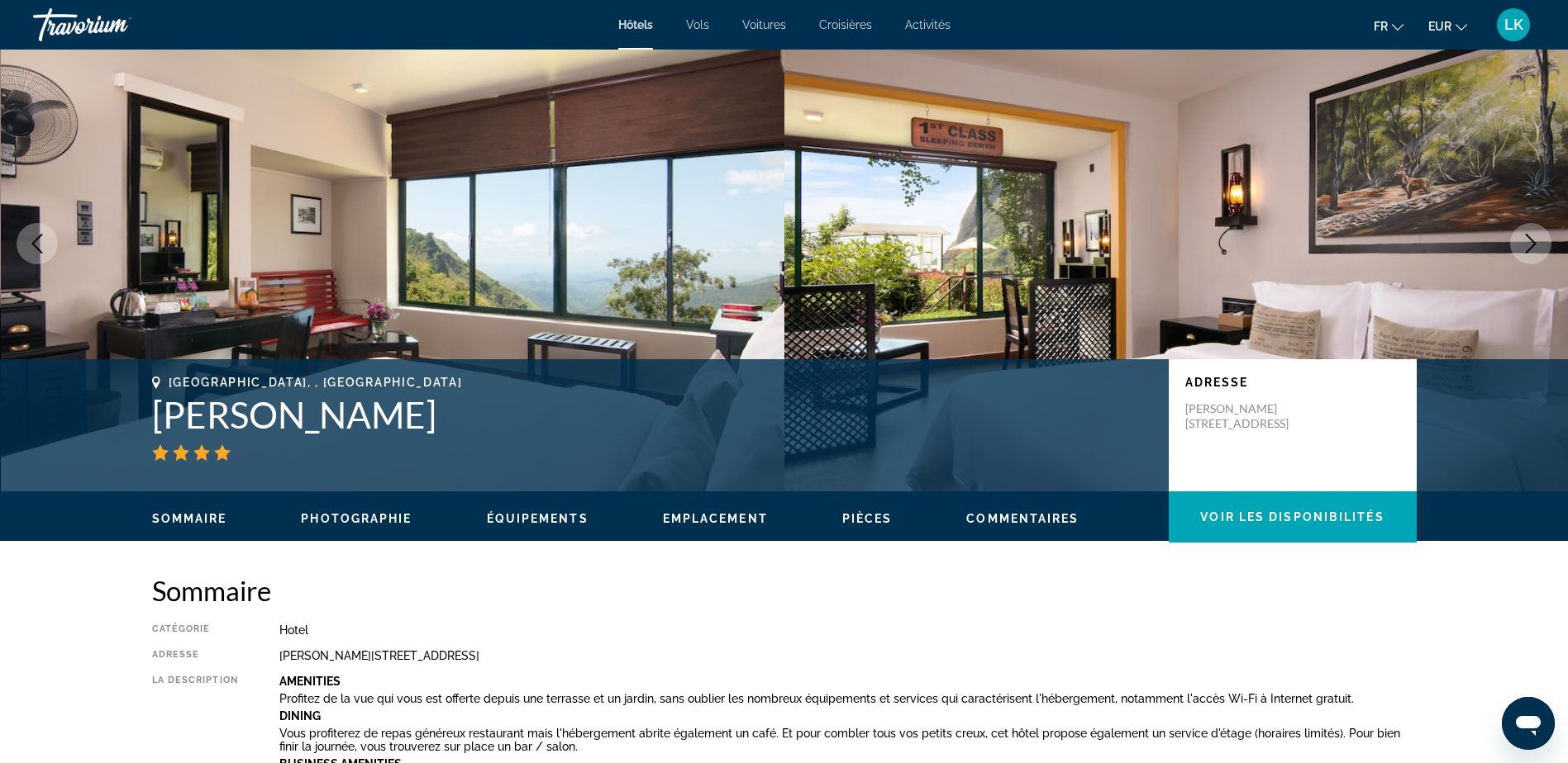
scroll to position [83, 0]
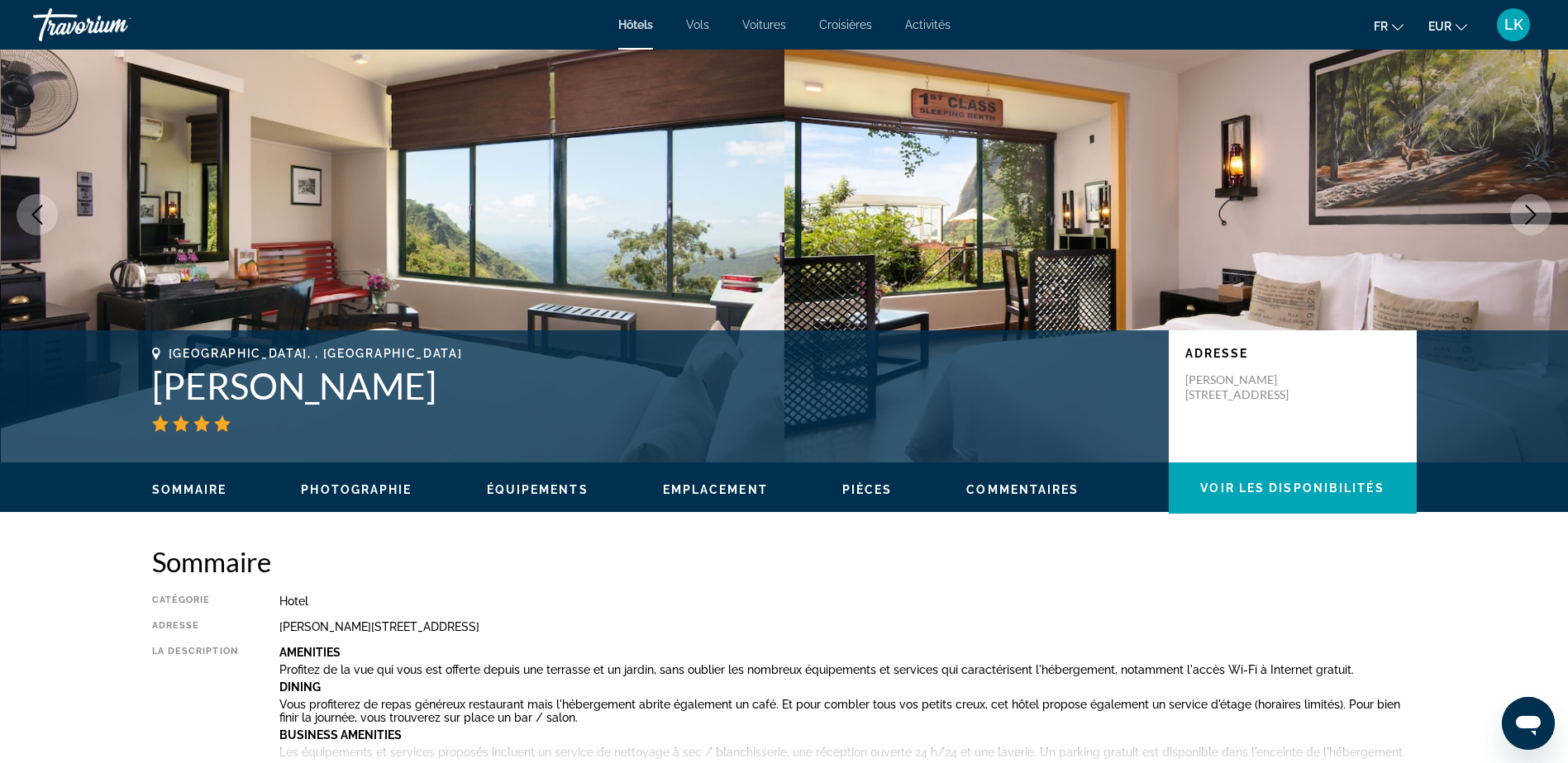
drag, startPoint x: 1520, startPoint y: 190, endPoint x: 1539, endPoint y: 220, distance: 35.5
click at [1521, 193] on img "Main content" at bounding box center [1176, 215] width 784 height 496
click at [1540, 221] on button "Next image" at bounding box center [1531, 215] width 41 height 41
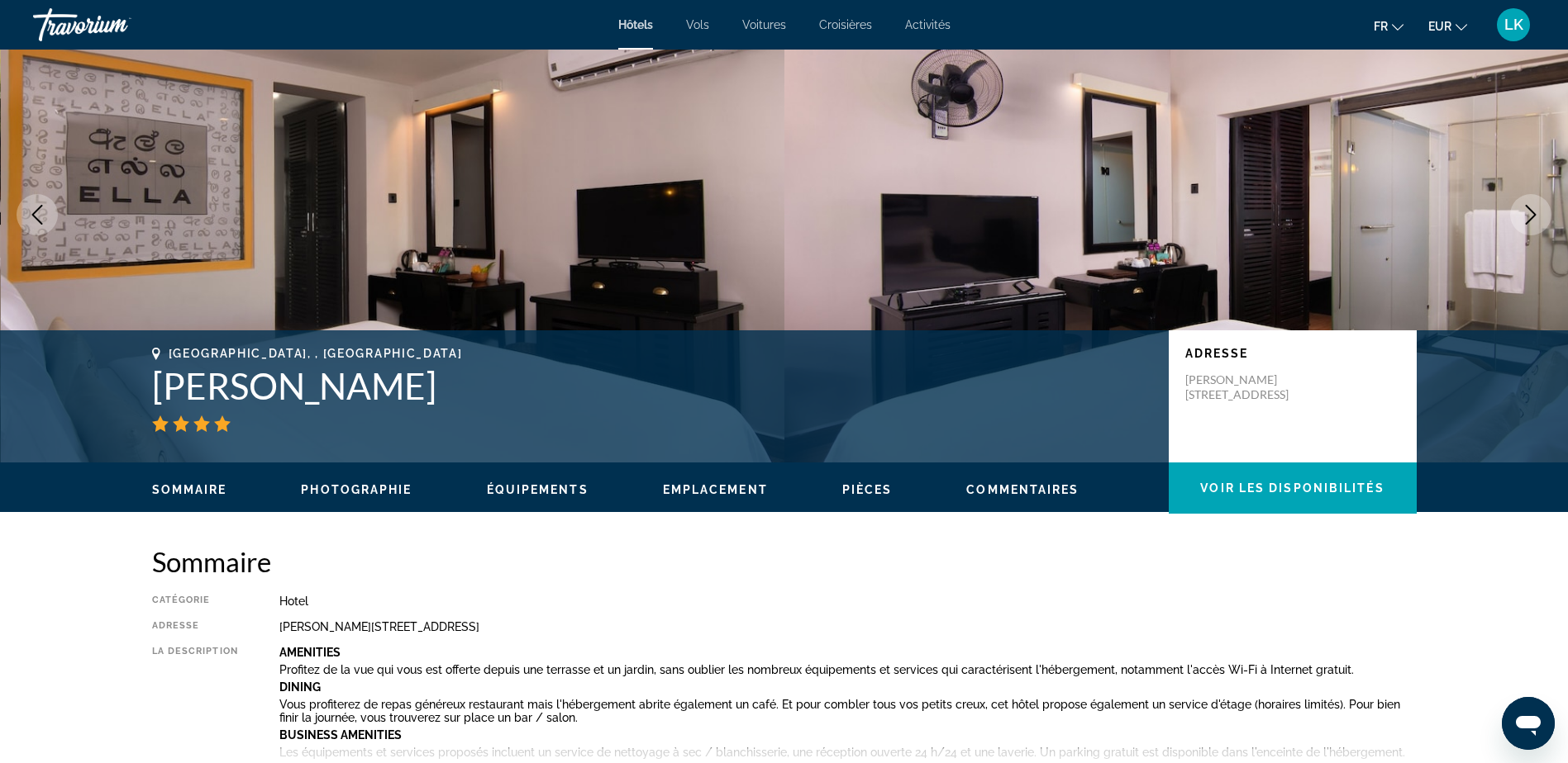
click at [1541, 221] on button "Next image" at bounding box center [1531, 215] width 41 height 41
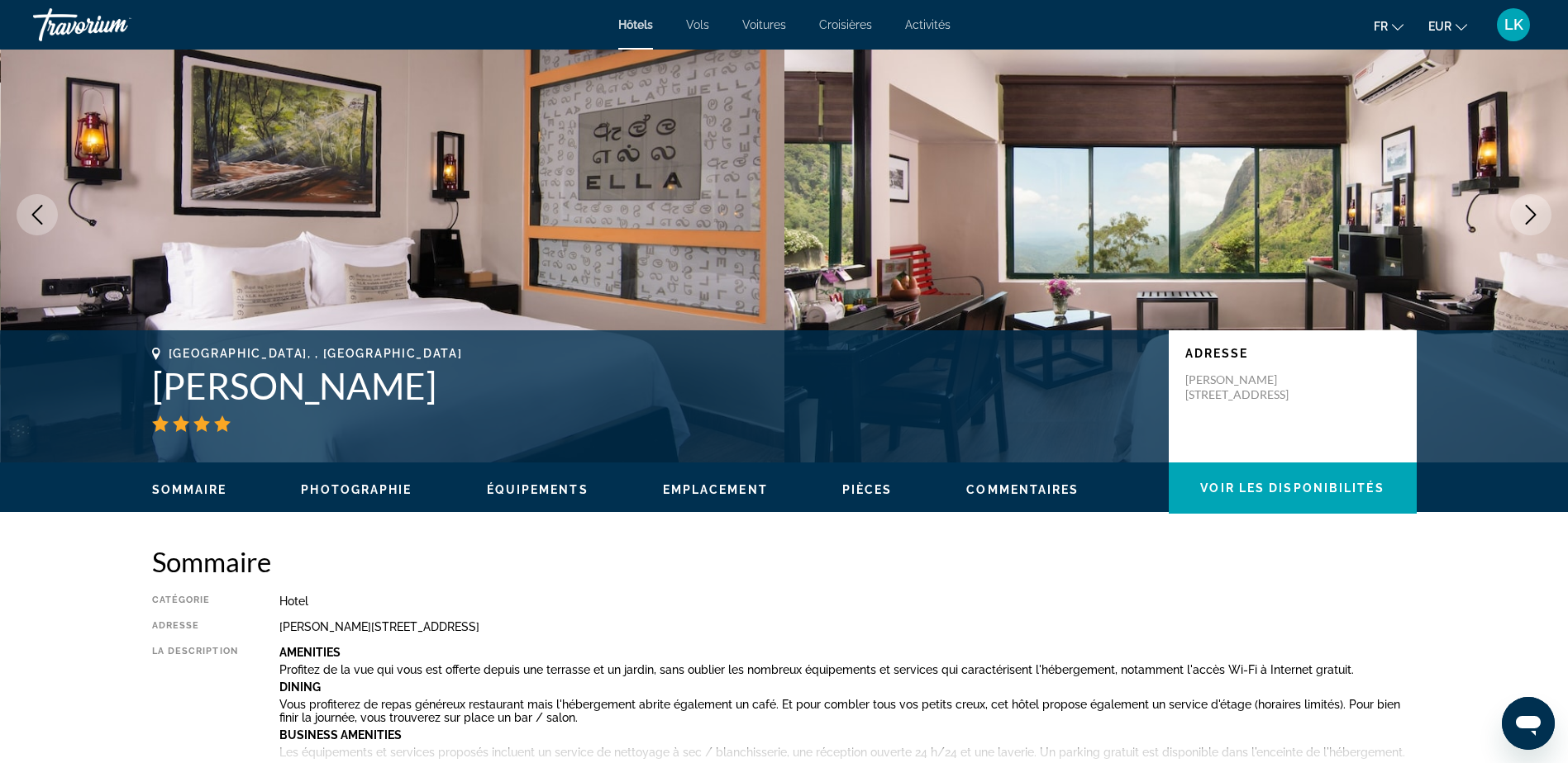
click at [1541, 221] on button "Next image" at bounding box center [1531, 215] width 41 height 41
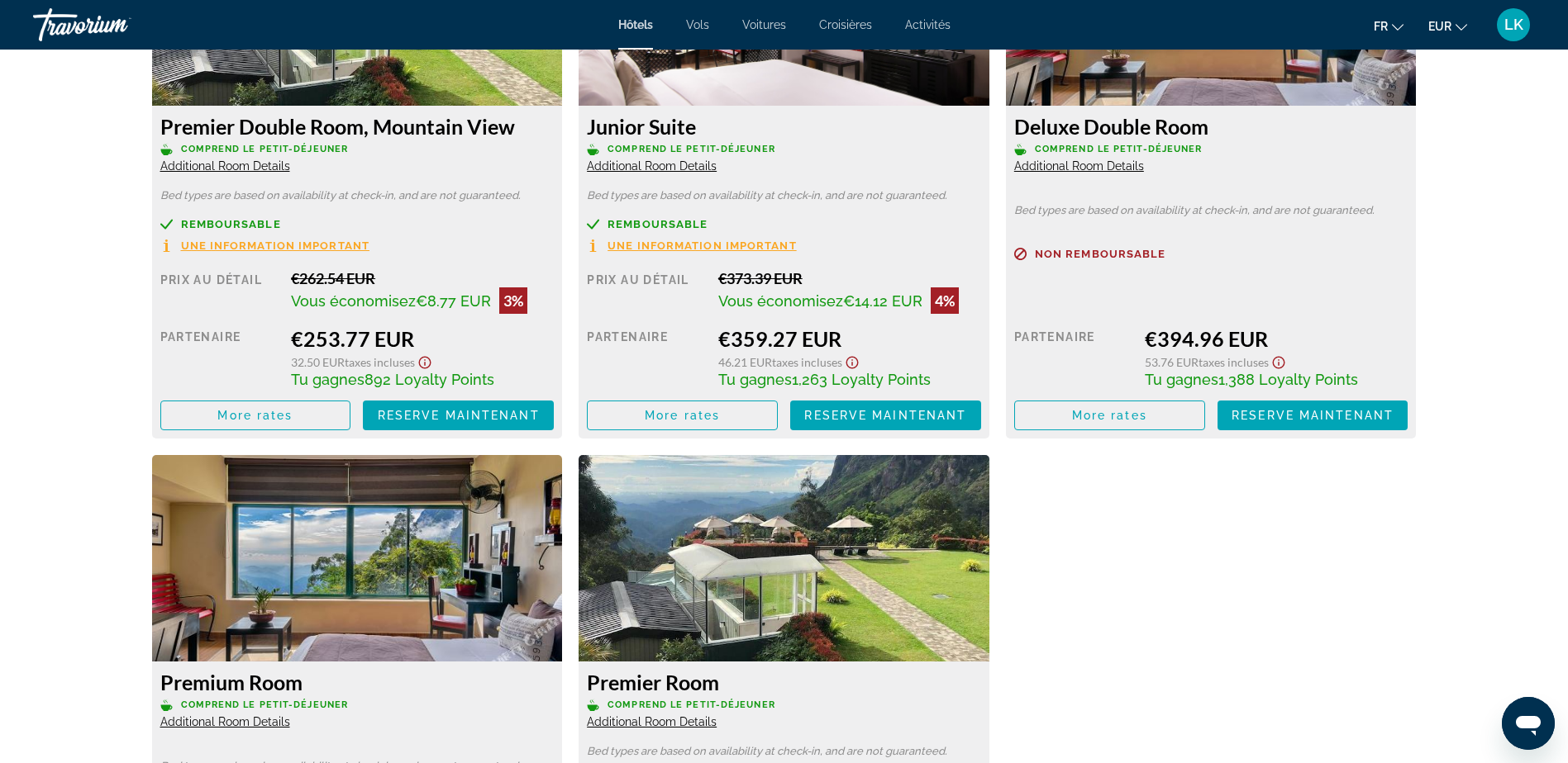
scroll to position [2478, 0]
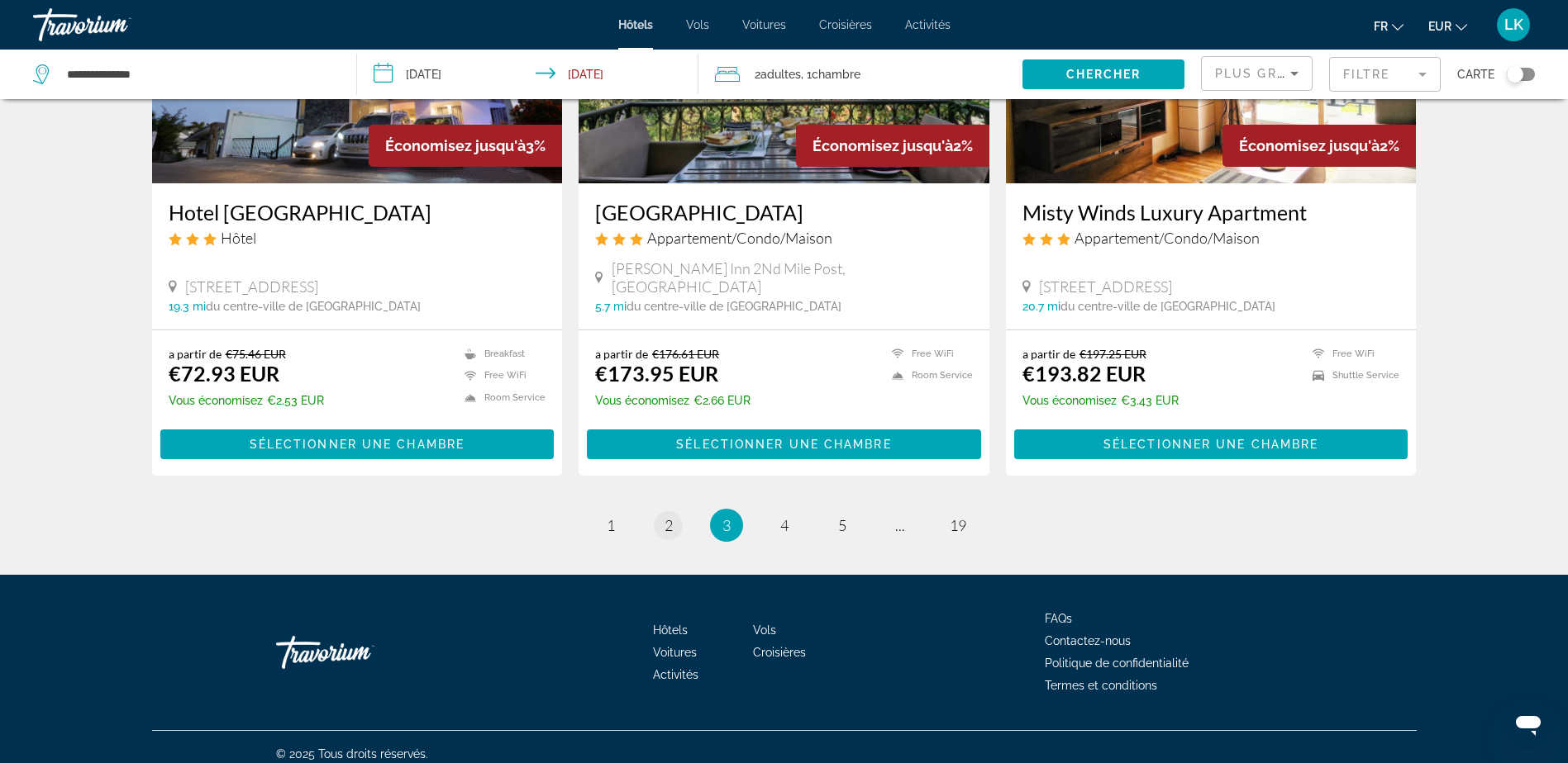
scroll to position [2008, 0]
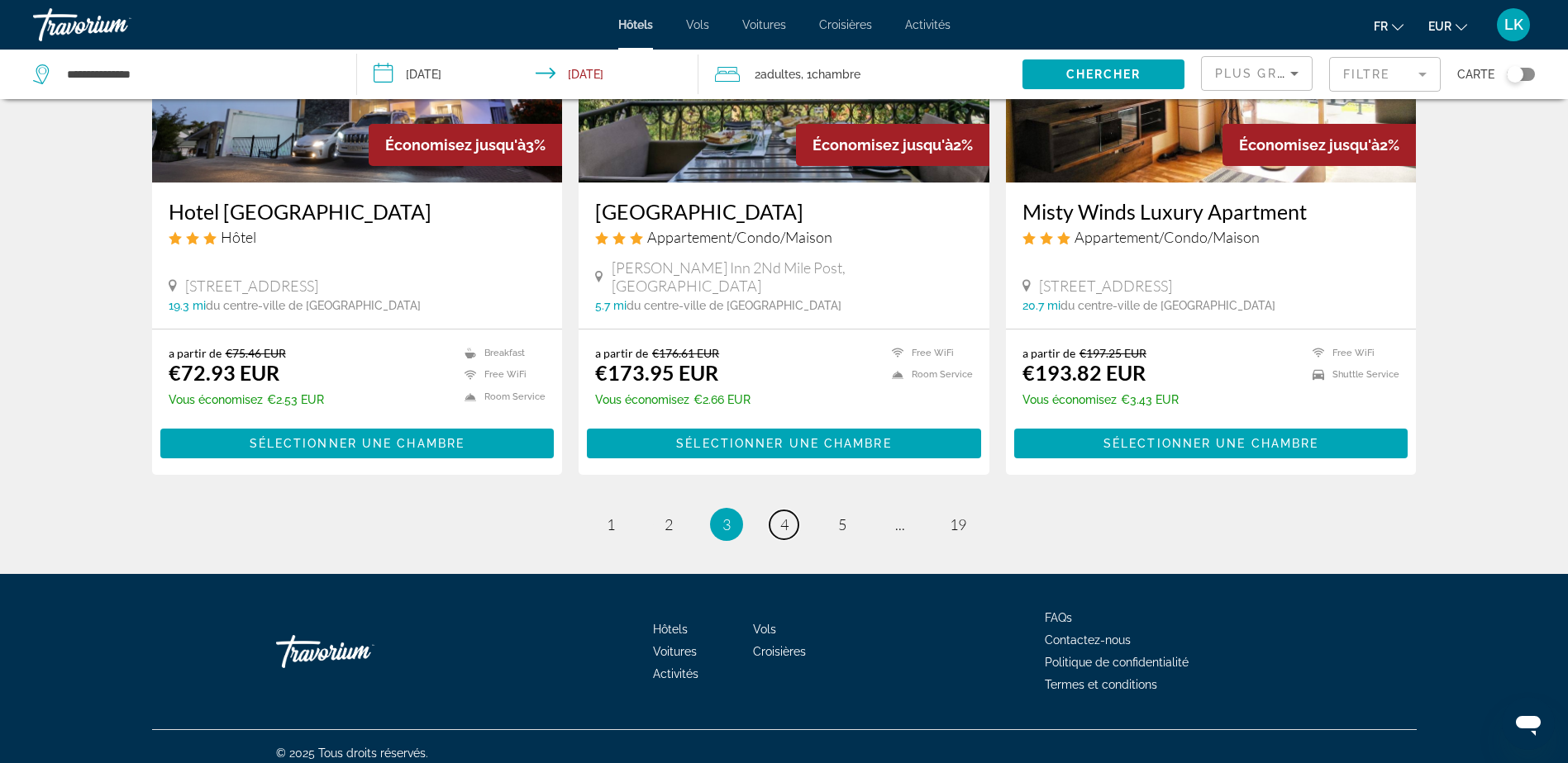
click at [781, 516] on span "4" at bounding box center [785, 525] width 9 height 18
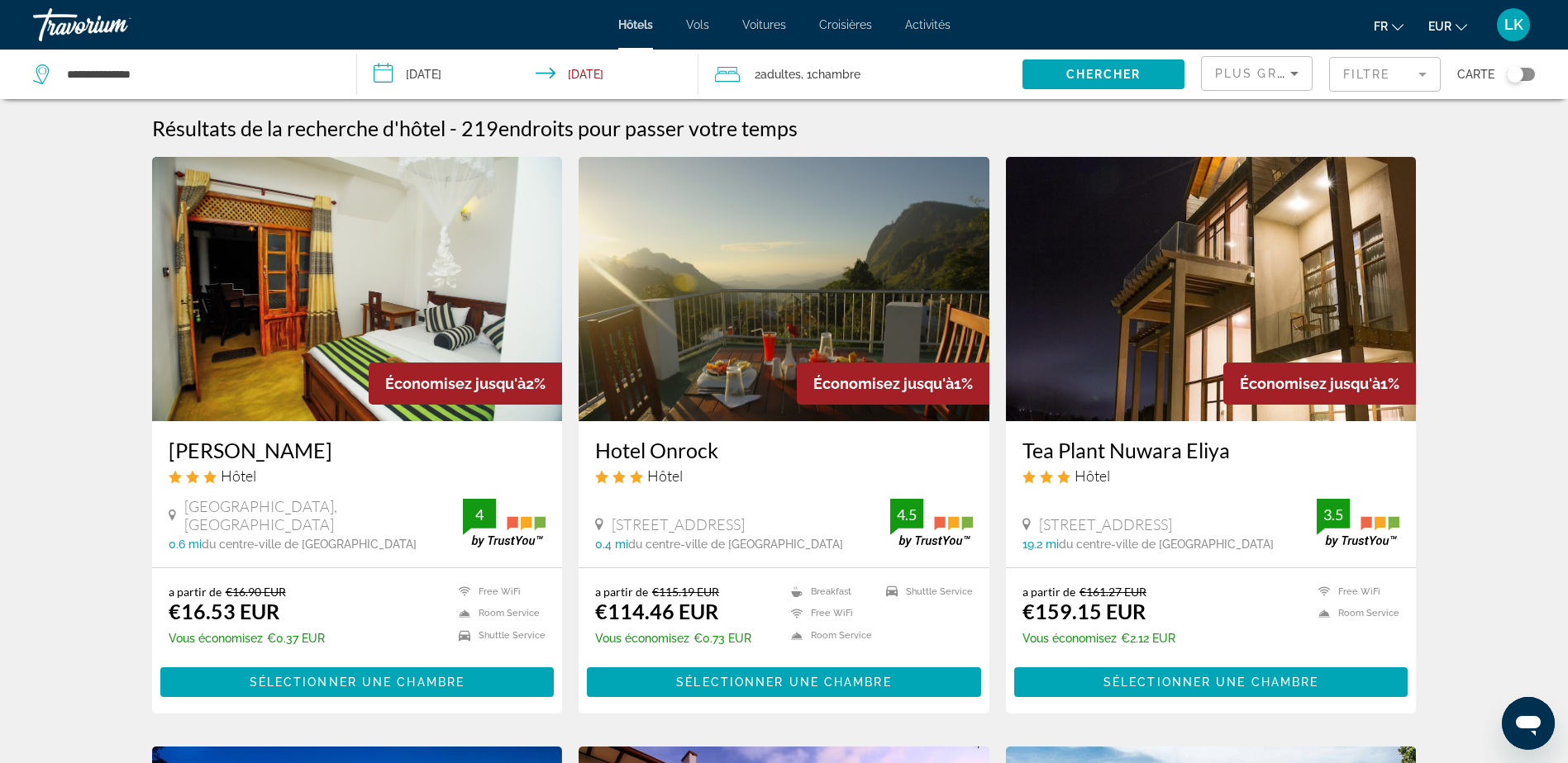
click at [669, 334] on img "Main content" at bounding box center [783, 289] width 411 height 264
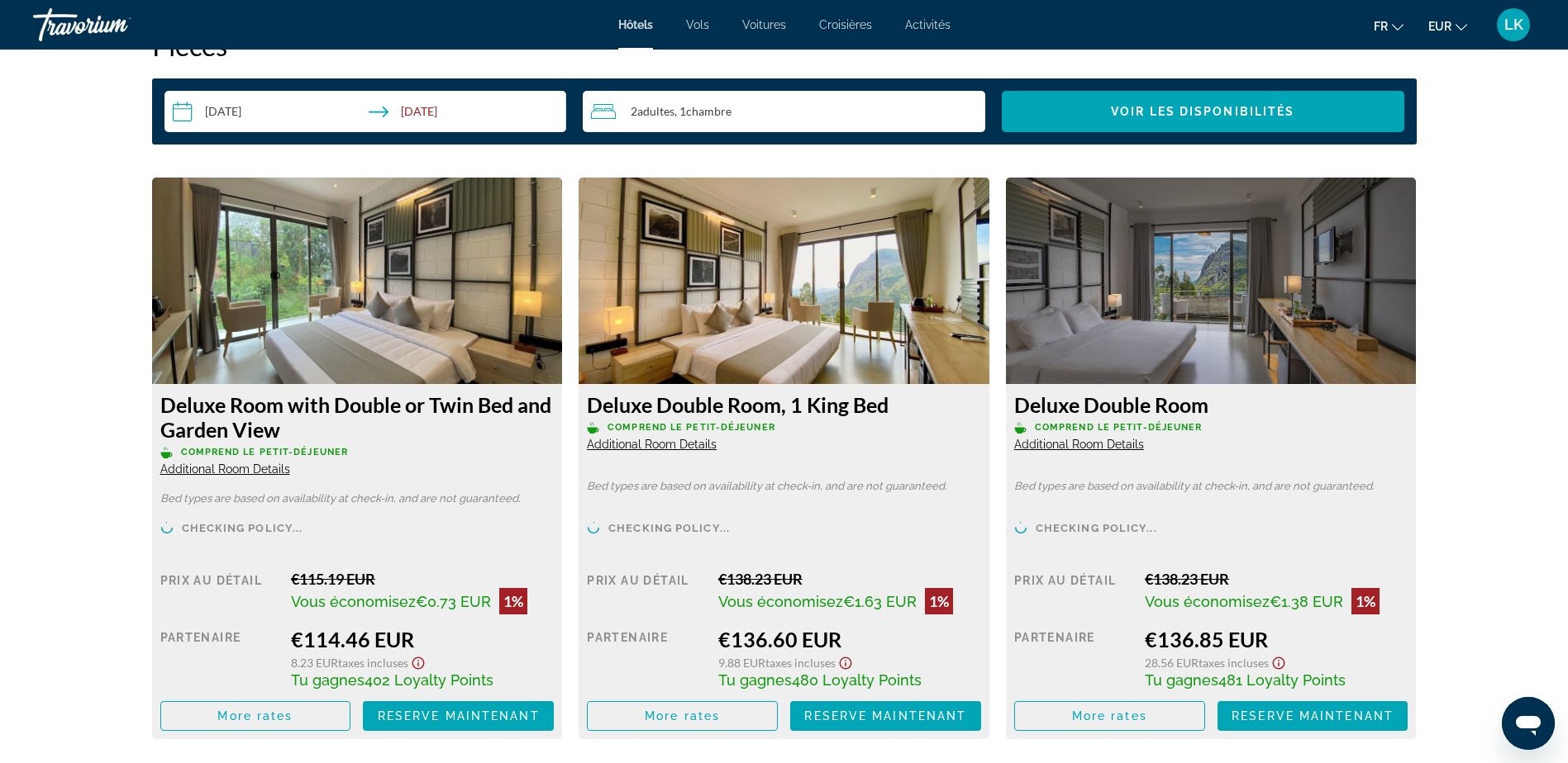
scroll to position [2230, 0]
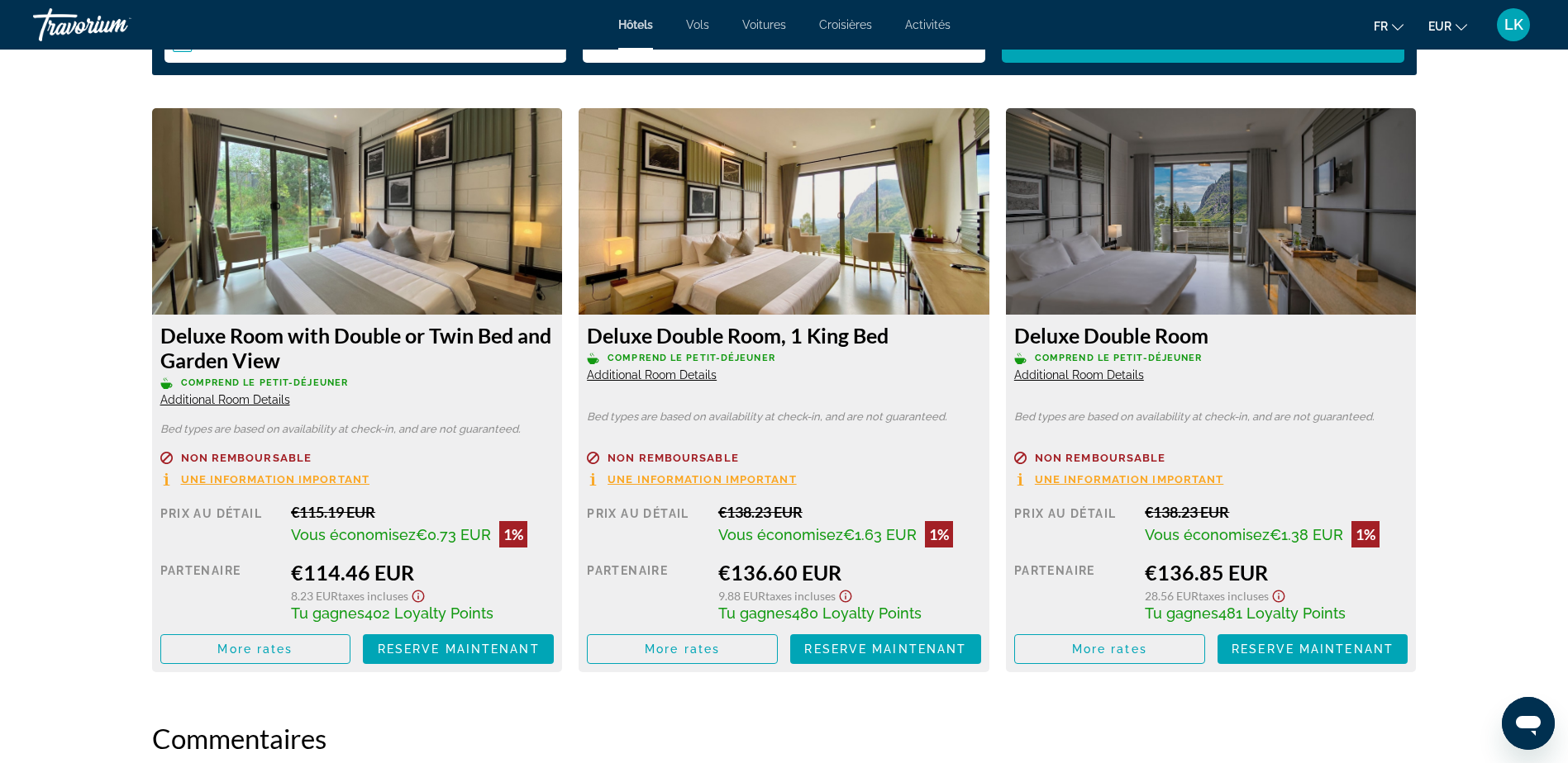
click at [218, 479] on span "Une information important" at bounding box center [275, 480] width 189 height 10
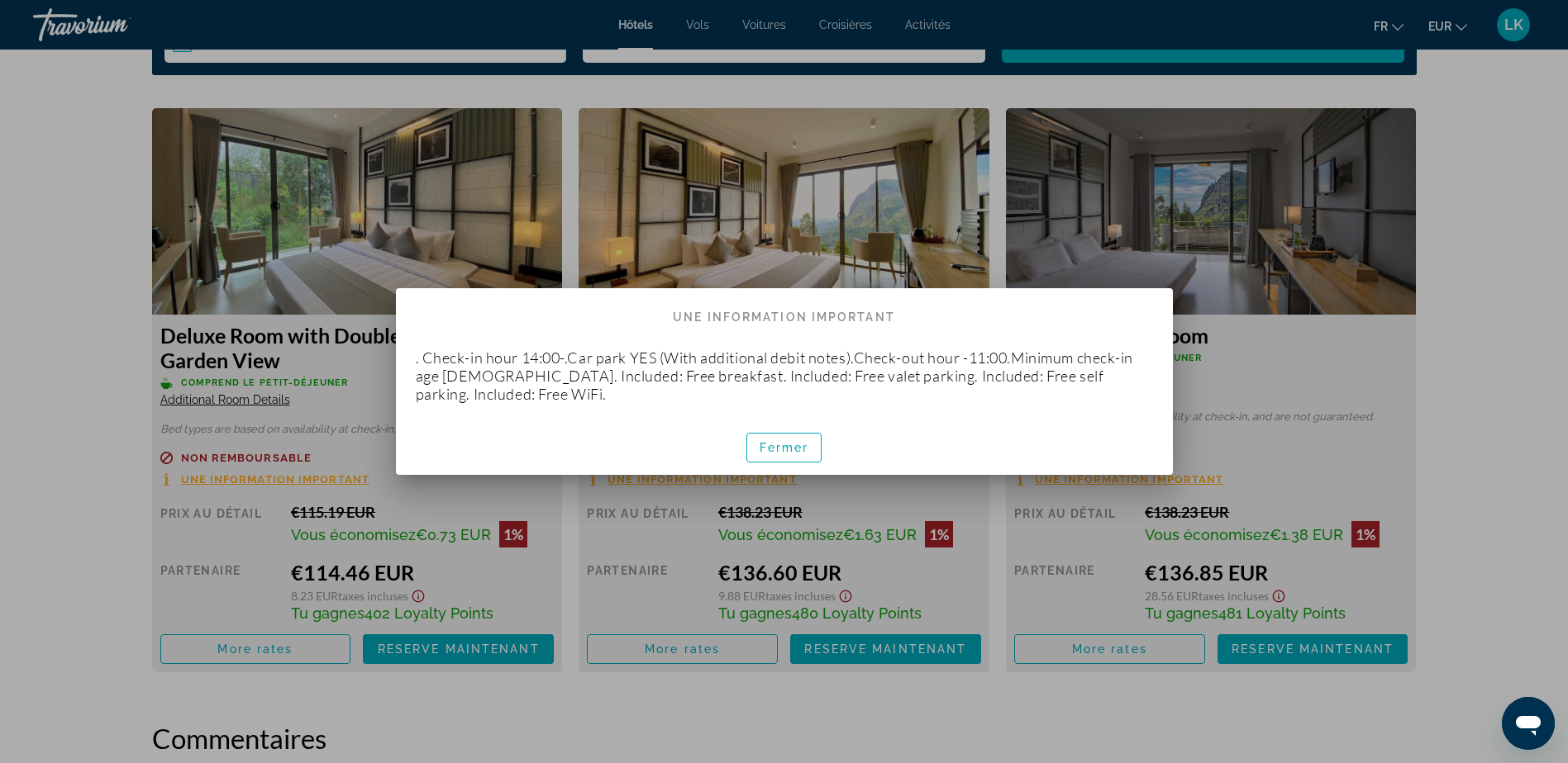
click at [1483, 367] on div at bounding box center [784, 381] width 1568 height 763
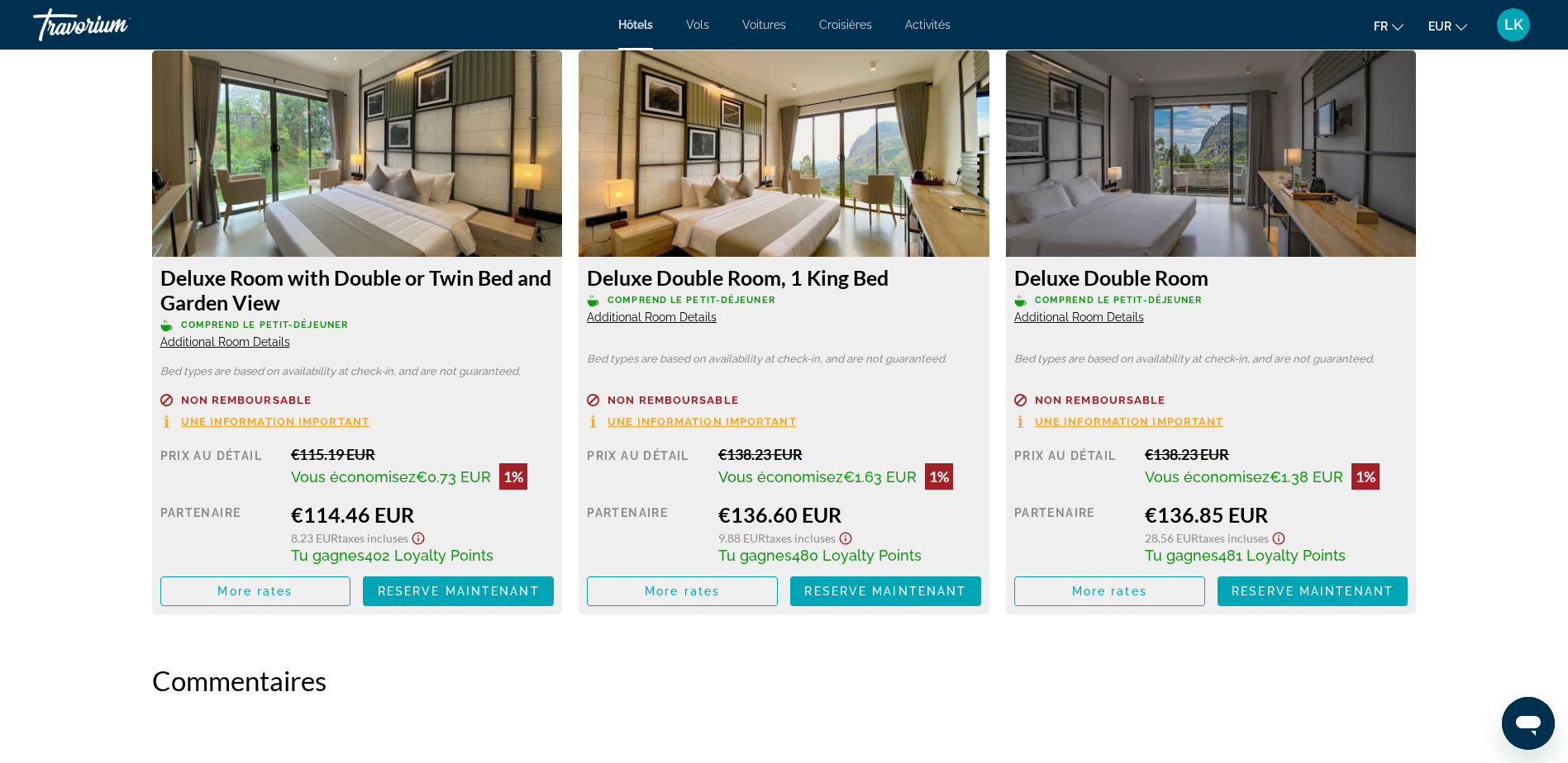
scroll to position [2313, 0]
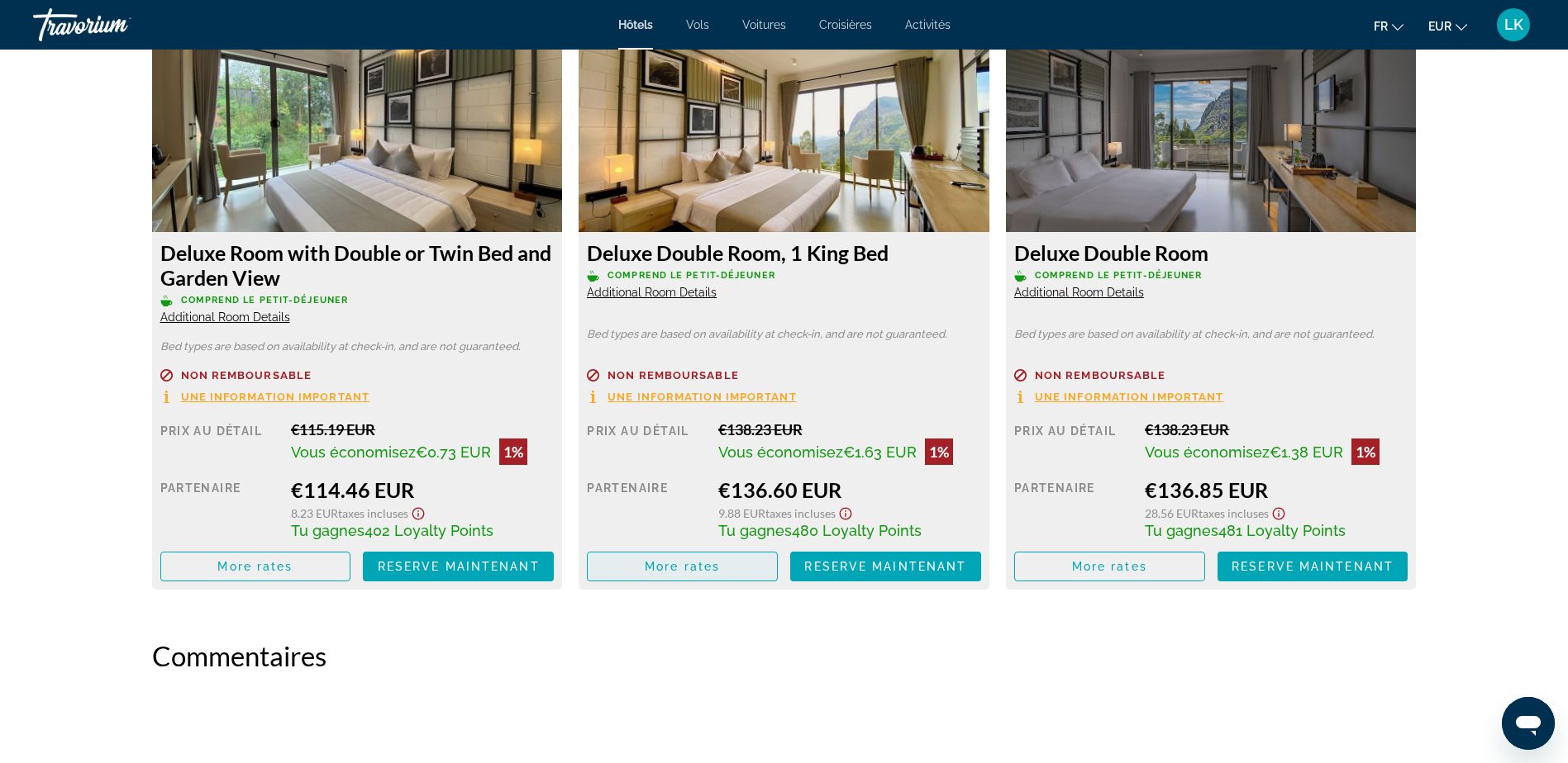
click at [709, 570] on span "More rates" at bounding box center [682, 566] width 75 height 13
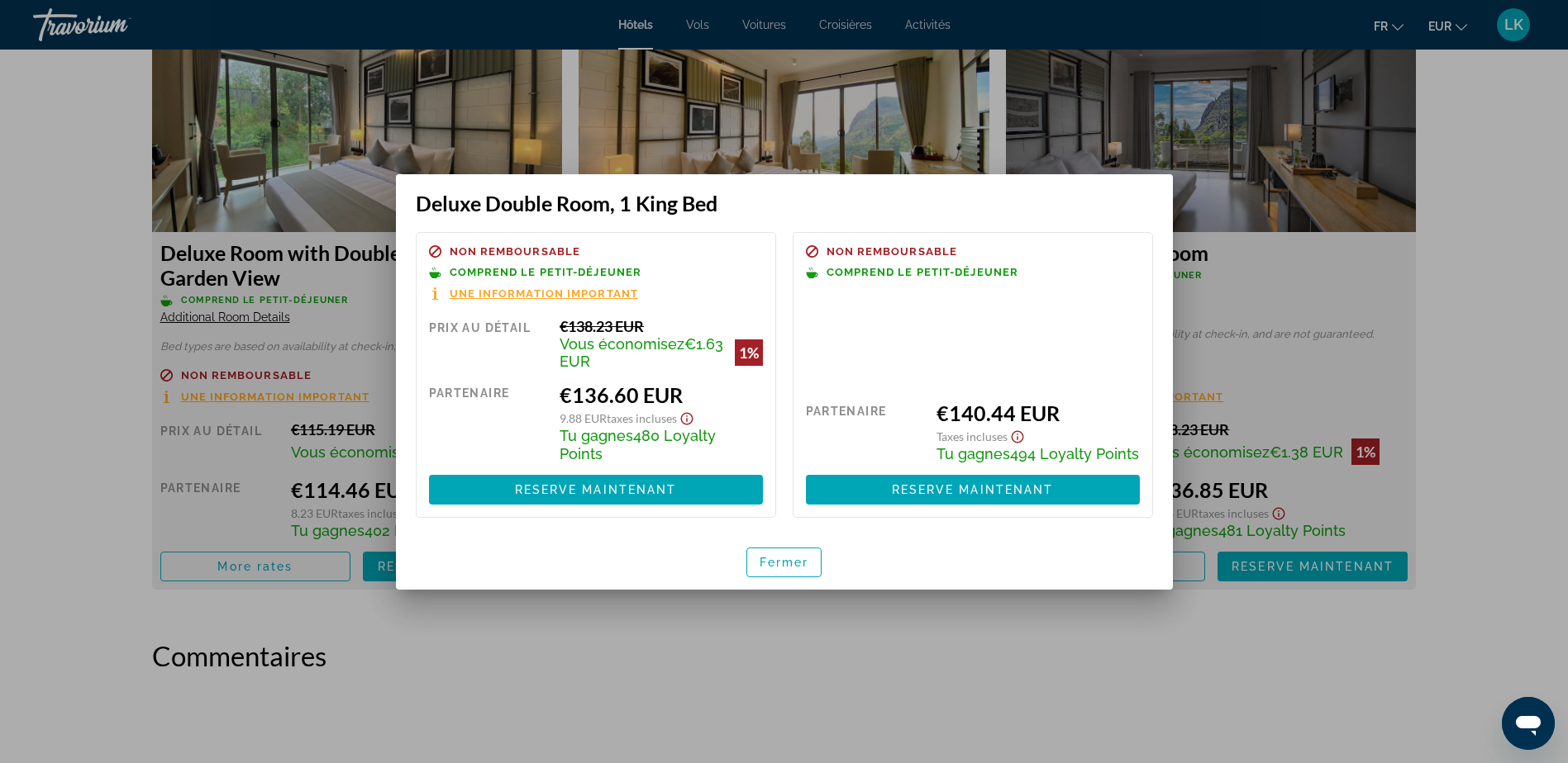
scroll to position [0, 0]
drag, startPoint x: 786, startPoint y: 567, endPoint x: 786, endPoint y: 582, distance: 15.0
click at [787, 567] on span "Fermer" at bounding box center [784, 562] width 49 height 13
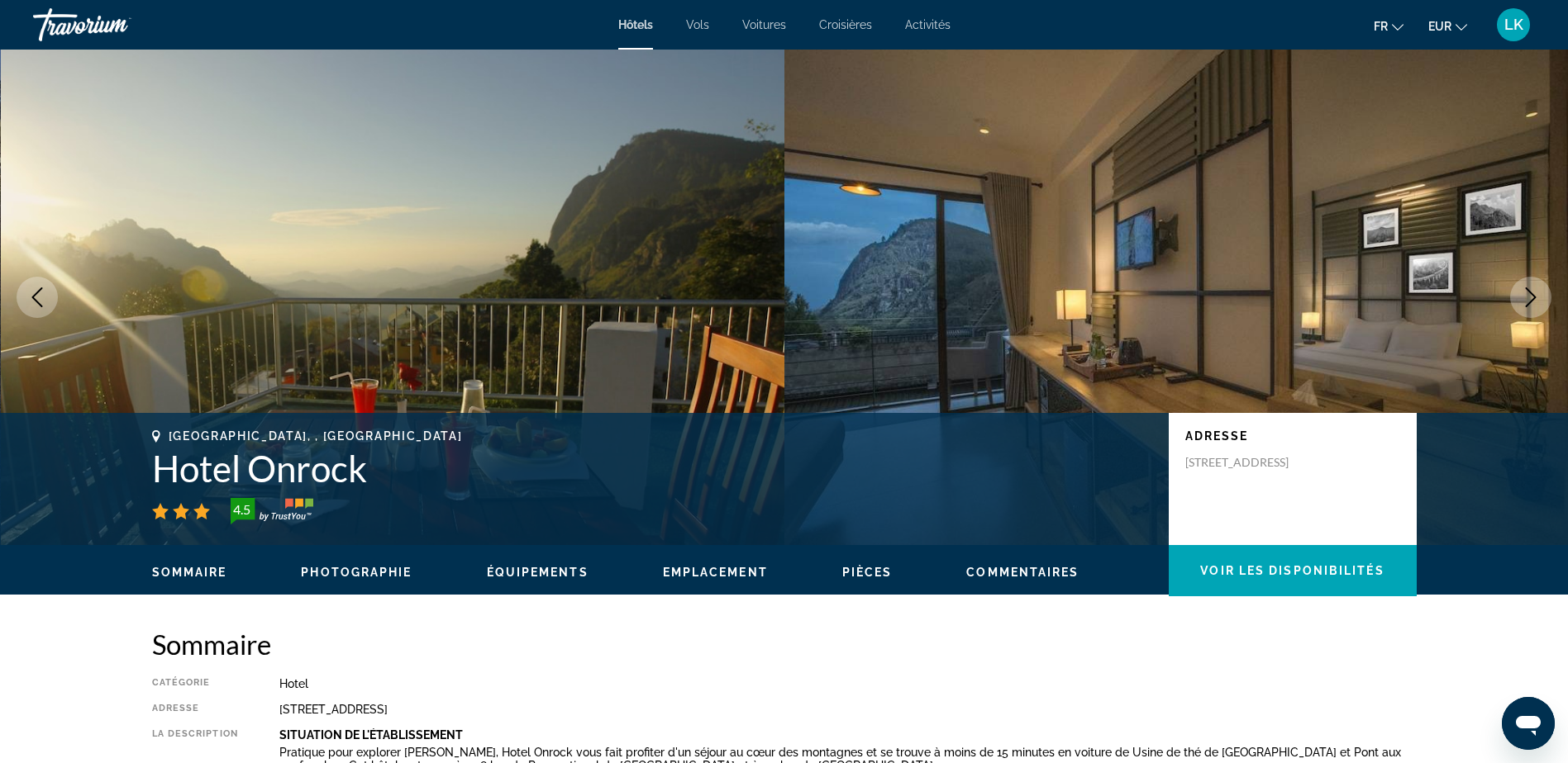
scroll to position [2313, 0]
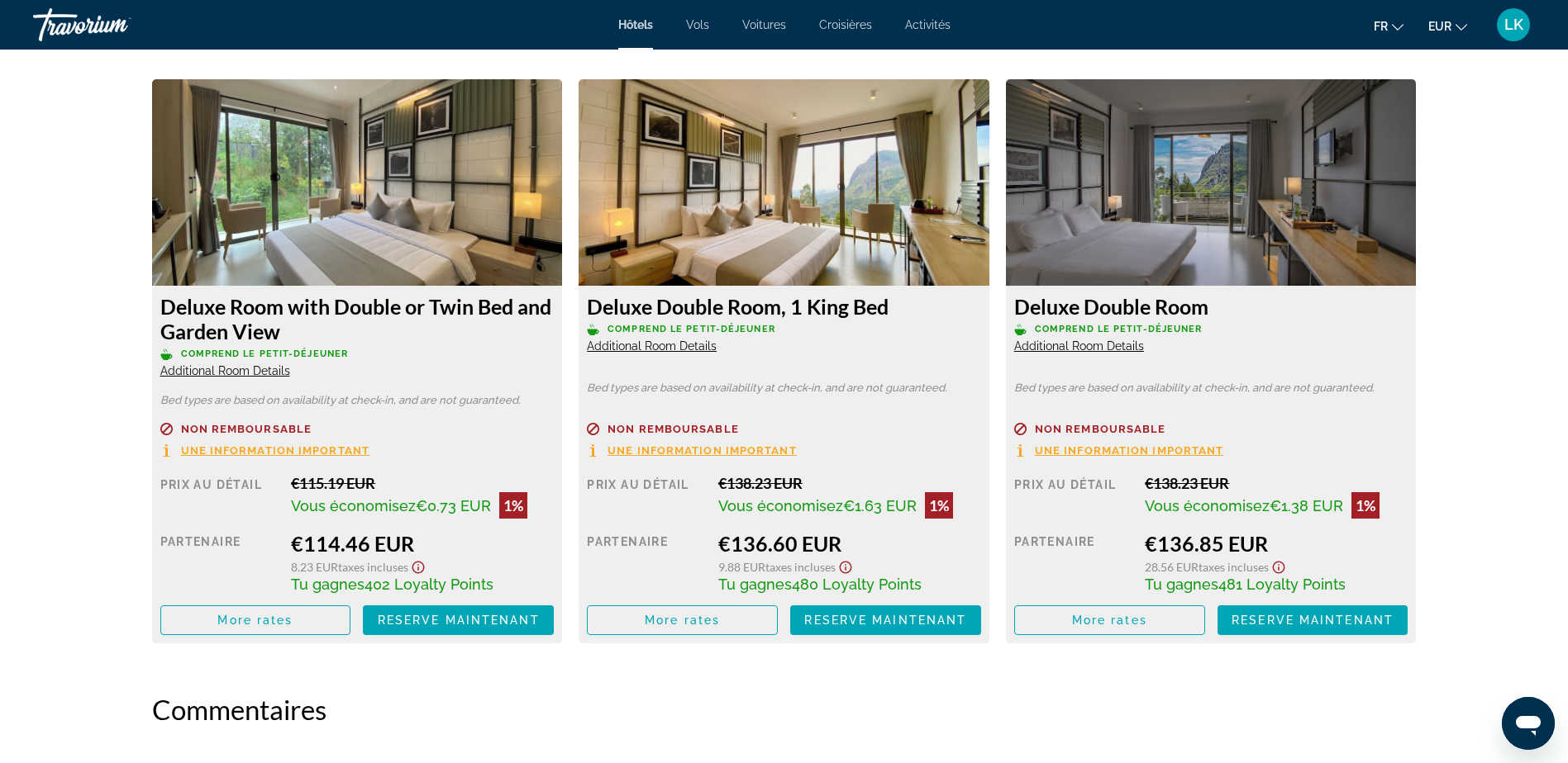
scroll to position [2230, 0]
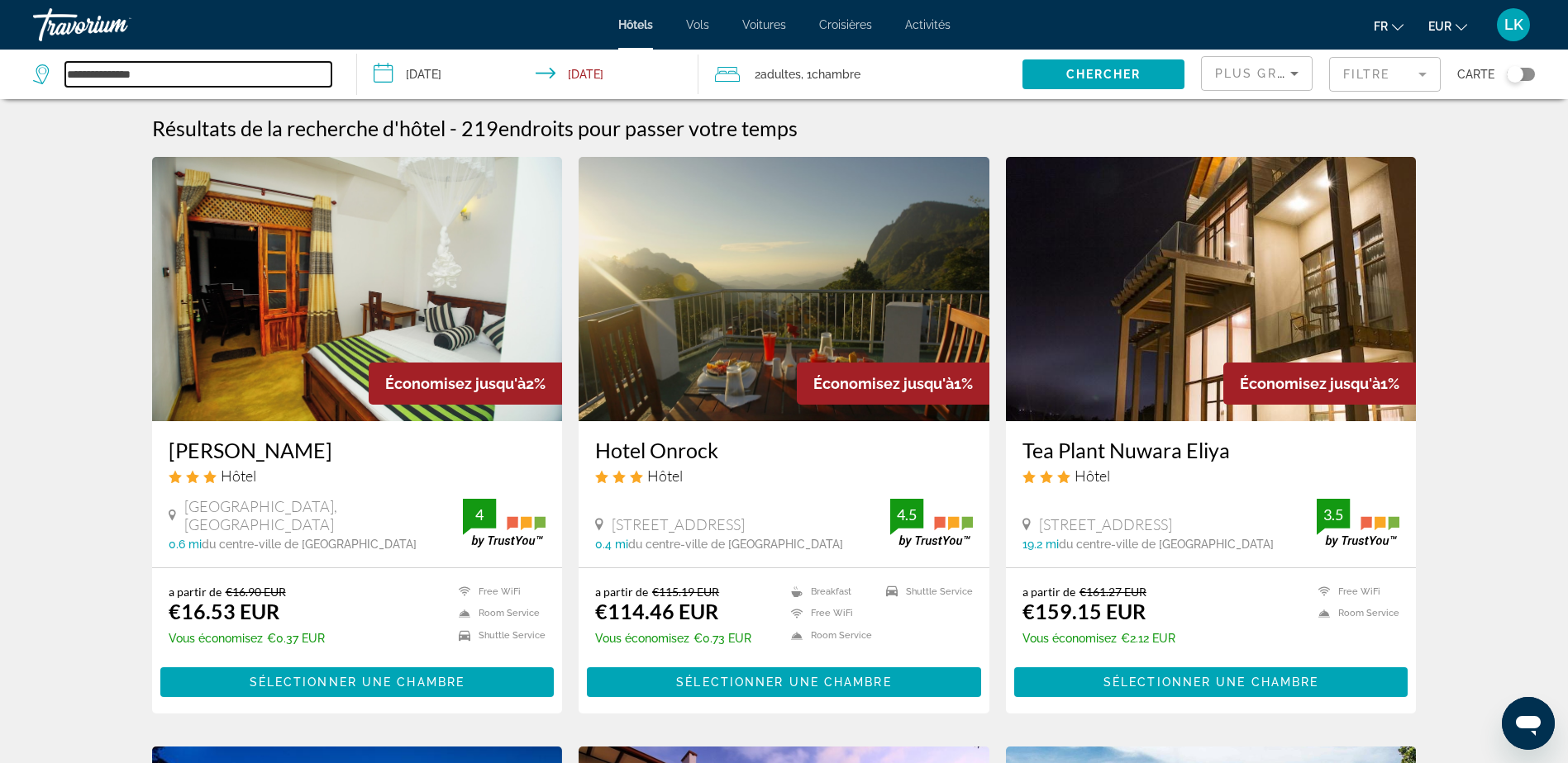
click at [208, 68] on input "**********" at bounding box center [199, 74] width 266 height 25
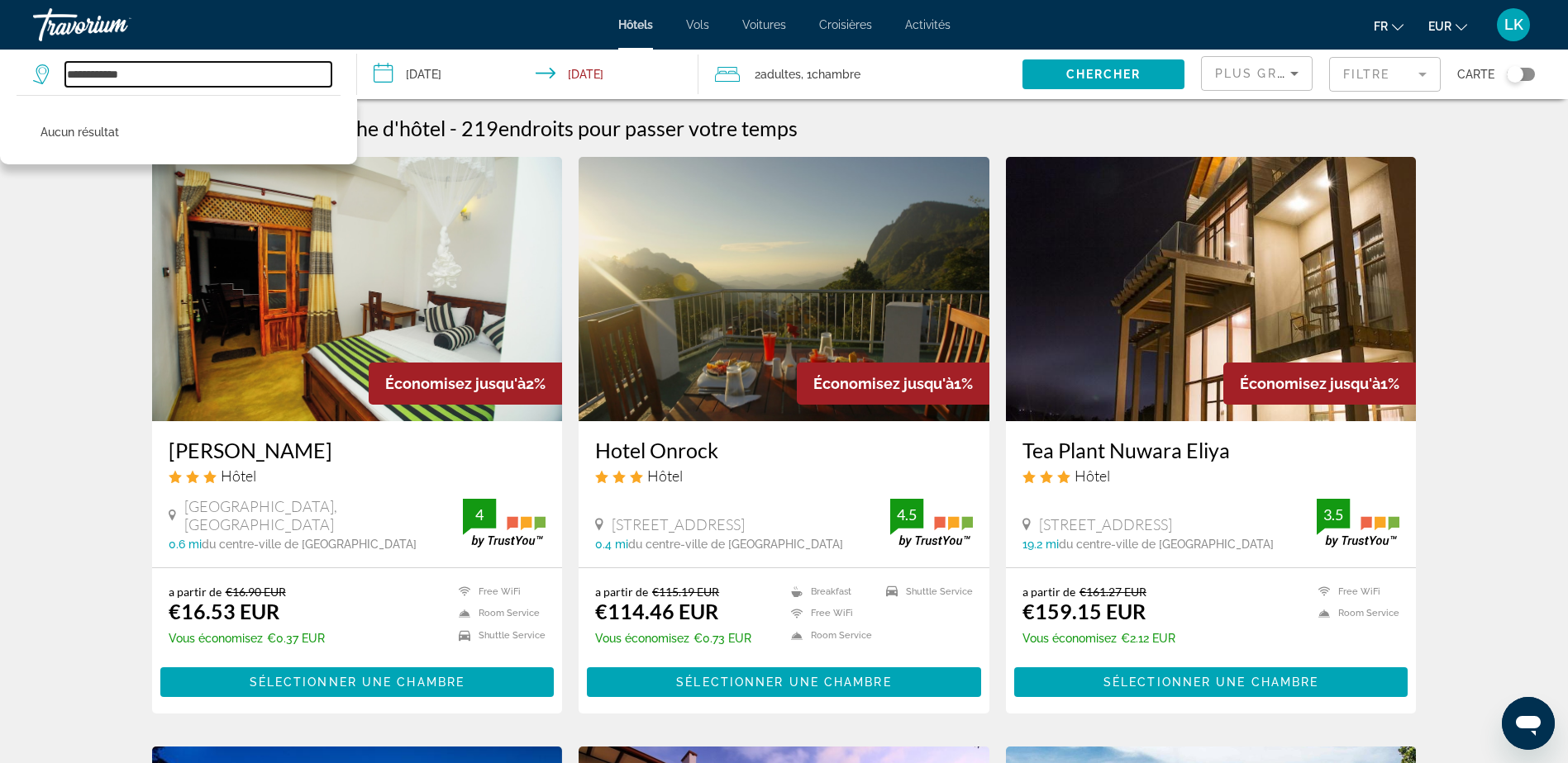
click at [91, 82] on input "**********" at bounding box center [199, 74] width 266 height 25
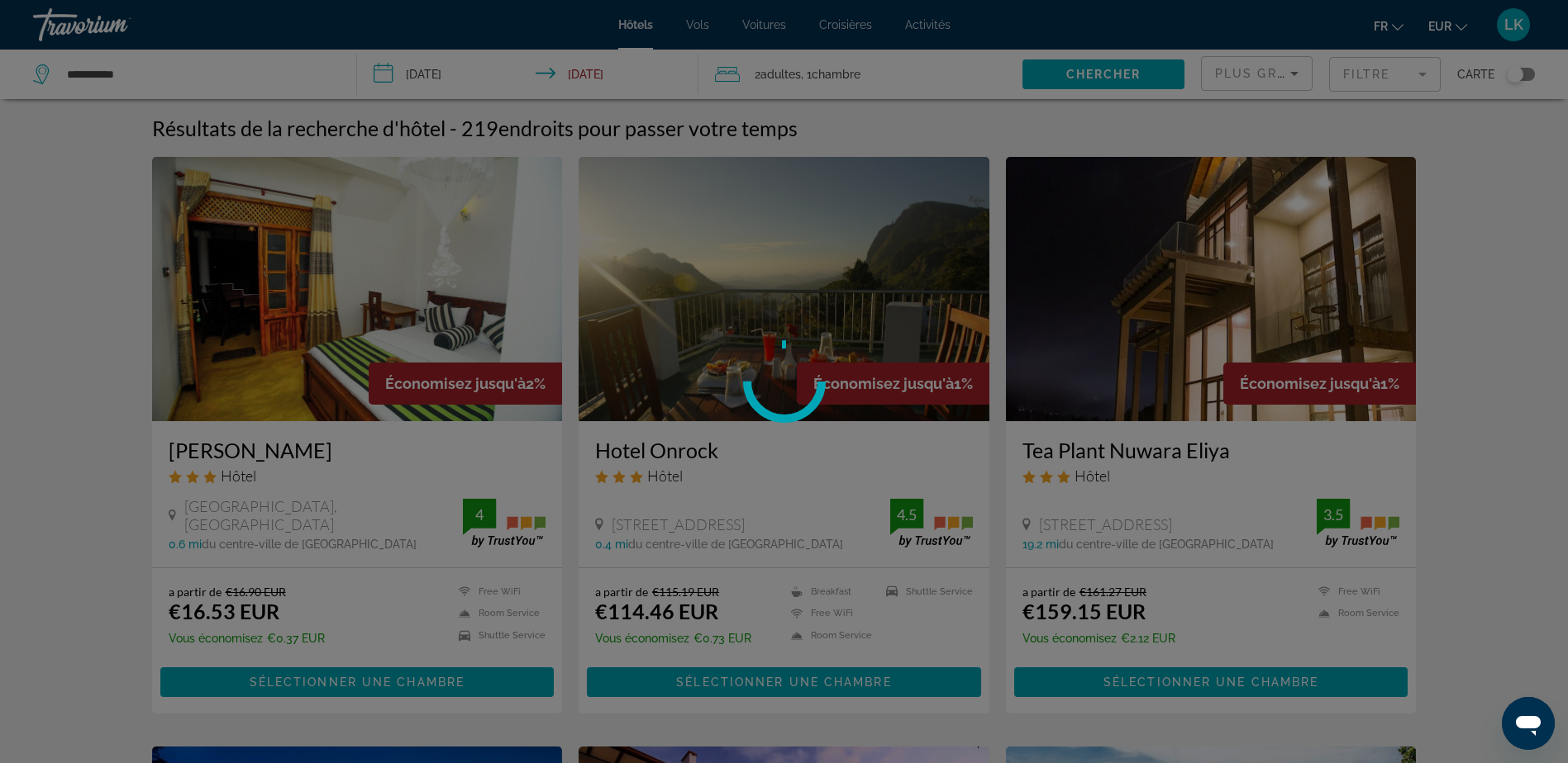
click at [141, 75] on div at bounding box center [784, 381] width 1568 height 763
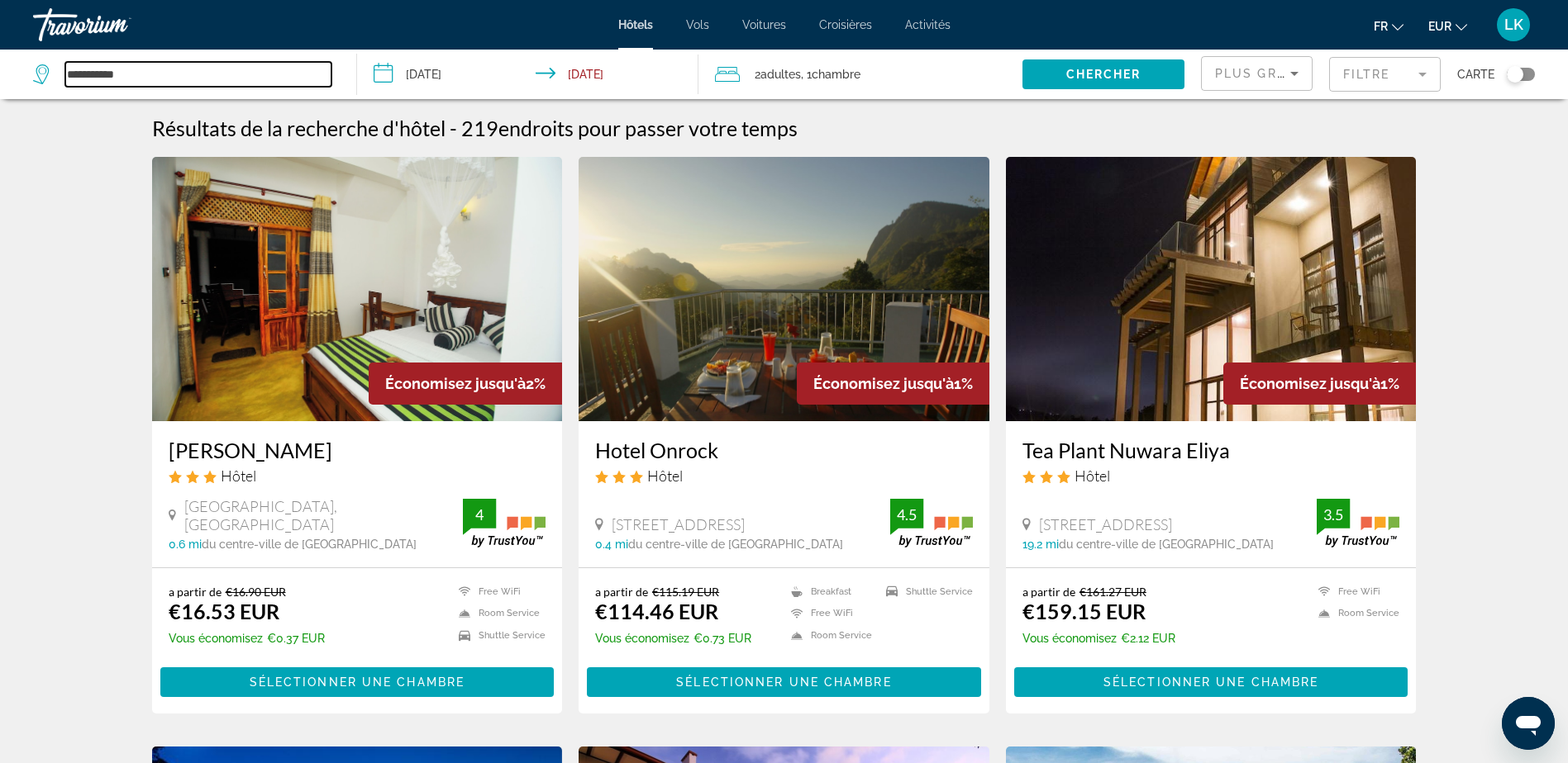
click at [92, 79] on input "**********" at bounding box center [199, 74] width 266 height 25
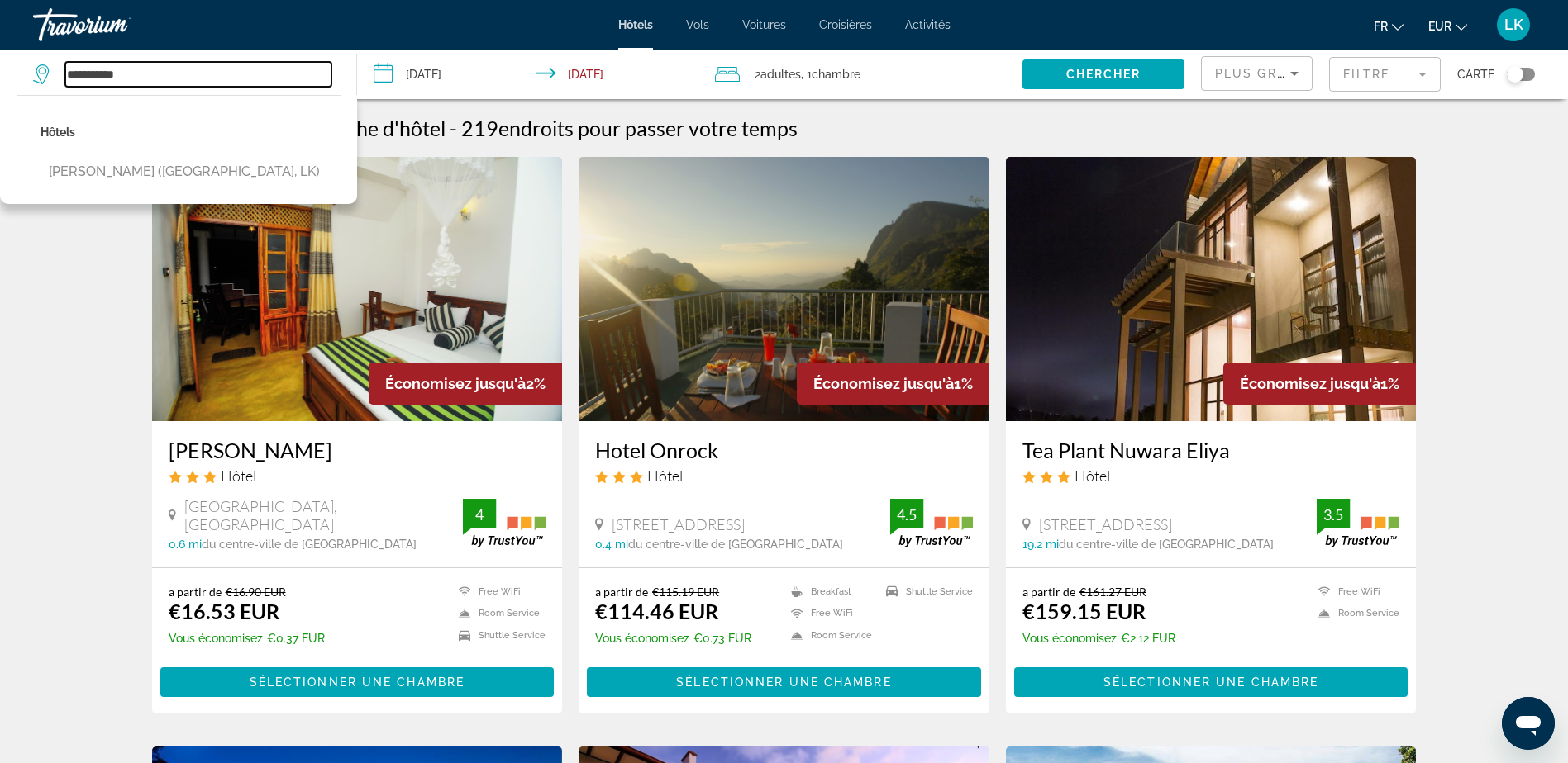
click at [146, 80] on input "**********" at bounding box center [199, 74] width 266 height 25
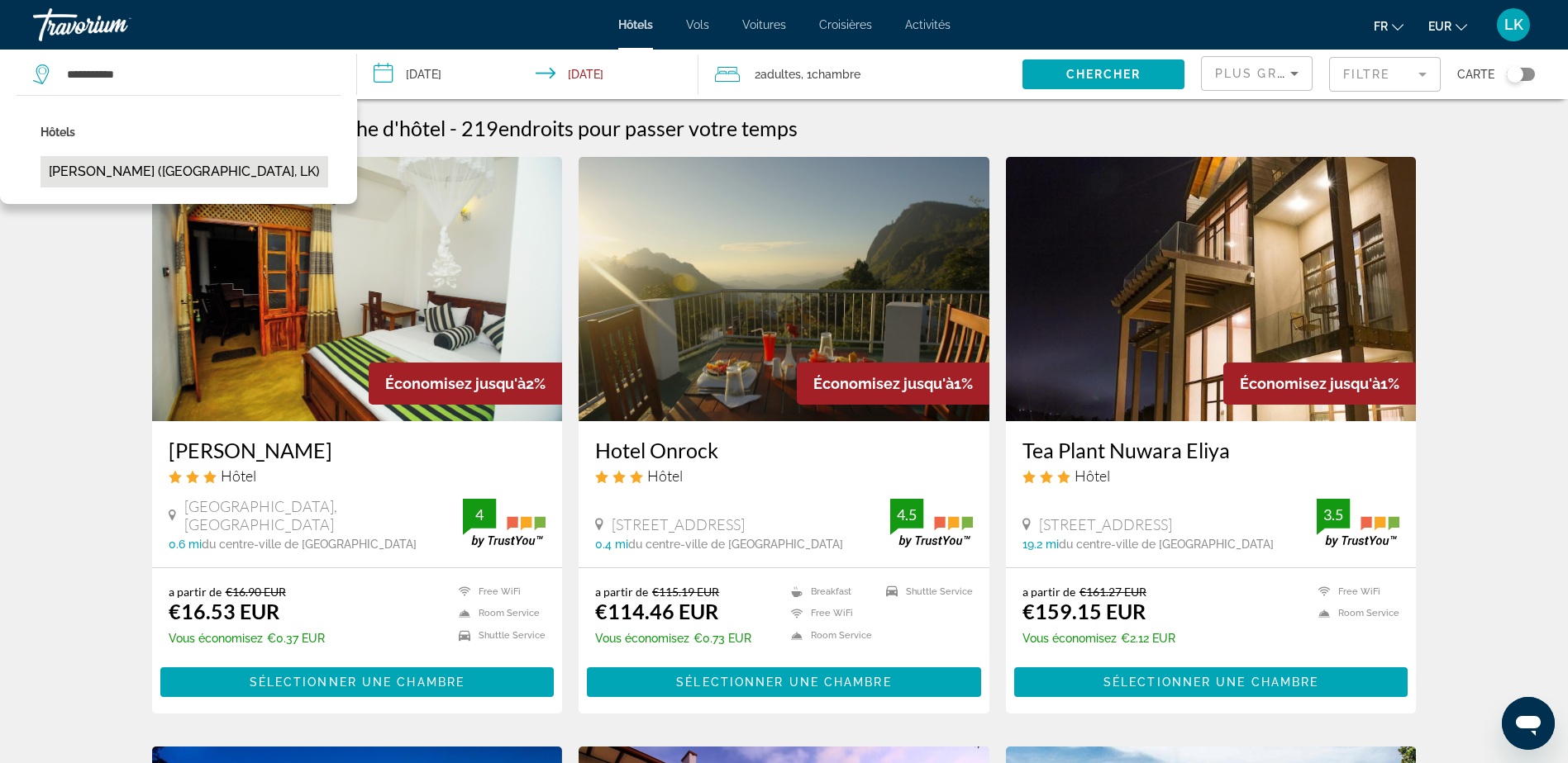
click at [114, 179] on button "[PERSON_NAME] ([GEOGRAPHIC_DATA], LK)" at bounding box center [184, 172] width 288 height 31
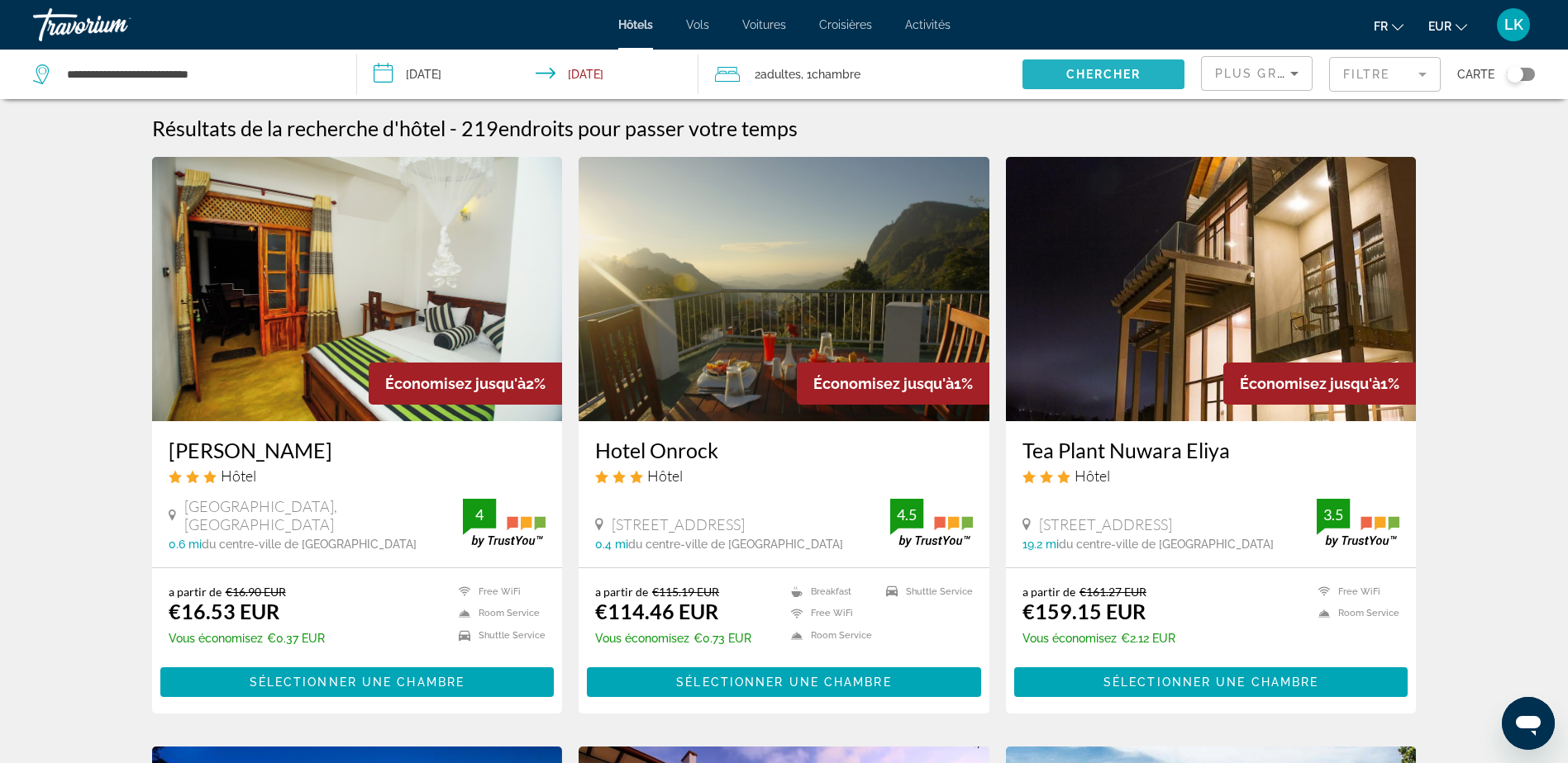
click at [1131, 83] on span "Search widget" at bounding box center [1103, 74] width 162 height 40
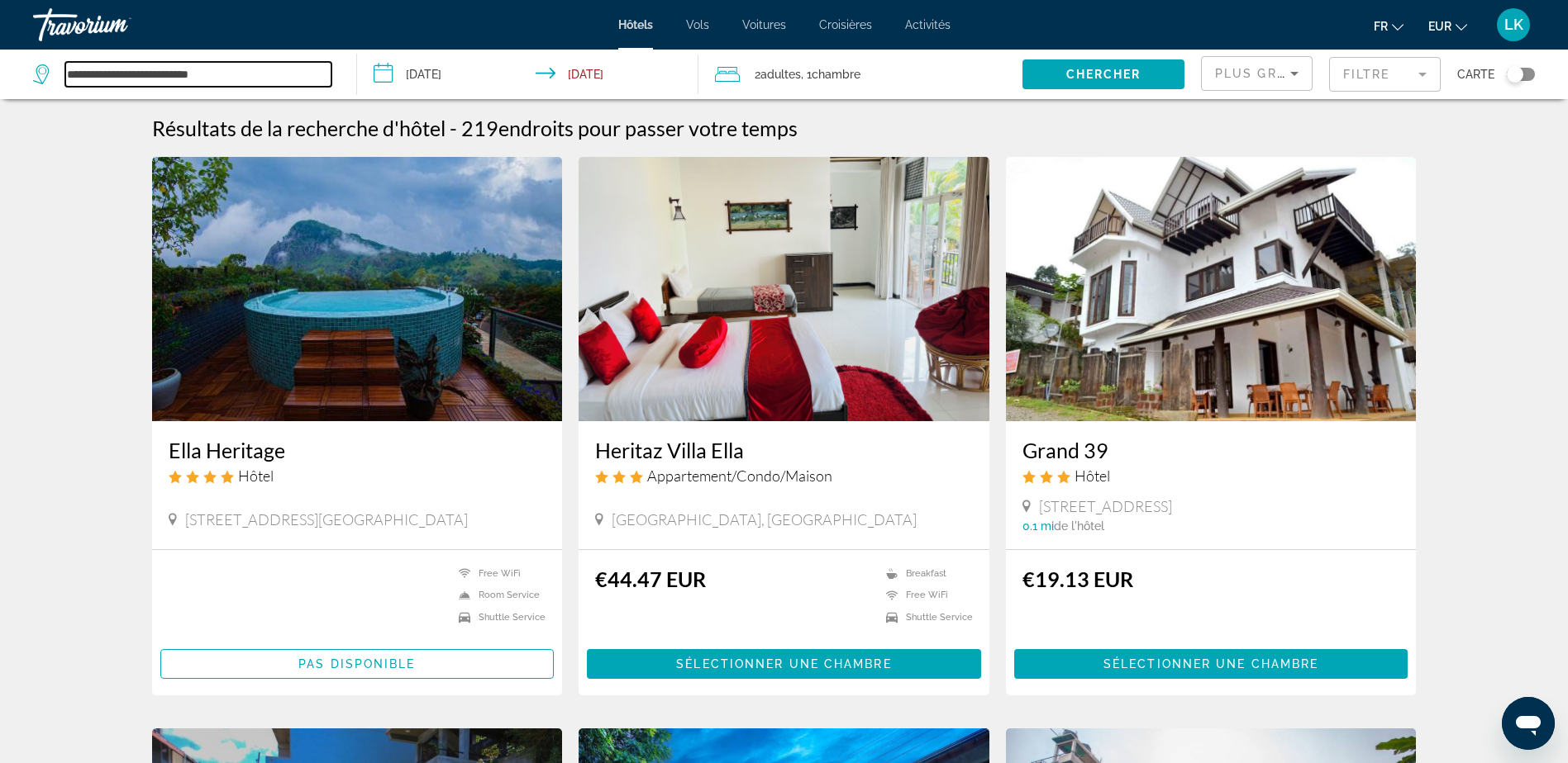
drag, startPoint x: 258, startPoint y: 76, endPoint x: 39, endPoint y: 76, distance: 219.0
click at [40, 76] on div "**********" at bounding box center [182, 74] width 298 height 25
click at [179, 71] on input "****" at bounding box center [199, 74] width 266 height 25
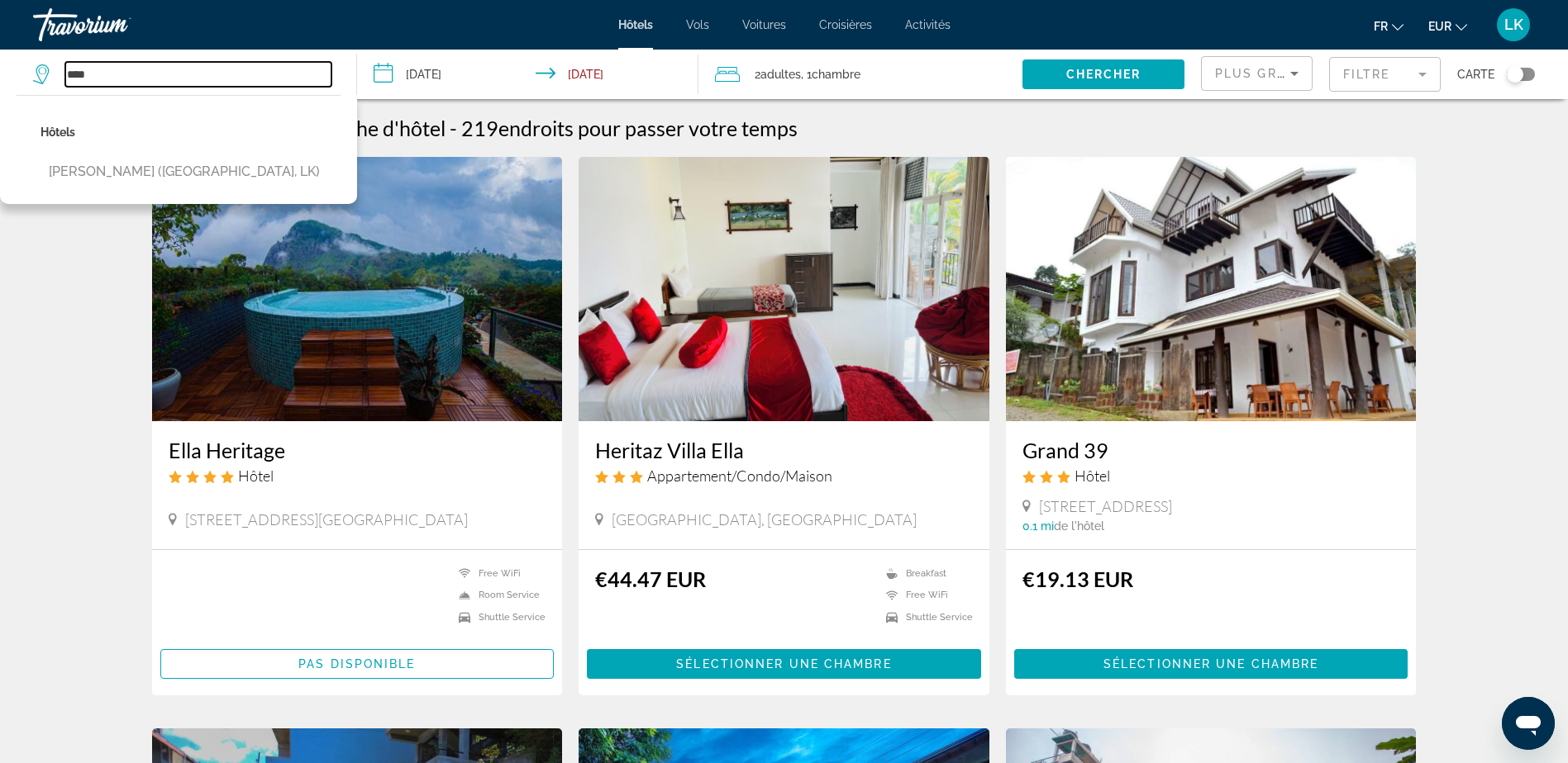
click at [181, 72] on input "****" at bounding box center [199, 74] width 266 height 25
type input "*"
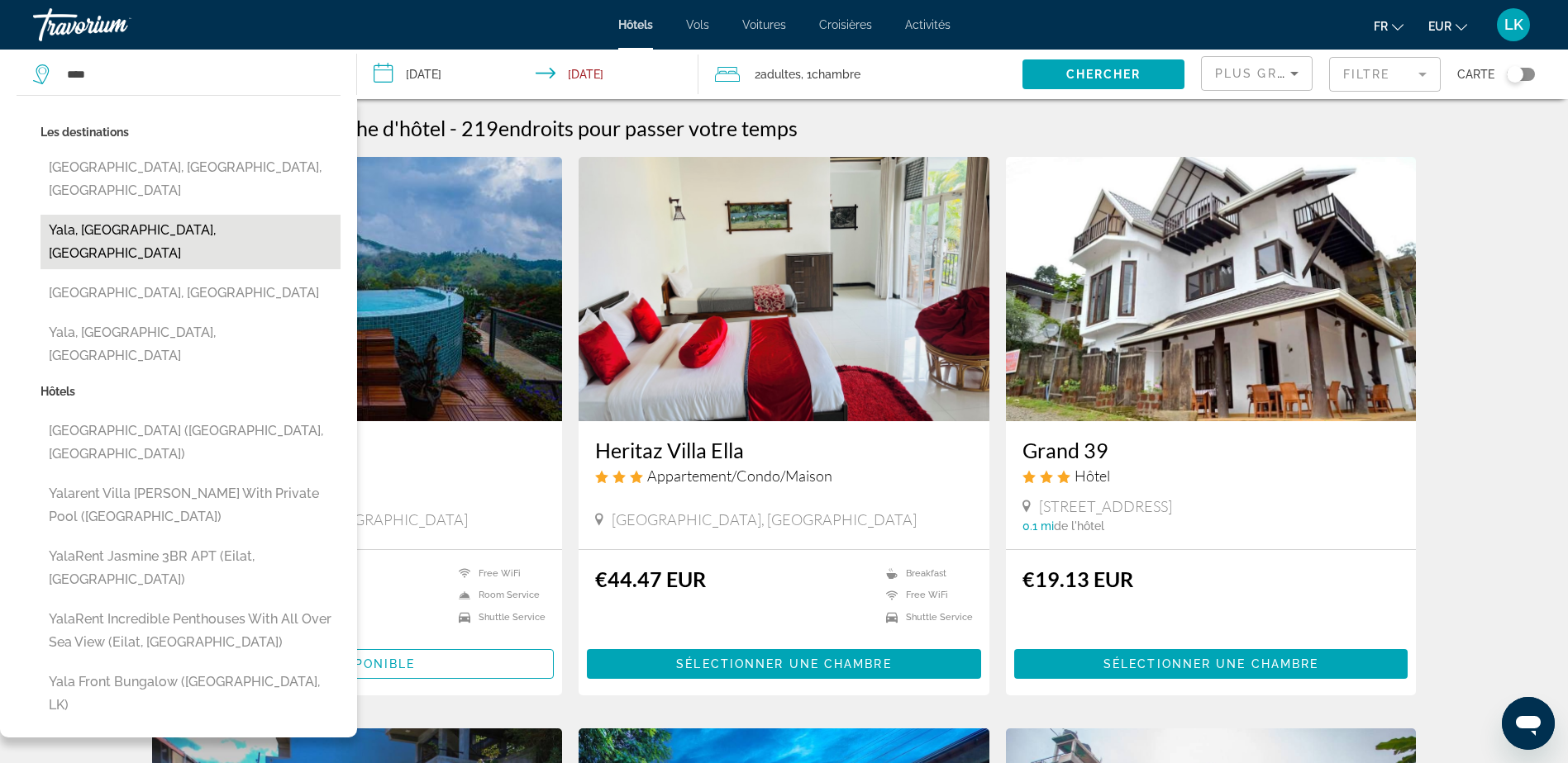
click at [156, 219] on button "Yala, [GEOGRAPHIC_DATA], [GEOGRAPHIC_DATA]" at bounding box center [190, 242] width 300 height 54
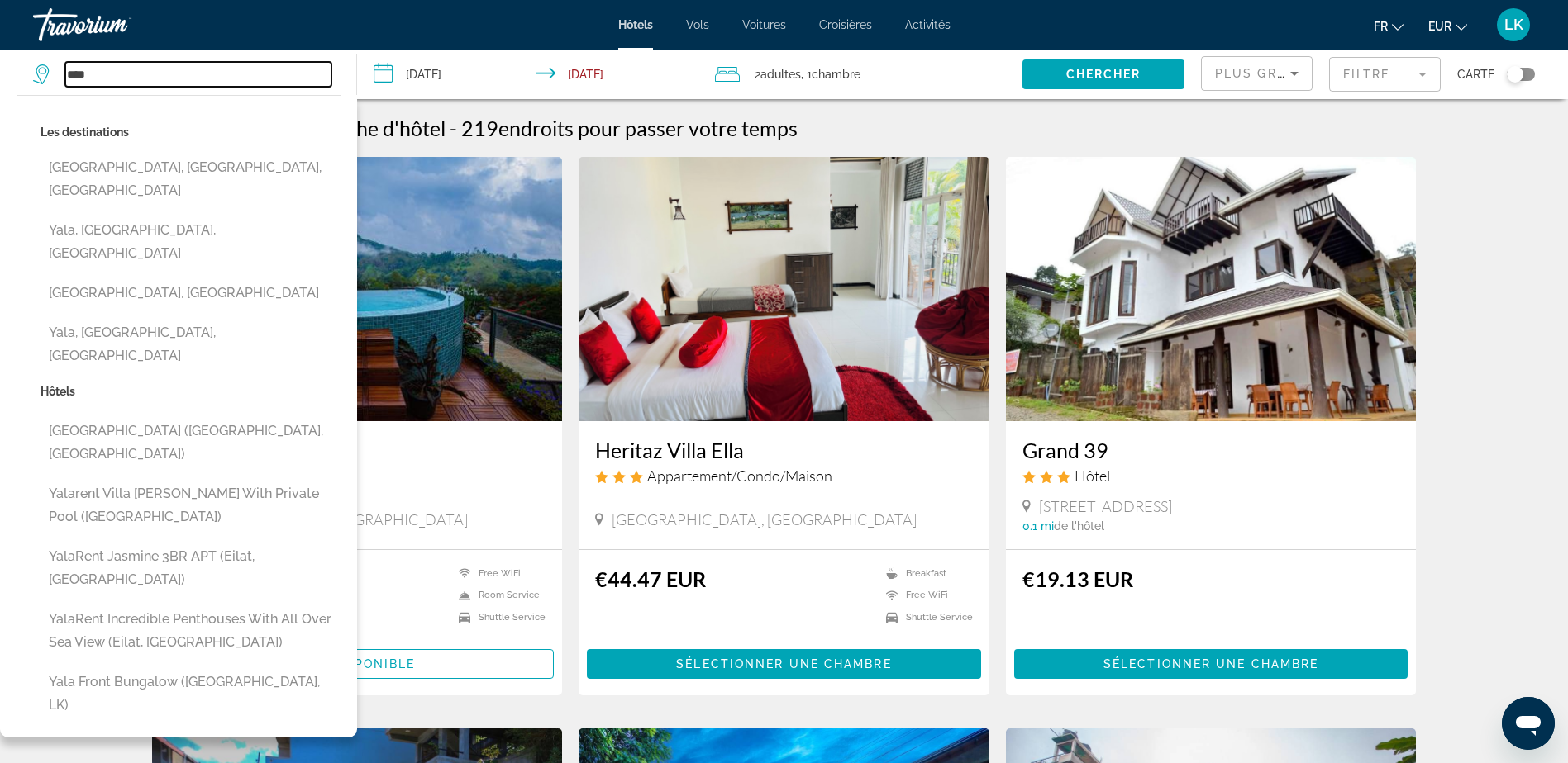
type input "**********"
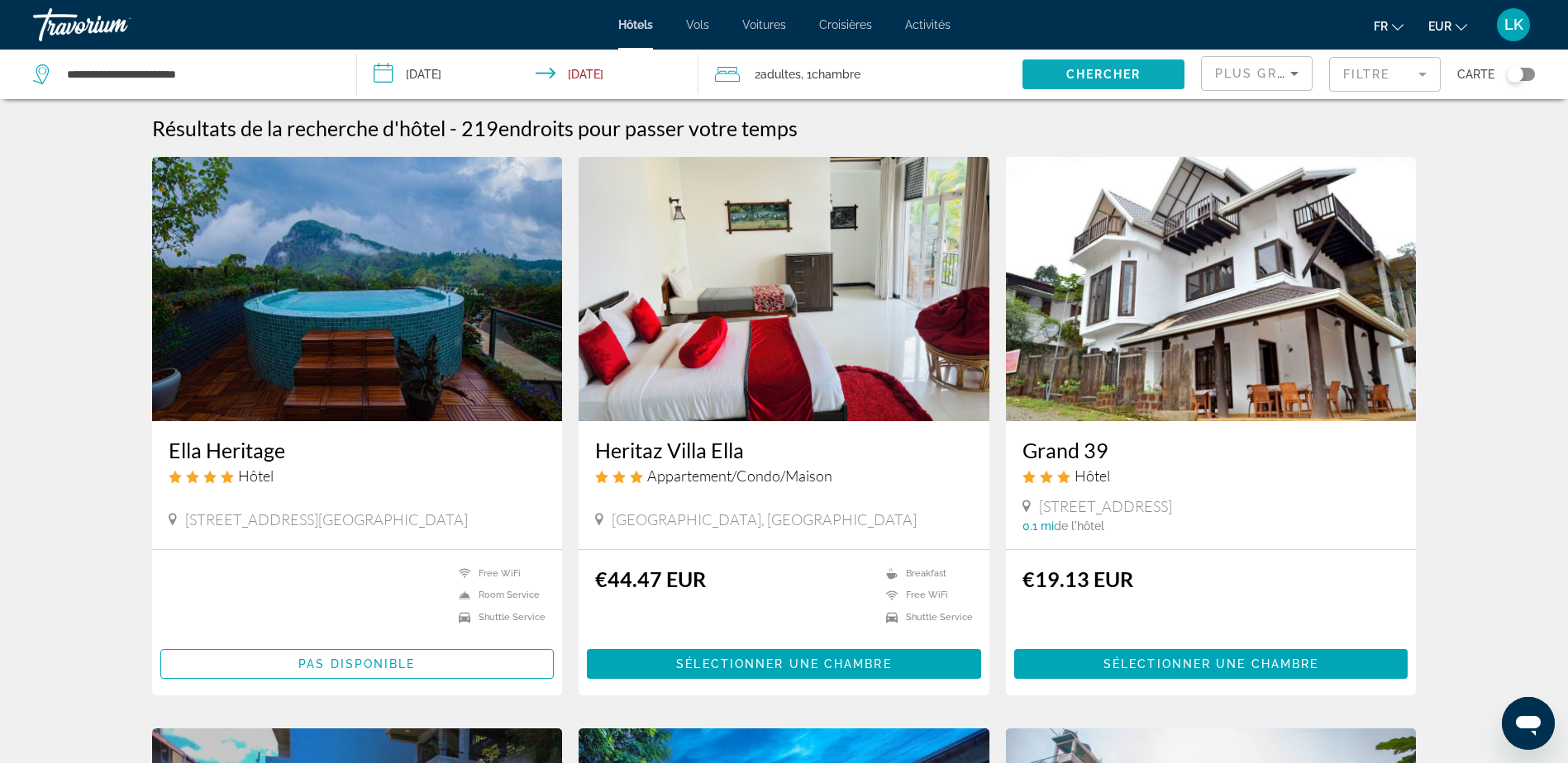
click at [1063, 72] on span "Search widget" at bounding box center [1103, 74] width 162 height 40
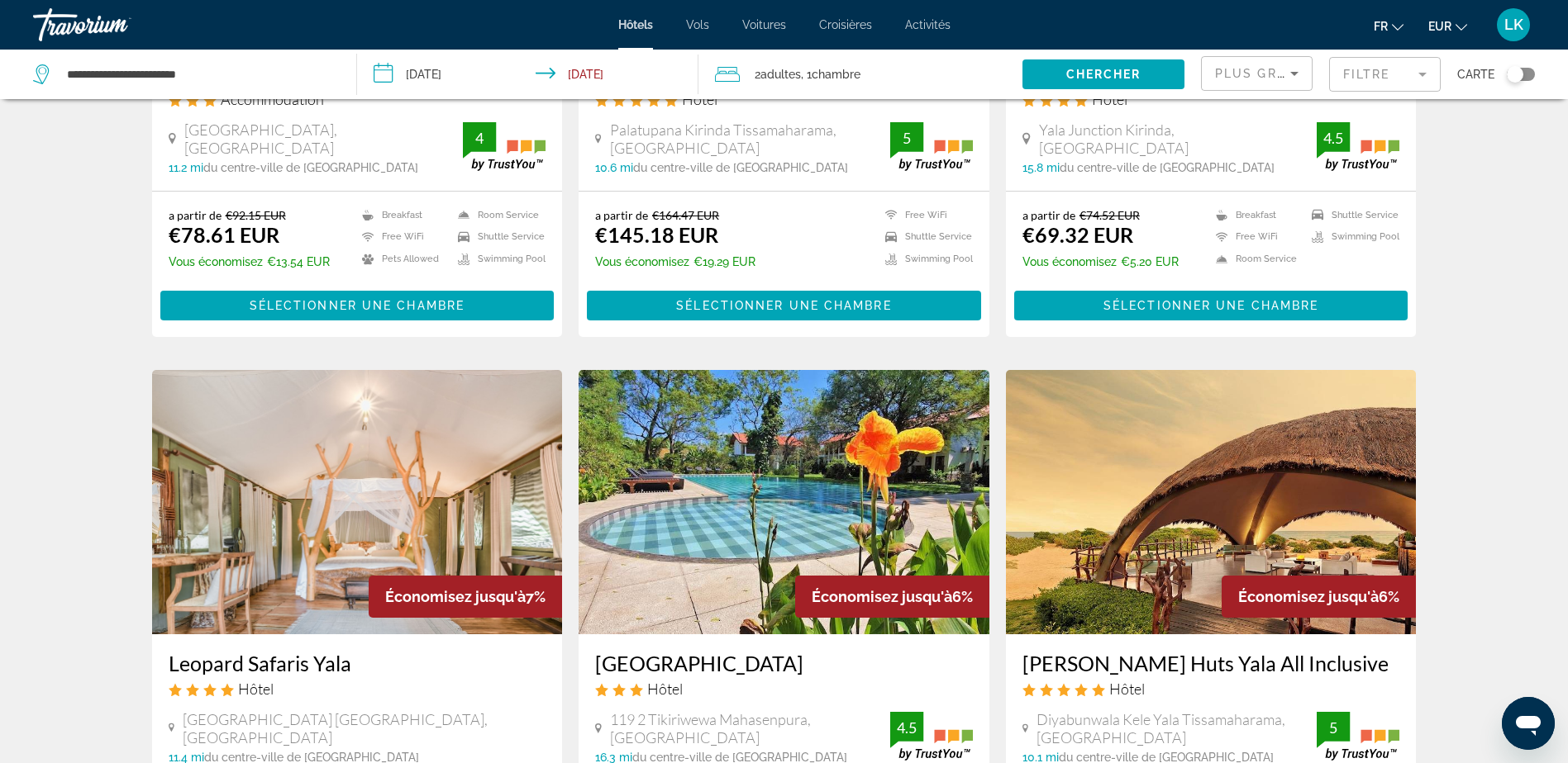
scroll to position [1157, 0]
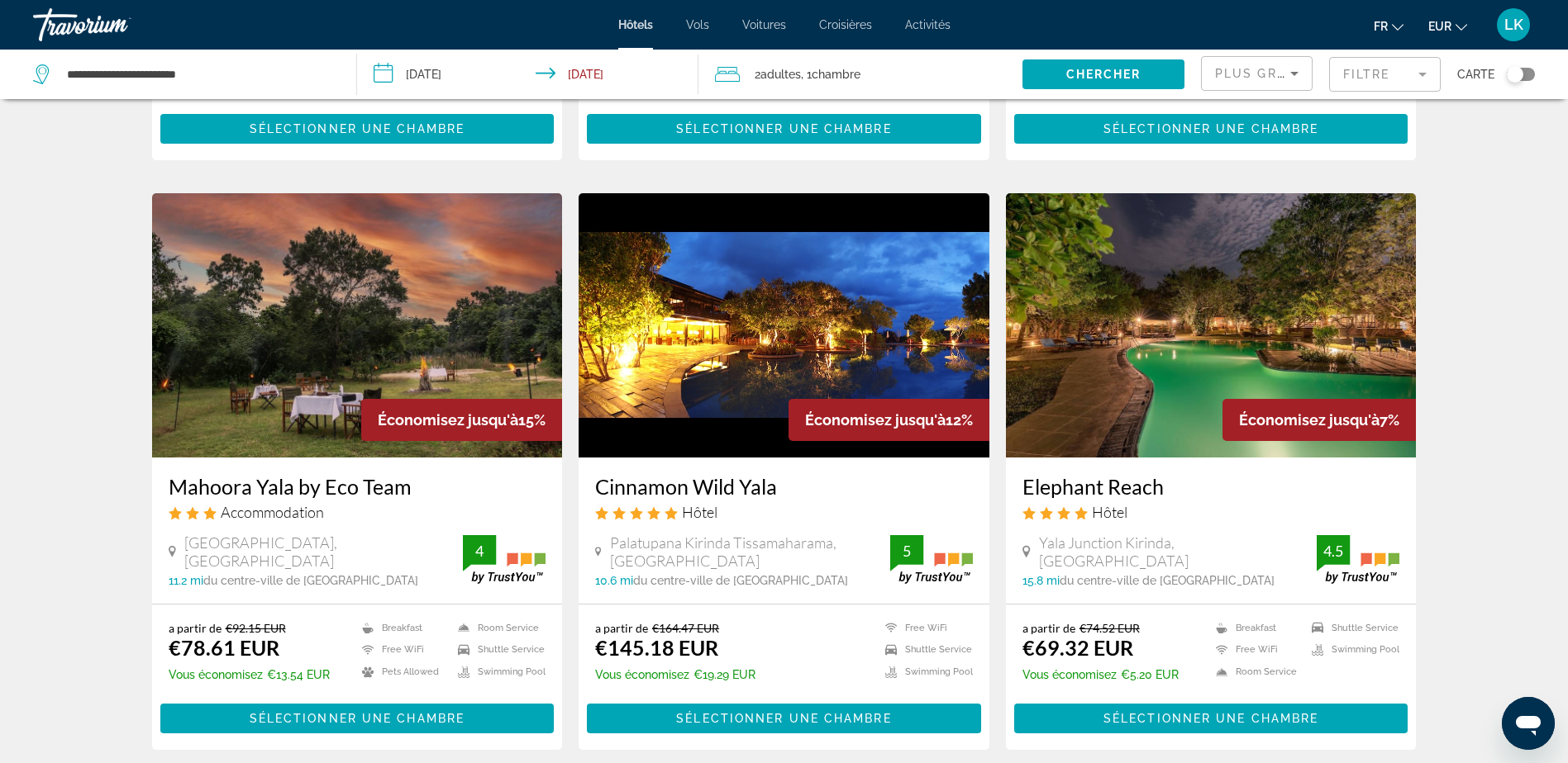
click at [755, 335] on img "Main content" at bounding box center [783, 326] width 411 height 264
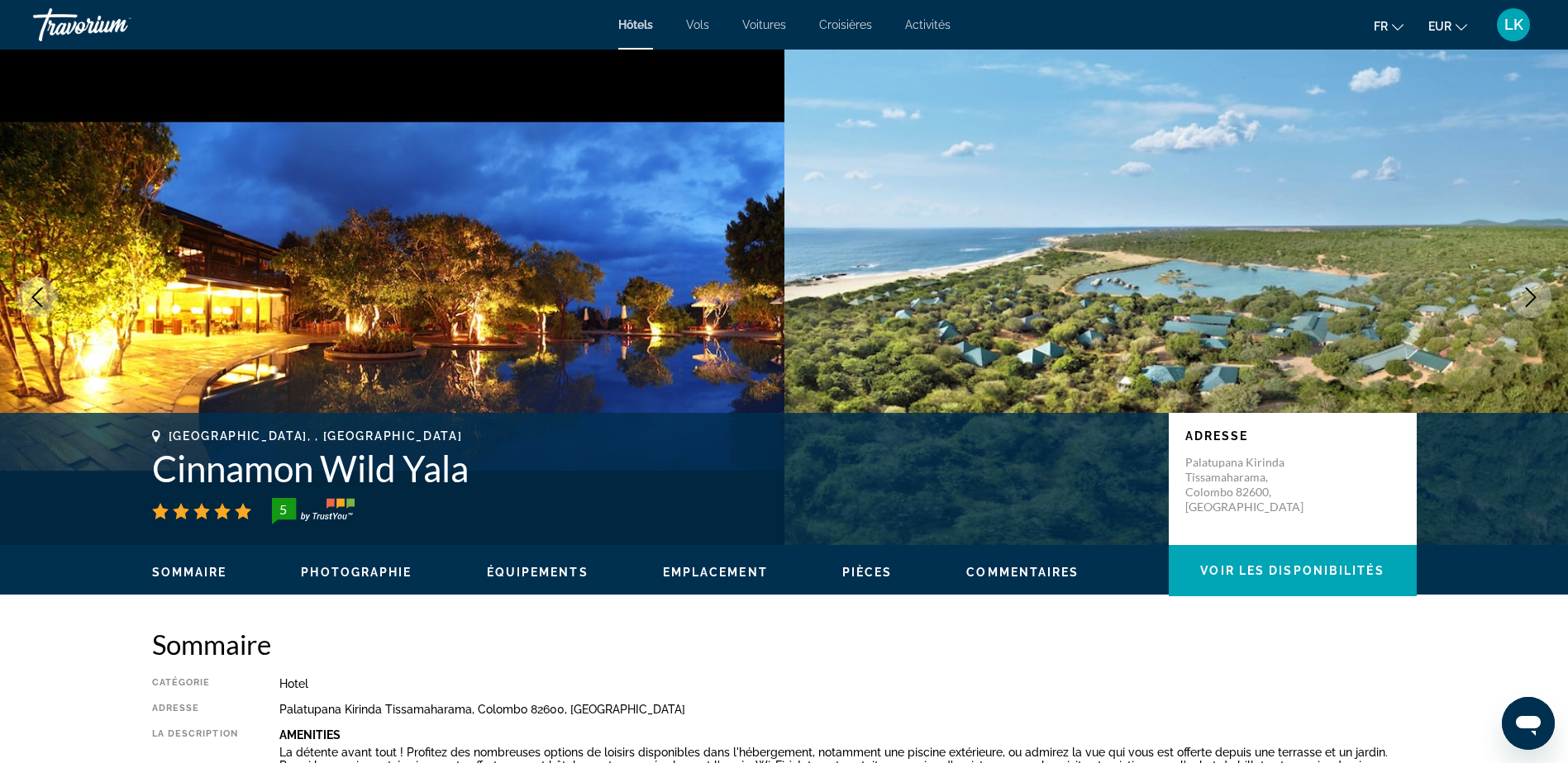
click at [1533, 294] on icon "Next image" at bounding box center [1530, 297] width 20 height 20
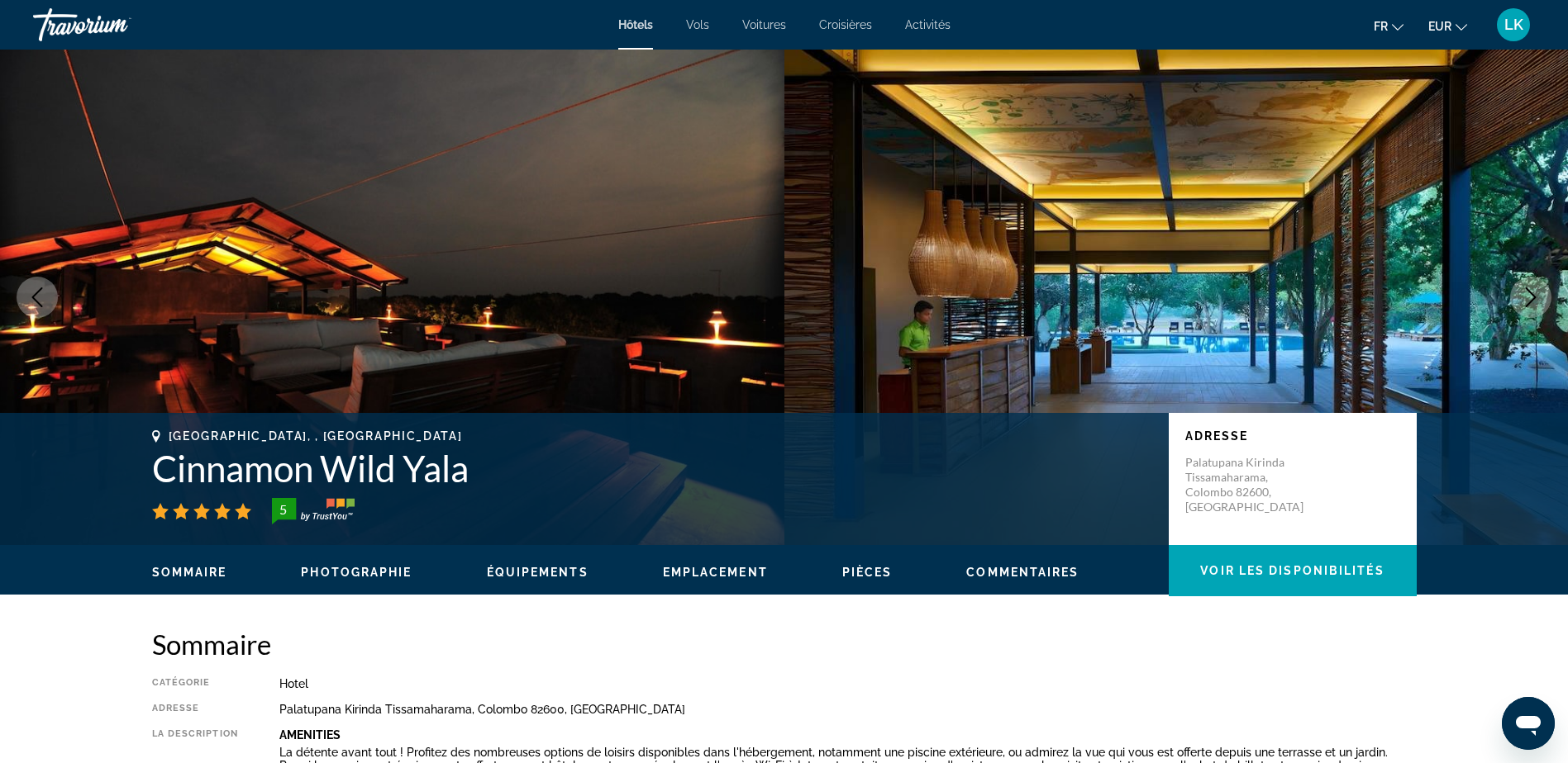
click at [1533, 294] on icon "Next image" at bounding box center [1530, 297] width 20 height 20
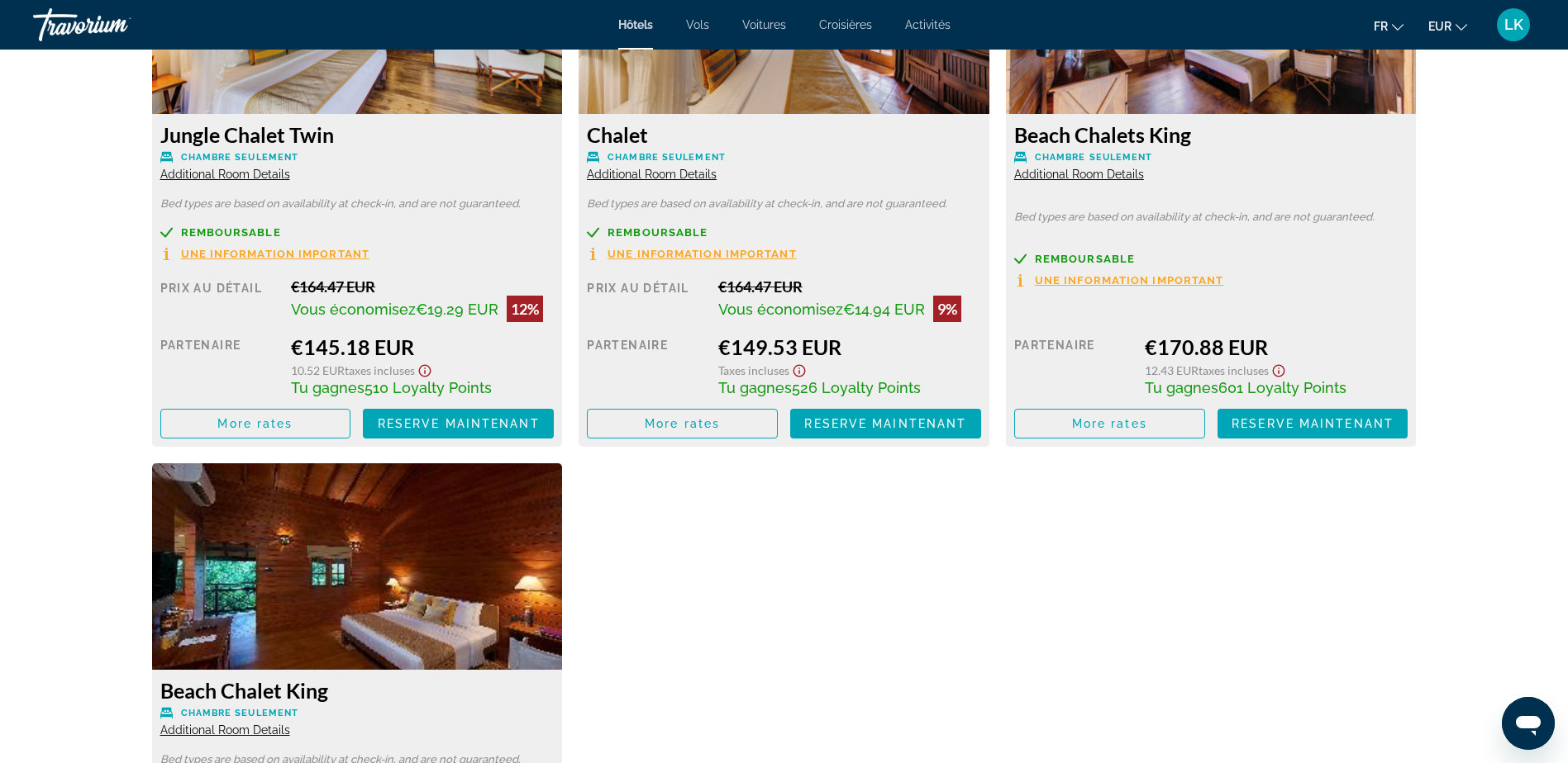
scroll to position [2460, 0]
